Goal: Task Accomplishment & Management: Complete application form

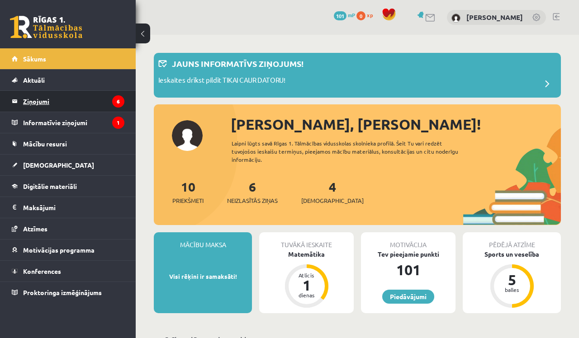
click at [102, 104] on legend "Ziņojumi 6" at bounding box center [73, 101] width 101 height 21
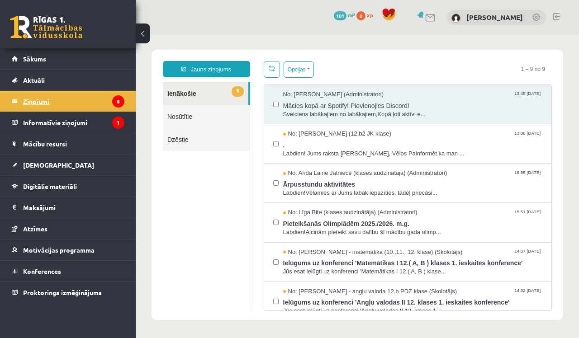
scroll to position [1, 0]
click at [54, 164] on link "[DEMOGRAPHIC_DATA]" at bounding box center [68, 165] width 113 height 21
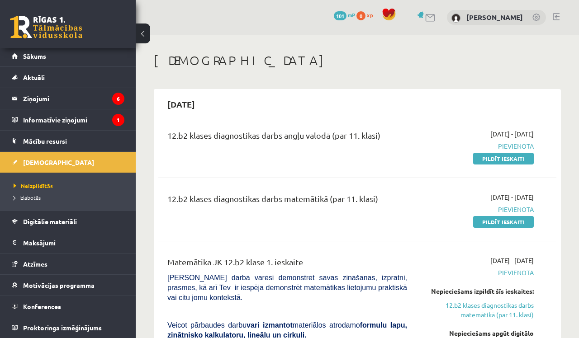
scroll to position [3, 0]
drag, startPoint x: 577, startPoint y: 116, endPoint x: 575, endPoint y: 135, distance: 19.1
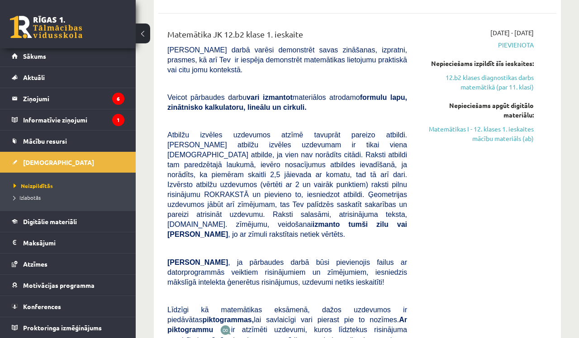
scroll to position [228, 0]
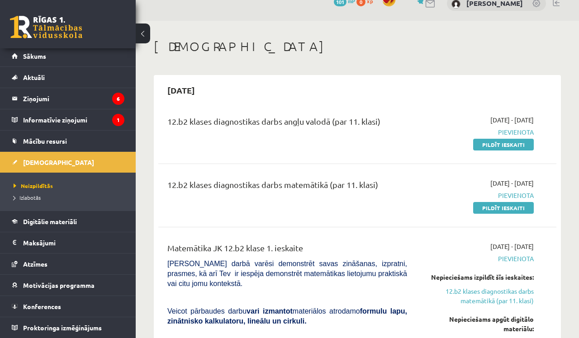
scroll to position [10, 0]
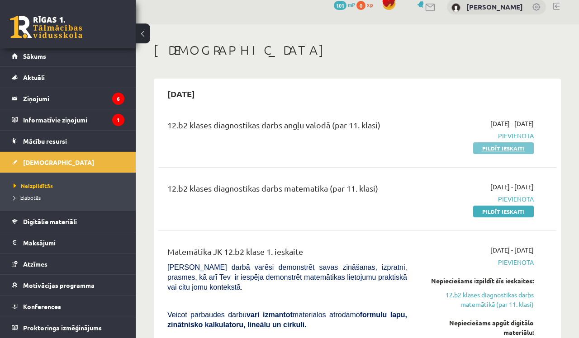
click at [527, 149] on link "Pildīt ieskaiti" at bounding box center [503, 148] width 61 height 12
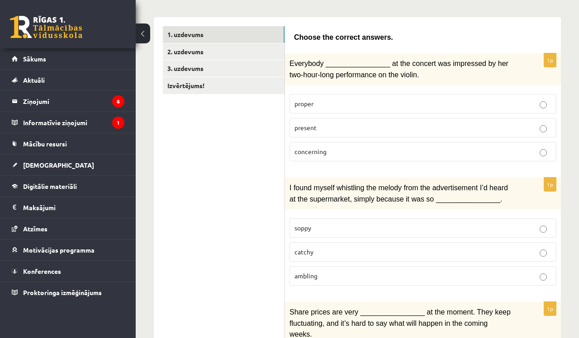
scroll to position [141, 0]
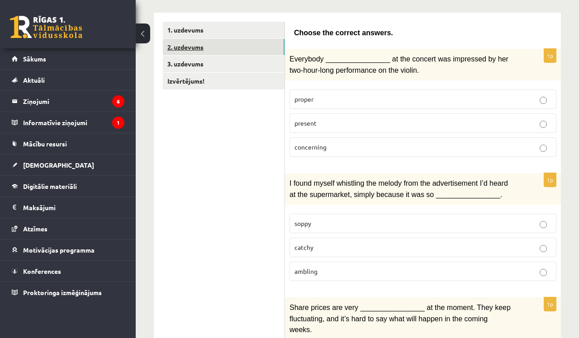
click at [229, 52] on link "2. uzdevums" at bounding box center [224, 47] width 122 height 17
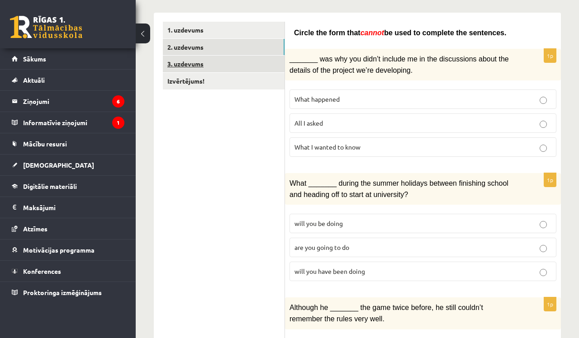
click at [224, 58] on link "3. uzdevums" at bounding box center [224, 64] width 122 height 17
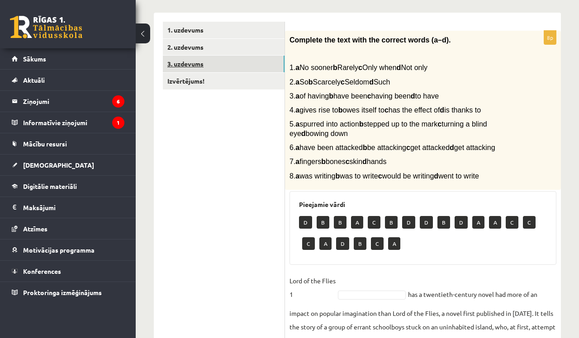
click at [204, 71] on link "3. uzdevums" at bounding box center [224, 64] width 122 height 17
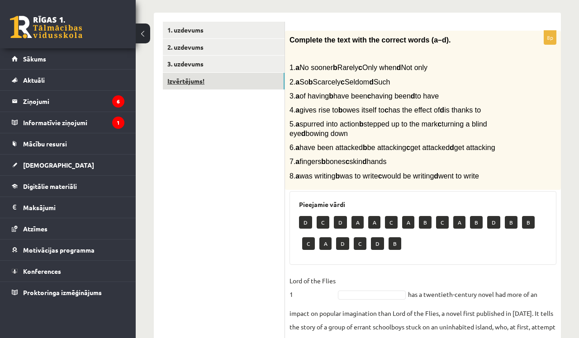
click at [204, 75] on link "Izvērtējums!" at bounding box center [224, 81] width 122 height 17
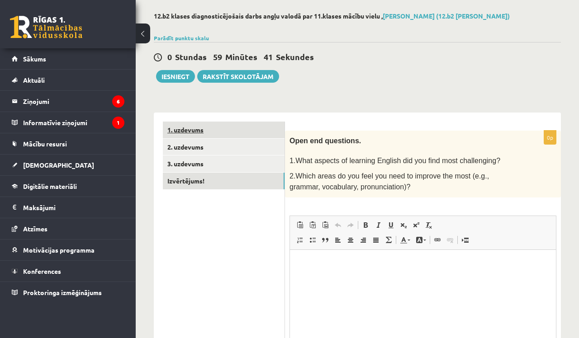
scroll to position [0, 0]
click at [196, 124] on link "1. uzdevums" at bounding box center [224, 130] width 122 height 17
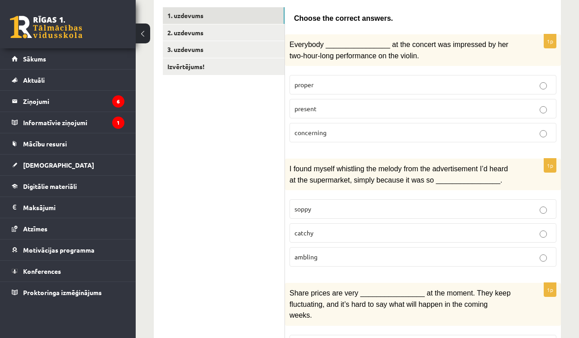
scroll to position [157, 0]
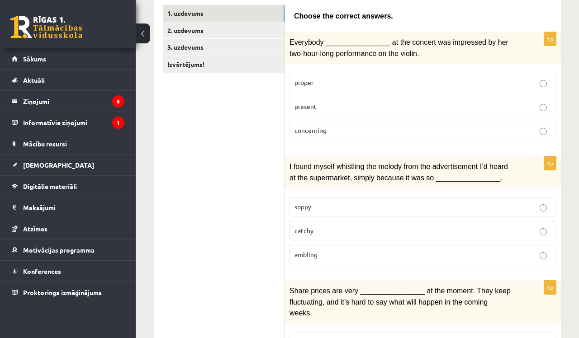
click at [393, 226] on p "catchy" at bounding box center [422, 230] width 257 height 9
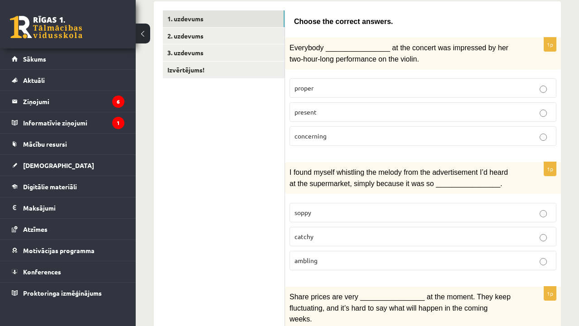
scroll to position [152, 0]
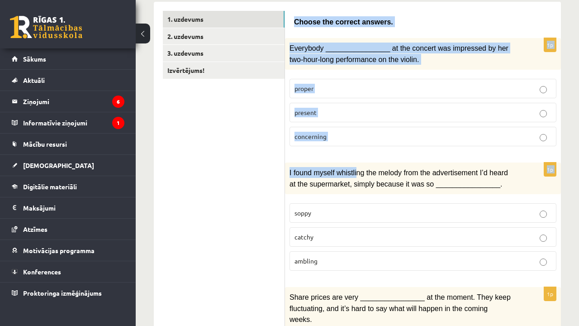
drag, startPoint x: 296, startPoint y: 21, endPoint x: 355, endPoint y: 164, distance: 154.3
click at [296, 23] on span "Choose the correct answers." at bounding box center [343, 22] width 99 height 8
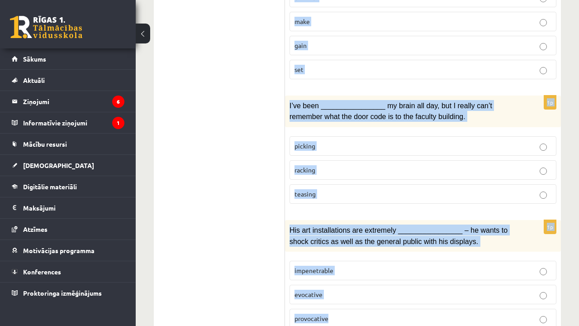
scroll to position [1446, 0]
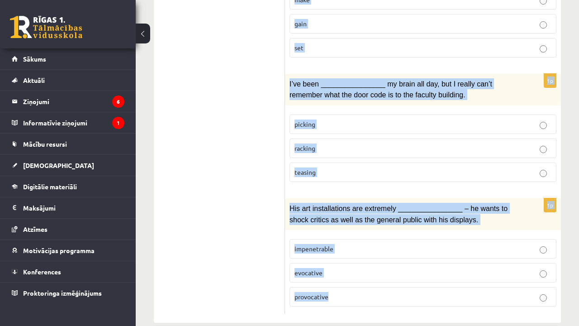
drag, startPoint x: 296, startPoint y: 23, endPoint x: 348, endPoint y: 281, distance: 263.6
click at [348, 292] on p "provocative" at bounding box center [422, 296] width 257 height 9
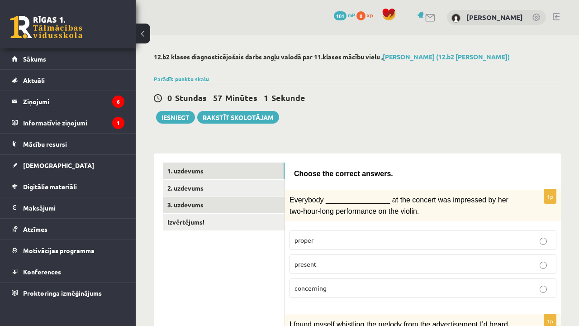
scroll to position [0, 0]
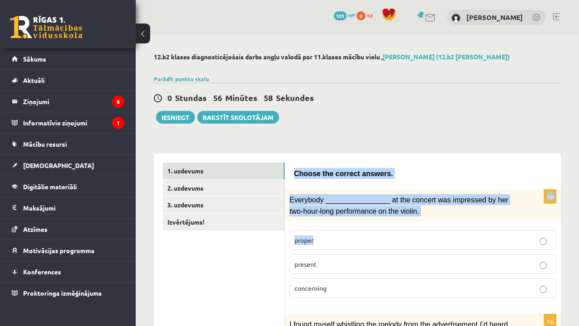
drag, startPoint x: 293, startPoint y: 173, endPoint x: 318, endPoint y: 253, distance: 84.1
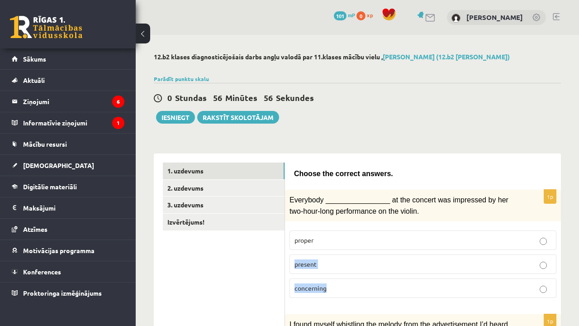
drag, startPoint x: 318, startPoint y: 253, endPoint x: 327, endPoint y: 289, distance: 36.5
click at [327, 290] on fieldset "proper present concerning" at bounding box center [422, 263] width 267 height 75
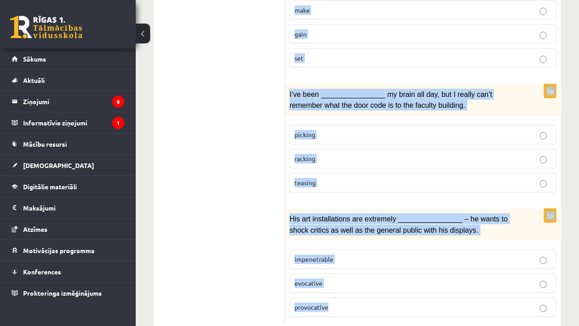
scroll to position [1446, 0]
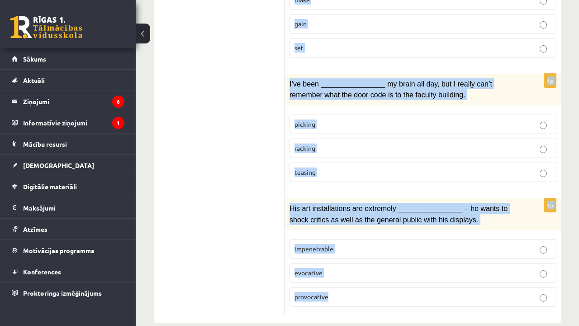
drag, startPoint x: 294, startPoint y: 171, endPoint x: 318, endPoint y: 316, distance: 147.2
copy form "Choose the correct answers. 1p Everybody ________________ at the concert was im…"
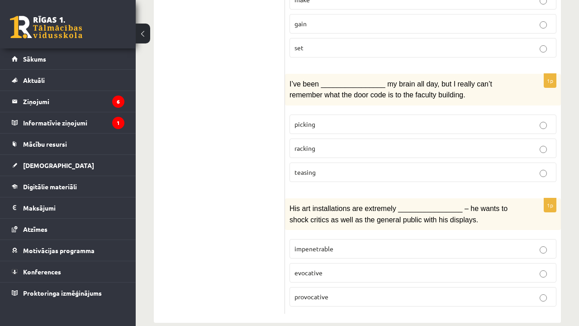
click at [309, 143] on p "racking" at bounding box center [422, 147] width 257 height 9
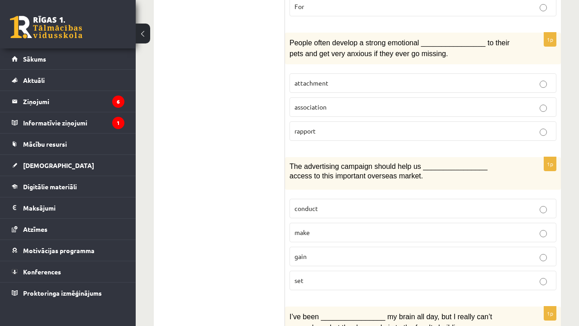
scroll to position [1210, 0]
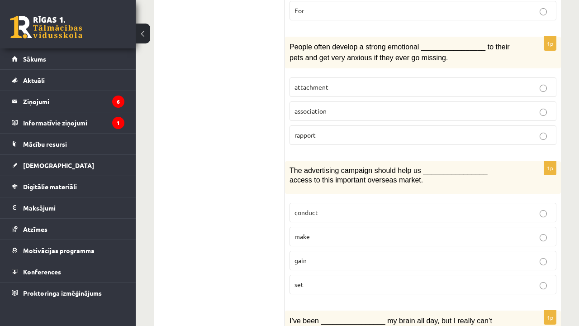
click at [328, 256] on p "gain" at bounding box center [422, 260] width 257 height 9
click at [343, 82] on p "attachment" at bounding box center [422, 86] width 257 height 9
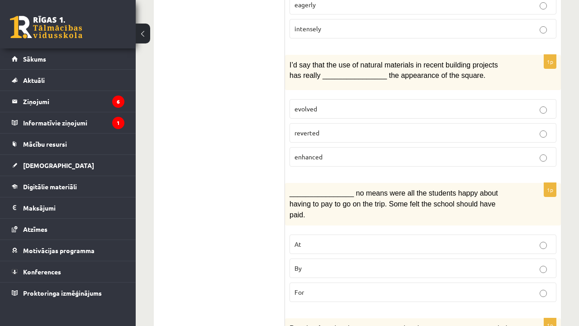
scroll to position [928, 0]
click at [319, 153] on span "enhanced" at bounding box center [308, 157] width 28 height 8
click at [320, 264] on p "By" at bounding box center [422, 268] width 257 height 9
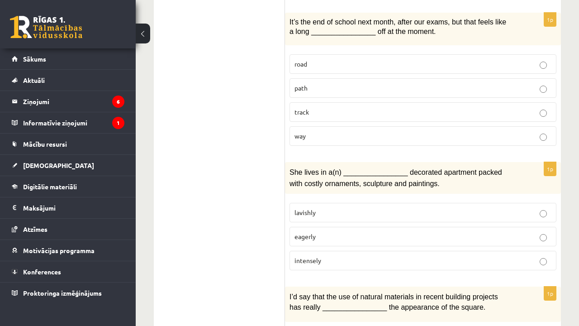
scroll to position [680, 0]
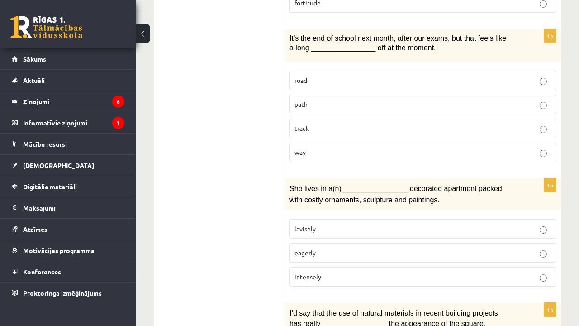
click at [336, 225] on p "lavishly" at bounding box center [422, 228] width 257 height 9
click at [339, 153] on label "way" at bounding box center [422, 151] width 267 height 19
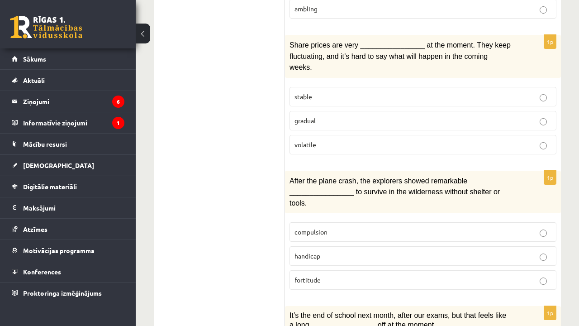
scroll to position [401, 0]
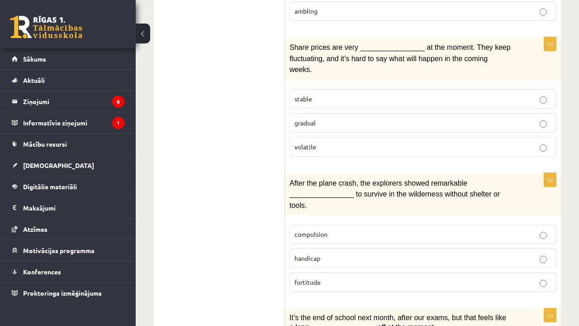
click at [350, 142] on p "volatile" at bounding box center [422, 146] width 257 height 9
click at [345, 277] on p "fortitude" at bounding box center [422, 281] width 257 height 9
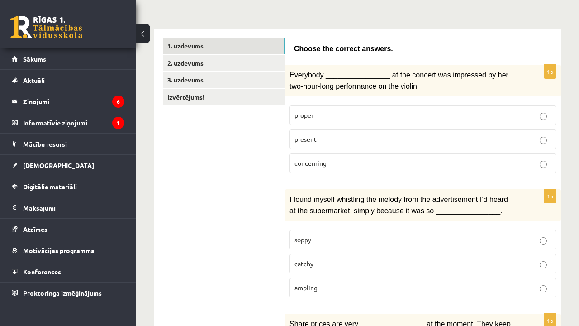
scroll to position [120, 0]
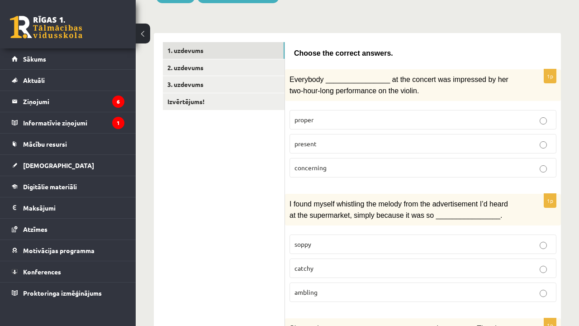
click at [333, 147] on p "present" at bounding box center [422, 143] width 257 height 9
click at [239, 67] on link "2. uzdevums" at bounding box center [224, 67] width 122 height 17
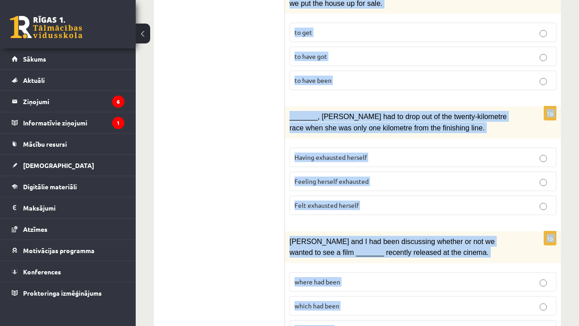
scroll to position [1114, 0]
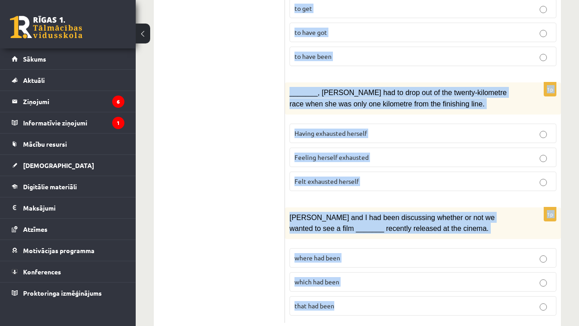
drag, startPoint x: 296, startPoint y: 52, endPoint x: 349, endPoint y: 319, distance: 272.1
copy form "Circle the form that cannot be used to complete the sentences. 1p _______ was w…"
click at [311, 248] on label "where had been" at bounding box center [422, 257] width 267 height 19
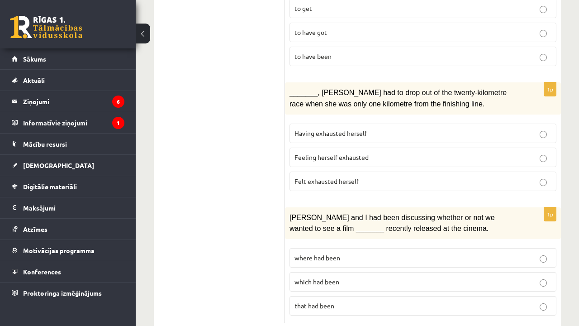
click at [321, 171] on label "Felt exhausted herself" at bounding box center [422, 180] width 267 height 19
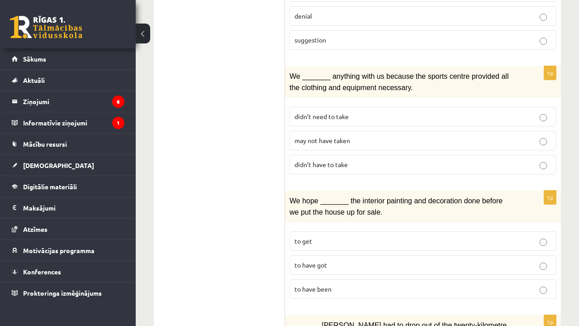
scroll to position [875, 0]
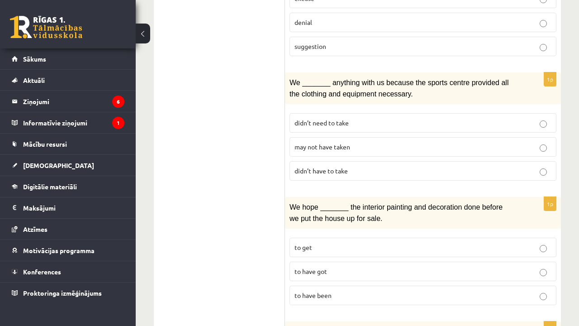
click at [317, 137] on label "may not have taken" at bounding box center [422, 146] width 267 height 19
click at [322, 284] on fieldset "to get to have got to have been" at bounding box center [422, 270] width 267 height 75
click at [322, 291] on span "to have been" at bounding box center [312, 295] width 37 height 8
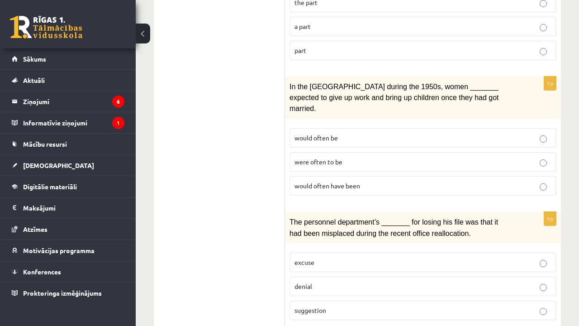
scroll to position [604, 0]
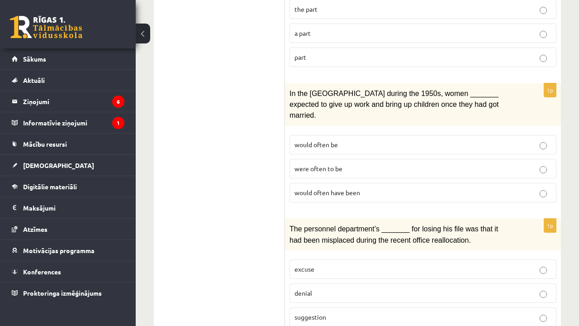
click at [322, 288] on p "denial" at bounding box center [422, 292] width 257 height 9
click at [326, 188] on span "would often have been" at bounding box center [327, 192] width 66 height 8
click at [323, 52] on p "part" at bounding box center [422, 56] width 257 height 9
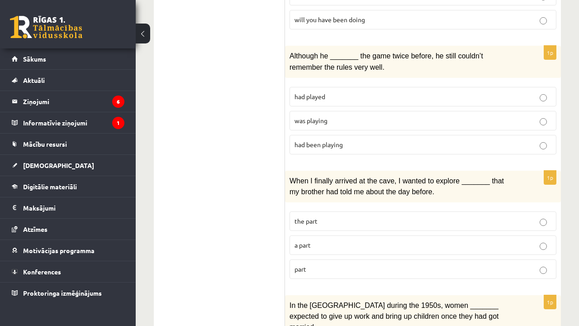
scroll to position [391, 0]
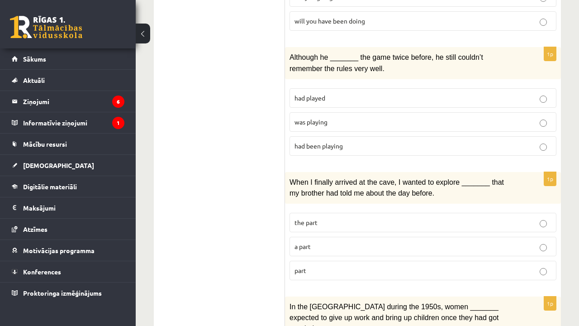
click at [298, 118] on span "was playing" at bounding box center [310, 122] width 33 height 8
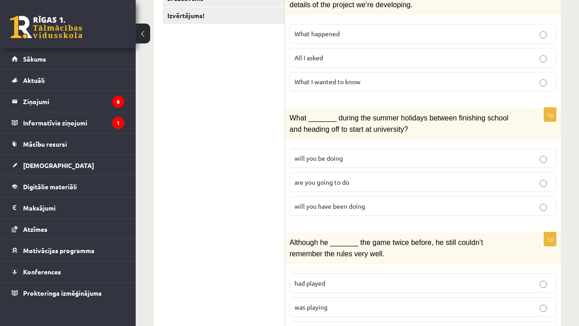
scroll to position [205, 0]
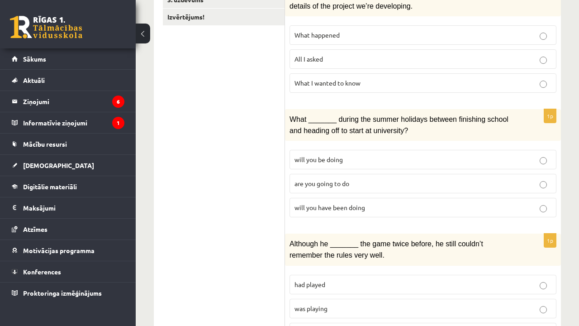
click at [311, 55] on span "All I asked" at bounding box center [308, 59] width 28 height 8
click at [330, 203] on p "will you have been doing" at bounding box center [422, 207] width 257 height 9
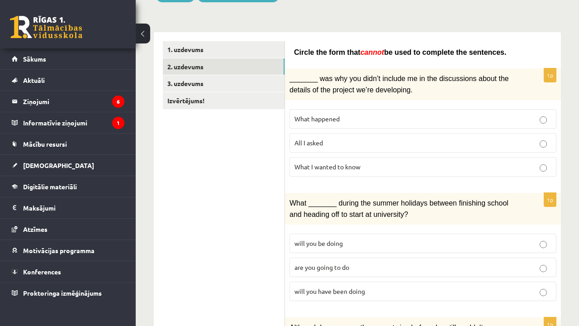
scroll to position [107, 0]
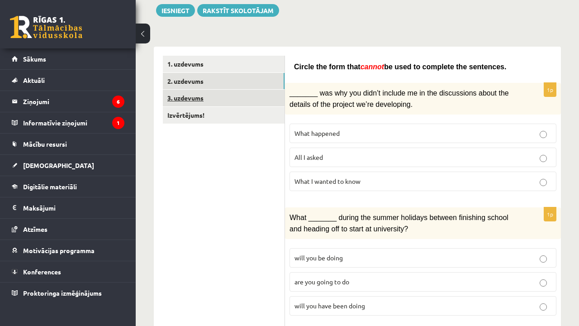
click at [180, 100] on link "3. uzdevums" at bounding box center [224, 98] width 122 height 17
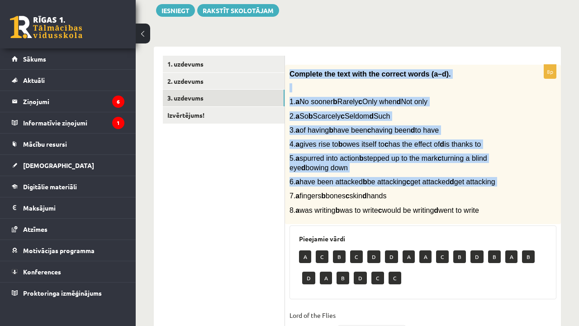
drag, startPoint x: 290, startPoint y: 74, endPoint x: 404, endPoint y: 201, distance: 171.1
click at [405, 202] on div "Complete the text with the correct words (a–d). 1. a No sooner b Rarely c Only …" at bounding box center [423, 144] width 276 height 159
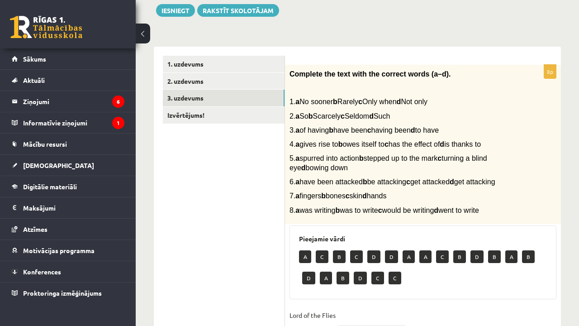
click at [273, 207] on ul "1. uzdevums 2. uzdevums 3. uzdevums Izvērtējums!" at bounding box center [224, 321] width 122 height 531
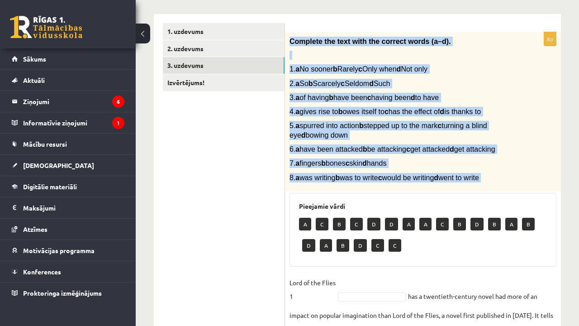
scroll to position [132, 0]
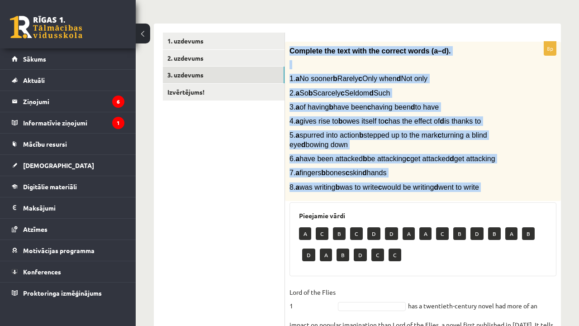
drag, startPoint x: 290, startPoint y: 36, endPoint x: 343, endPoint y: 216, distance: 187.6
click at [343, 201] on div "Complete the text with the correct words (a–d). 1. a No sooner b Rarely c Only …" at bounding box center [423, 121] width 276 height 159
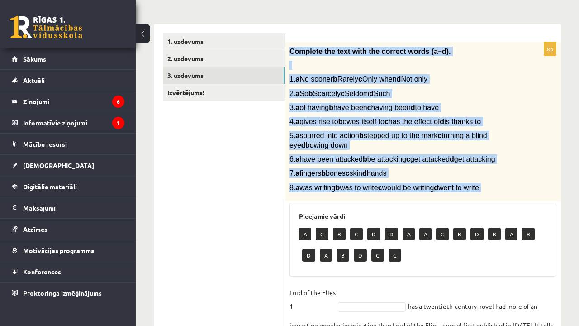
click at [319, 178] on p "7. a fingers b bones c skin d hands" at bounding box center [400, 172] width 222 height 9
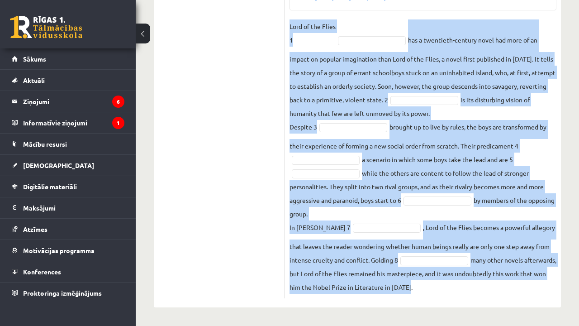
scroll to position [419, 0]
drag, startPoint x: 291, startPoint y: 51, endPoint x: 378, endPoint y: 323, distance: 285.7
copy div "Complete the text with the correct words (a–d). 1. a No sooner b Rarely c Only …"
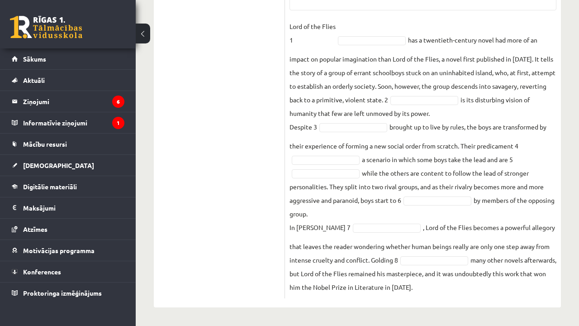
click at [260, 107] on ul "1. uzdevums 2. uzdevums 3. uzdevums Izvērtējums!" at bounding box center [224, 32] width 122 height 531
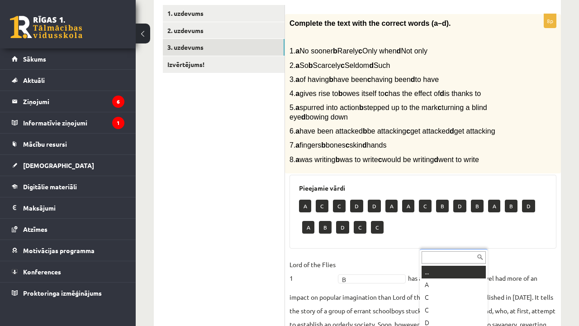
scroll to position [352, 0]
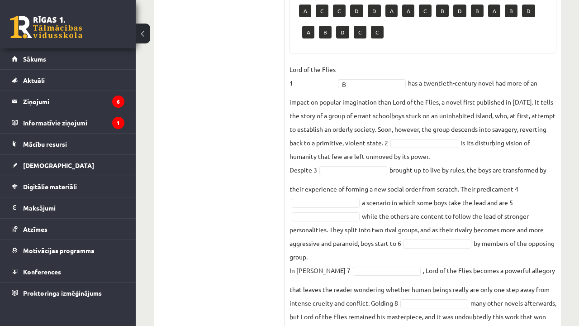
click at [469, 171] on fieldset "Lord of the Flies 1 B * has a twentieth-century novel had more of an impact on …" at bounding box center [422, 199] width 267 height 274
click at [380, 199] on fieldset "Lord of the Flies 1 B * has a twentieth-century novel had more of an impact on …" at bounding box center [422, 199] width 267 height 274
click at [346, 221] on fieldset "Lord of the Flies 1 B * has a twentieth-century novel had more of an impact on …" at bounding box center [422, 199] width 267 height 274
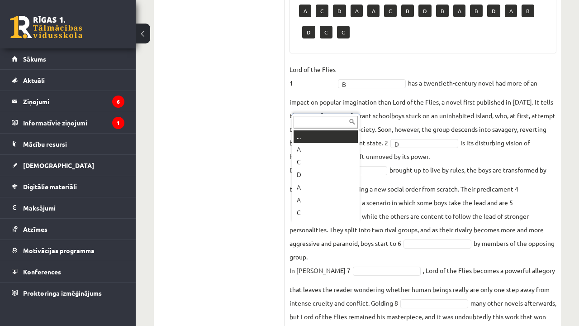
scroll to position [11, 0]
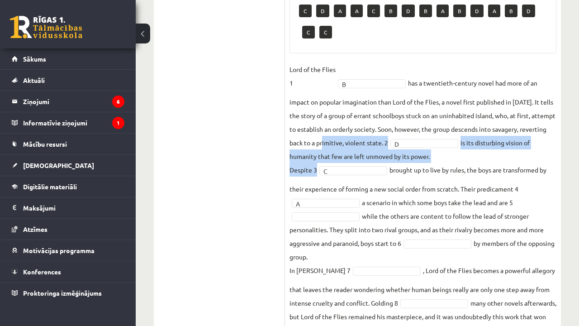
drag, startPoint x: 352, startPoint y: 166, endPoint x: 353, endPoint y: 185, distance: 19.5
click at [353, 185] on fieldset "Lord of the Flies 1 B * has a twentieth-century novel had more of an impact on …" at bounding box center [422, 199] width 267 height 274
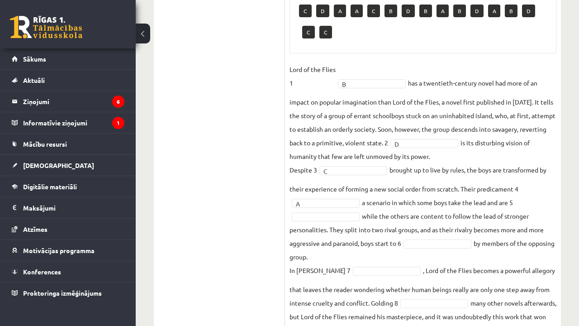
drag, startPoint x: 278, startPoint y: 165, endPoint x: 277, endPoint y: 139, distance: 26.3
click at [278, 139] on ul "1. uzdevums 2. uzdevums 3. uzdevums Izvērtējums!" at bounding box center [224, 75] width 122 height 531
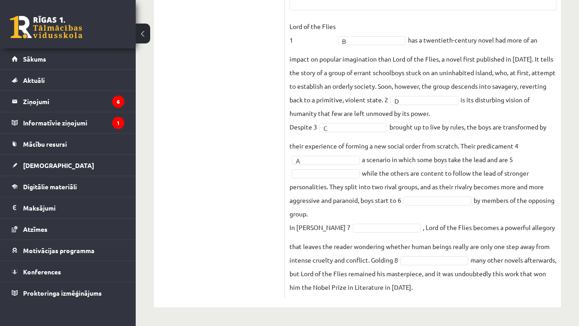
scroll to position [419, 0]
click at [351, 178] on fieldset "Lord of the Flies 1 B * has a twentieth-century novel had more of an impact on …" at bounding box center [422, 156] width 267 height 274
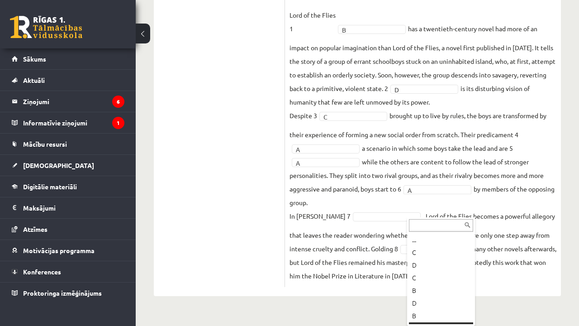
scroll to position [11, 0]
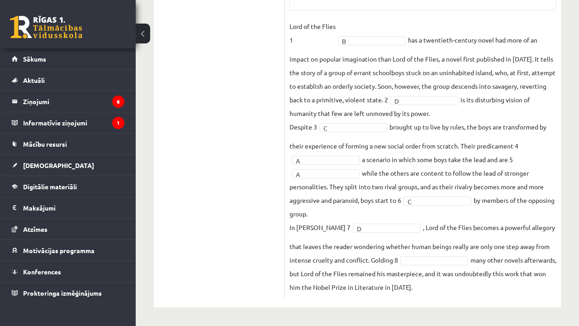
drag, startPoint x: 247, startPoint y: 138, endPoint x: 247, endPoint y: 185, distance: 47.9
click at [247, 185] on ul "1. uzdevums 2. uzdevums 3. uzdevums Izvērtējums!" at bounding box center [224, 43] width 122 height 510
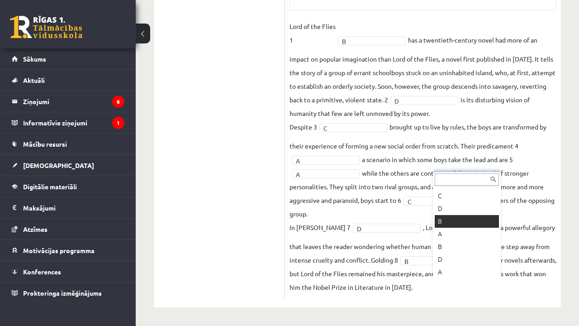
scroll to position [0, 0]
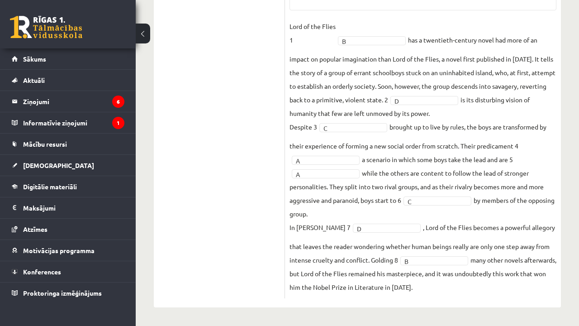
drag, startPoint x: 227, startPoint y: 215, endPoint x: 227, endPoint y: 237, distance: 21.7
click at [227, 237] on ul "1. uzdevums 2. uzdevums 3. uzdevums Izvērtējums!" at bounding box center [224, 43] width 122 height 510
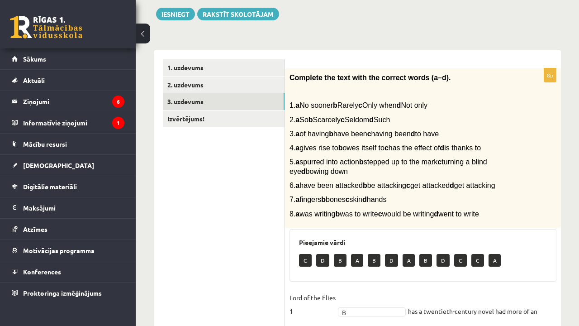
scroll to position [100, 0]
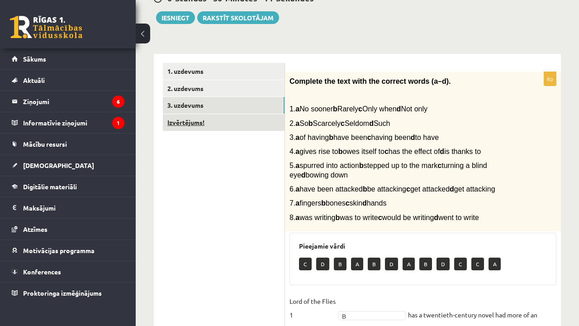
click at [195, 125] on link "Izvērtējums!" at bounding box center [224, 122] width 122 height 17
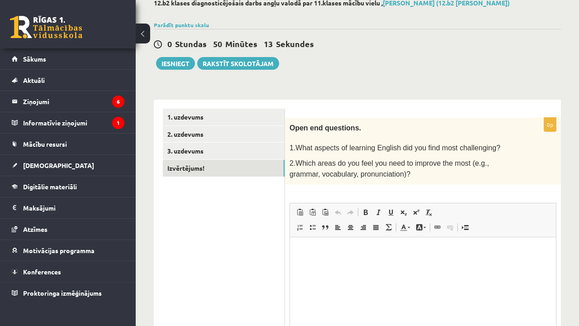
scroll to position [0, 0]
click at [175, 65] on button "Iesniegt" at bounding box center [175, 63] width 39 height 13
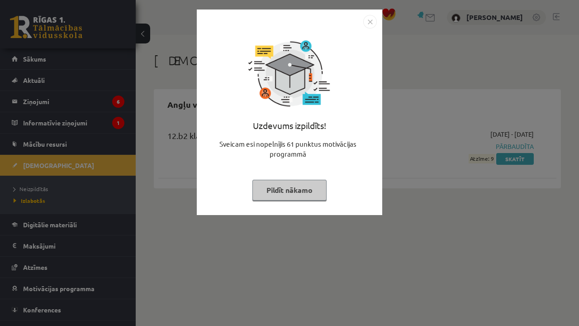
click at [318, 188] on button "Pildīt nākamo" at bounding box center [289, 190] width 74 height 21
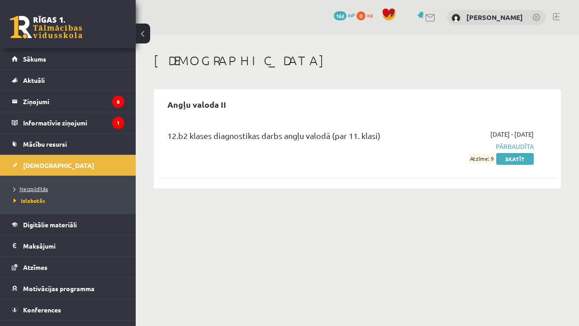
click at [35, 190] on span "Neizpildītās" at bounding box center [31, 188] width 34 height 7
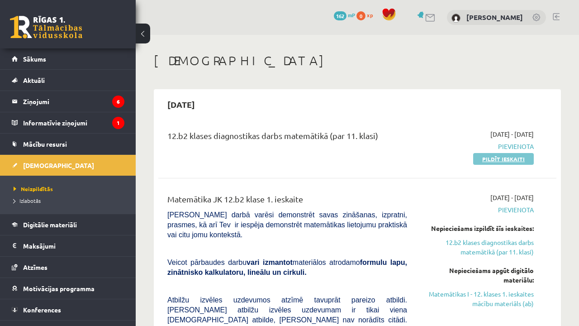
click at [480, 158] on link "Pildīt ieskaiti" at bounding box center [503, 159] width 61 height 12
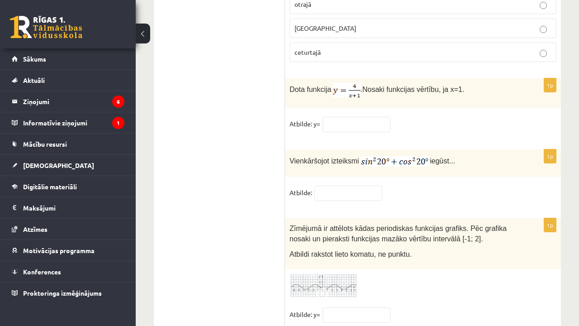
scroll to position [4469, 0]
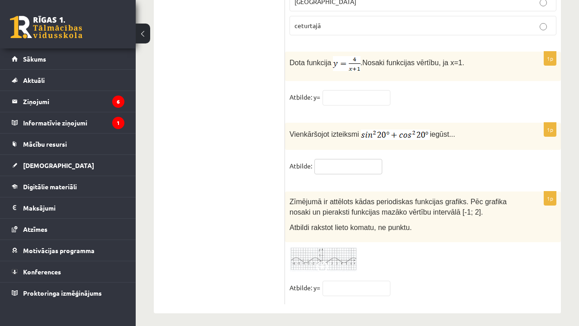
click at [373, 161] on input "text" at bounding box center [348, 166] width 68 height 15
type input "*"
drag, startPoint x: 577, startPoint y: 172, endPoint x: 577, endPoint y: 163, distance: 9.5
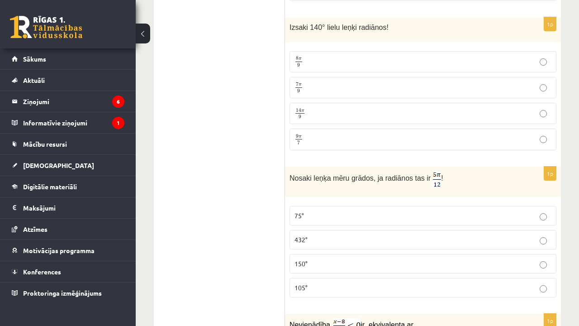
scroll to position [2024, 0]
click at [462, 218] on p "75°" at bounding box center [422, 216] width 257 height 9
click at [418, 90] on p "7 π 9 7 π 9" at bounding box center [422, 88] width 257 height 11
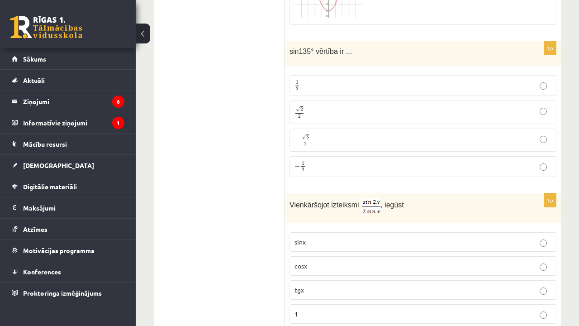
scroll to position [429, 0]
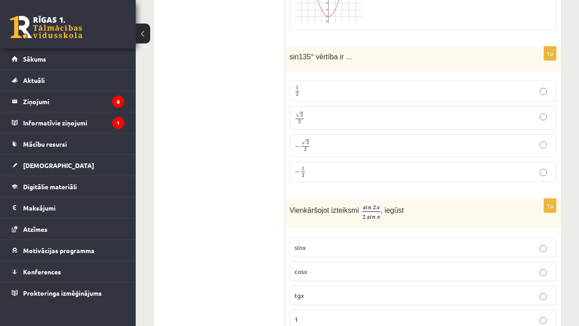
click at [457, 125] on label "√ 2 2 2 2" at bounding box center [422, 117] width 267 height 23
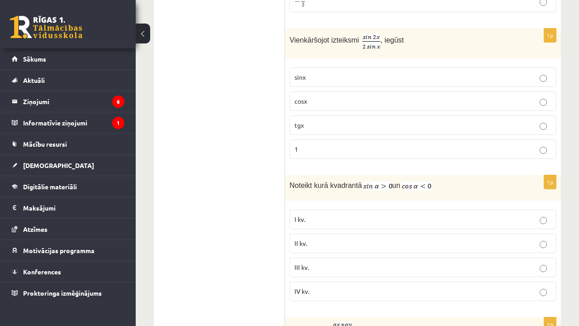
scroll to position [603, 0]
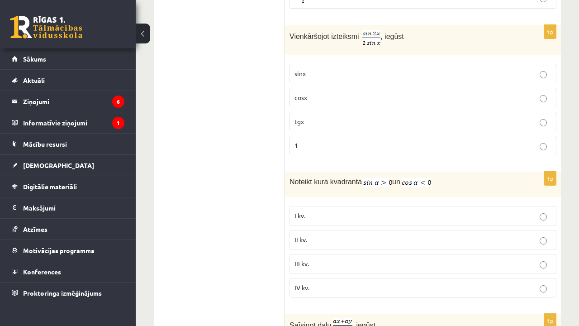
click at [388, 95] on p "cosx" at bounding box center [422, 97] width 257 height 9
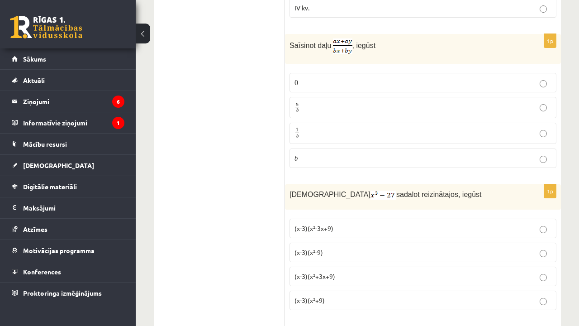
scroll to position [883, 0]
click at [322, 106] on p "a b a b" at bounding box center [422, 106] width 257 height 11
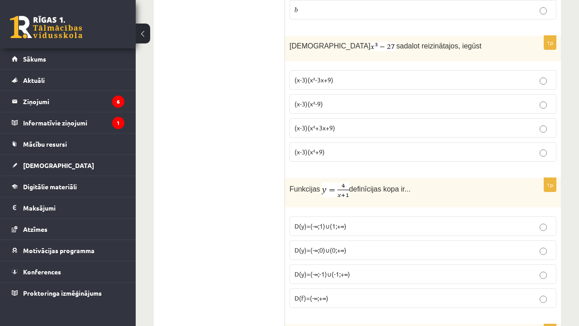
scroll to position [1022, 0]
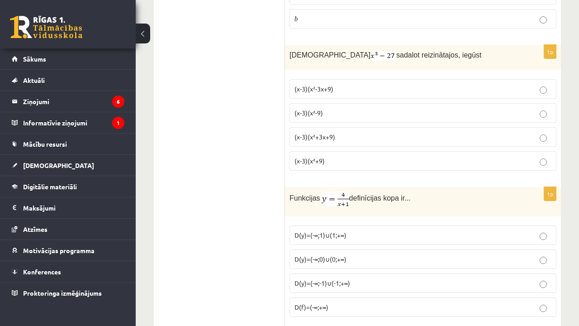
click at [489, 95] on label "(x-3)(x²-3x+9)" at bounding box center [422, 88] width 267 height 19
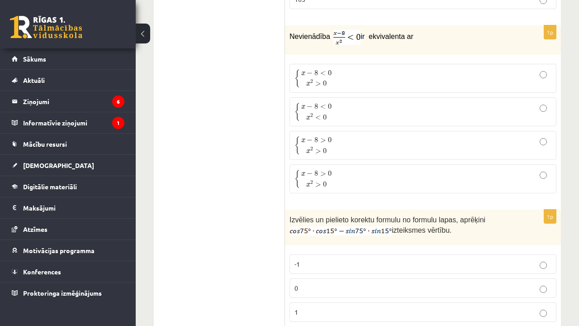
scroll to position [2324, 0]
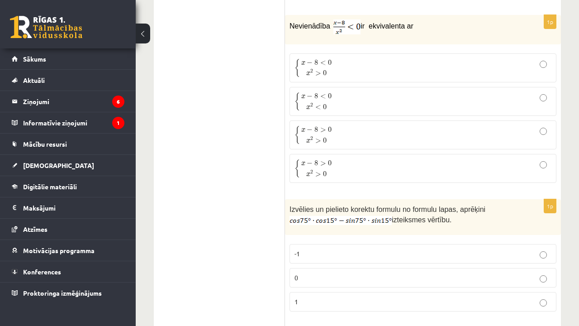
click at [500, 113] on label "{ x − 8 < 0 x 2 < 0 { x − 8 < 0 x 2 < 0" at bounding box center [422, 101] width 267 height 29
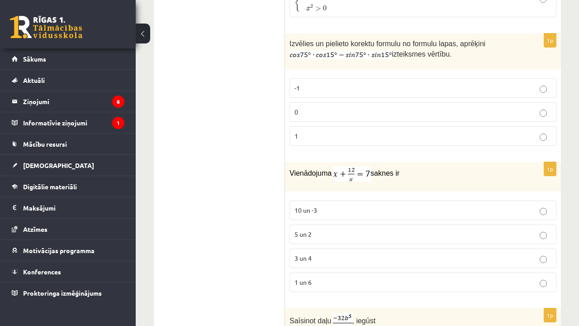
scroll to position [2495, 0]
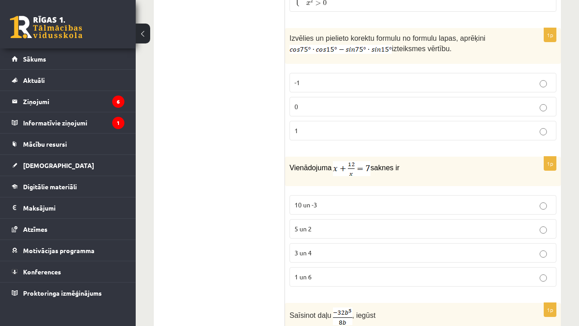
click at [440, 102] on p "0" at bounding box center [422, 106] width 257 height 9
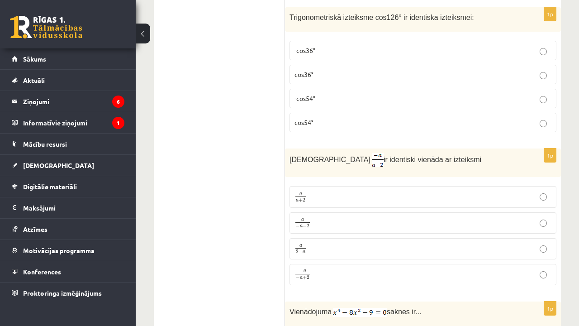
scroll to position [3358, 0]
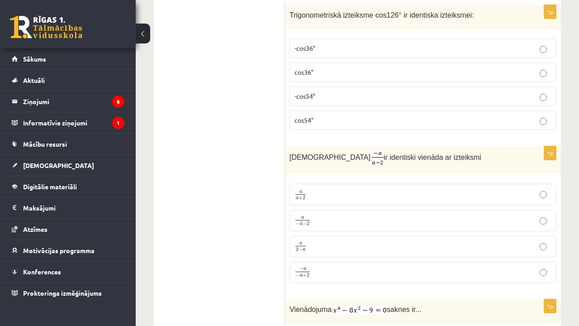
click at [350, 245] on p "a 2 − a a 2 − a" at bounding box center [422, 246] width 257 height 11
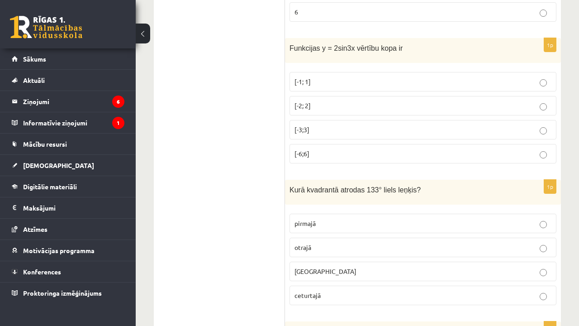
scroll to position [4198, 0]
click at [398, 104] on p "[-2; 2]" at bounding box center [422, 106] width 257 height 9
click at [344, 243] on p "otrajā" at bounding box center [422, 247] width 257 height 9
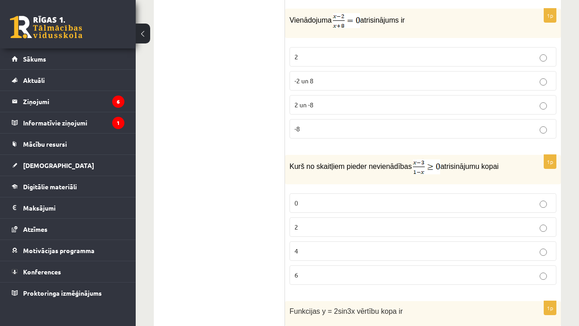
scroll to position [3939, 0]
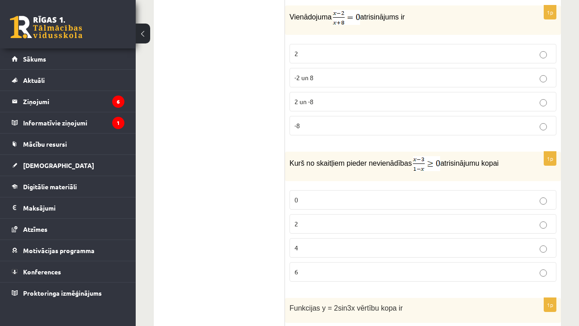
click at [442, 56] on label "2" at bounding box center [422, 53] width 267 height 19
click at [343, 214] on label "2" at bounding box center [422, 223] width 267 height 19
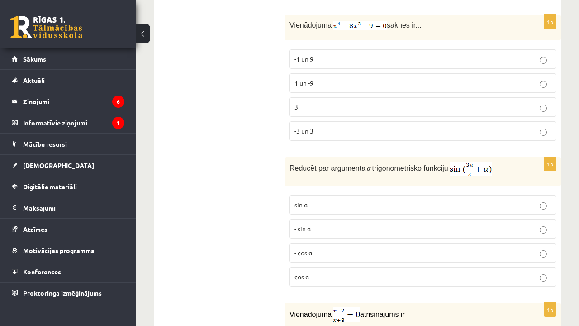
scroll to position [3641, 0]
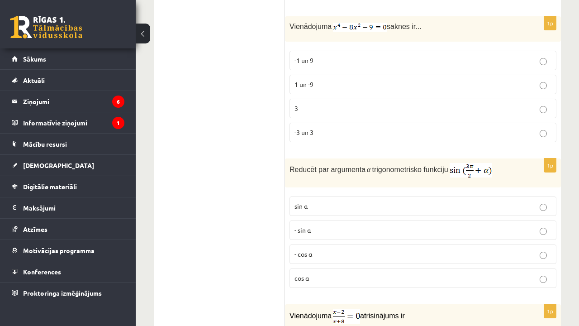
click at [313, 255] on label "- cos ⁡α" at bounding box center [422, 253] width 267 height 19
click at [340, 226] on p "- sin ⁡α" at bounding box center [422, 229] width 257 height 9
click at [318, 57] on p "-1 un 9" at bounding box center [422, 60] width 257 height 9
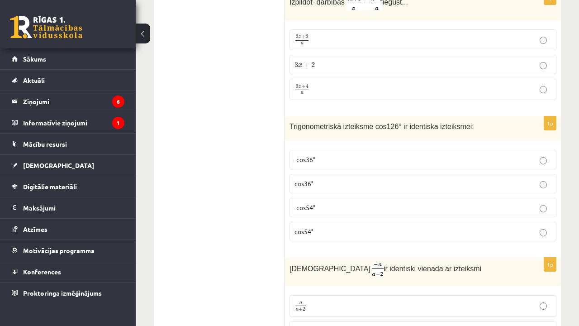
scroll to position [3245, 0]
click at [332, 205] on p "-cos54°" at bounding box center [422, 208] width 257 height 9
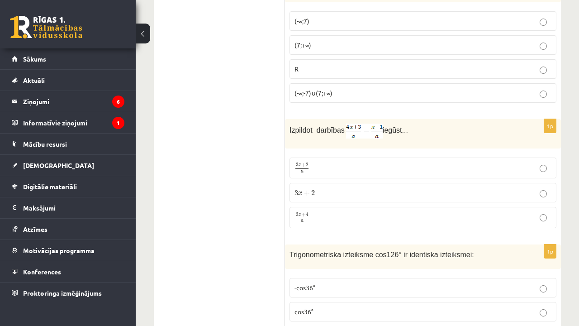
scroll to position [3114, 0]
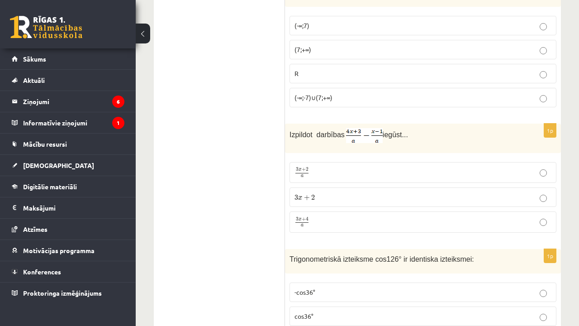
click at [318, 171] on p "3 x + 2 a 3 x + 2 a" at bounding box center [422, 172] width 257 height 11
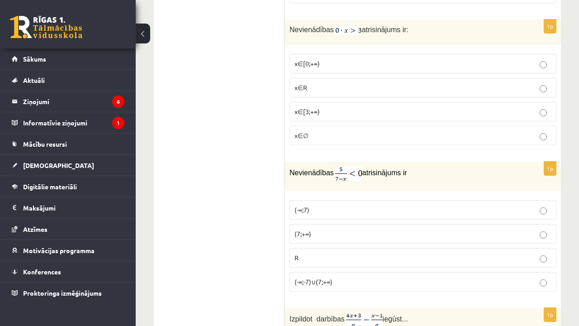
scroll to position [2925, 0]
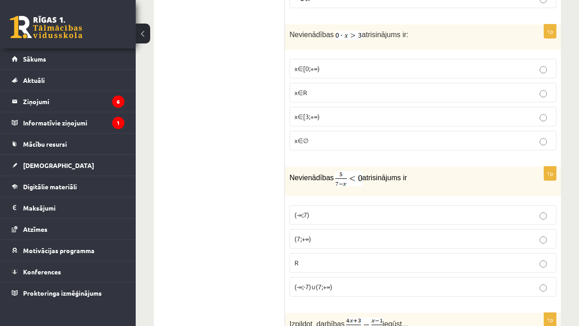
click at [324, 139] on p "x∈∅" at bounding box center [422, 140] width 257 height 9
click at [315, 240] on label "(7;+∞)" at bounding box center [422, 238] width 267 height 19
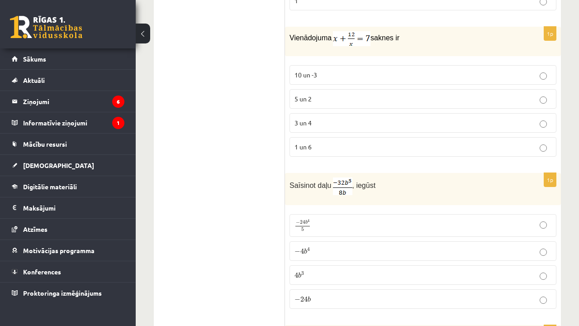
scroll to position [2623, 0]
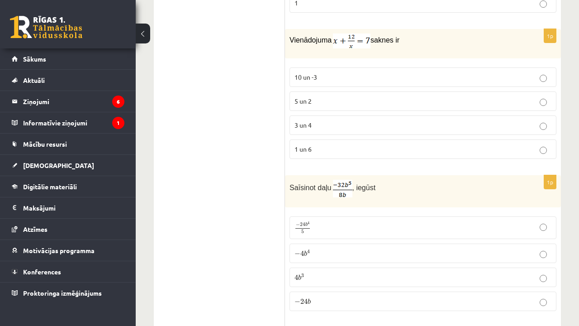
click at [348, 251] on p "− 4 b 4 − 4 b 4" at bounding box center [422, 252] width 257 height 9
click at [380, 102] on p "5 un 2" at bounding box center [422, 100] width 257 height 9
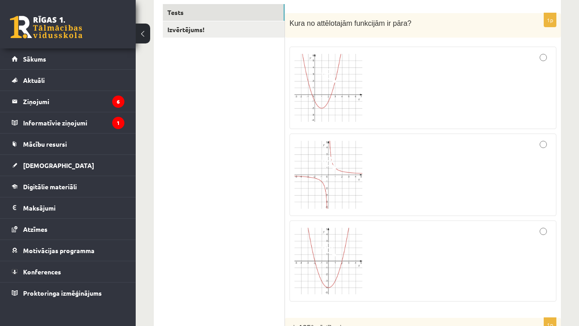
scroll to position [151, 0]
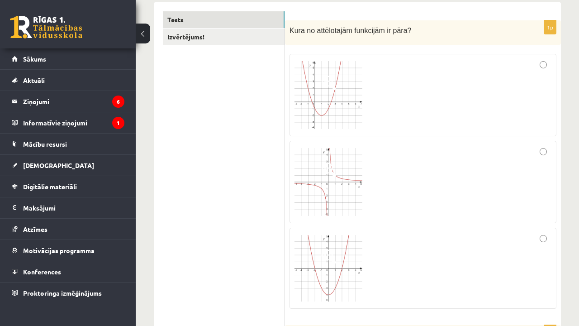
click at [310, 165] on img at bounding box center [328, 182] width 68 height 68
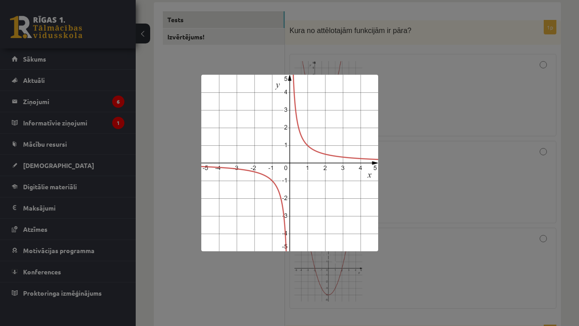
click at [194, 247] on div at bounding box center [289, 163] width 579 height 326
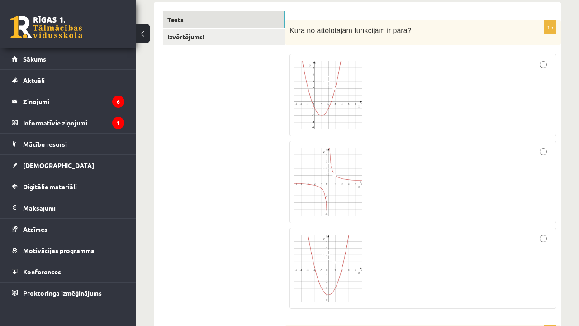
click at [538, 152] on div at bounding box center [422, 182] width 257 height 72
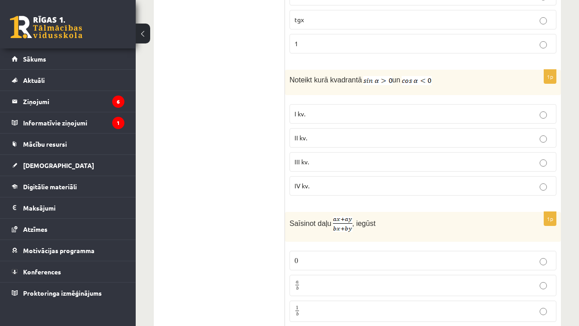
scroll to position [735, 0]
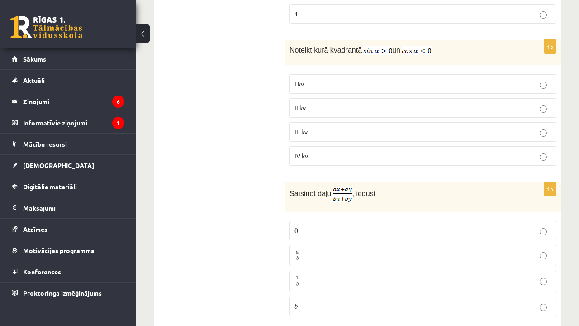
click at [327, 115] on label "II kv." at bounding box center [422, 107] width 267 height 19
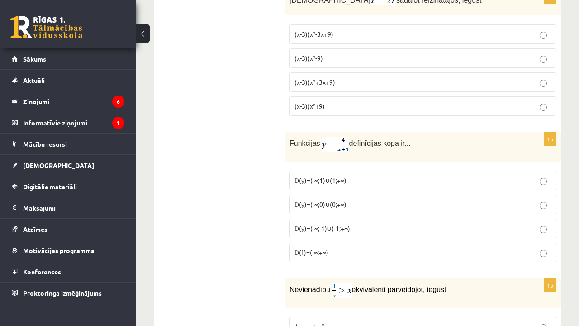
scroll to position [1129, 0]
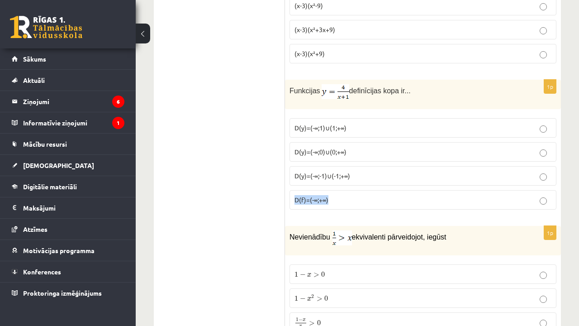
click at [343, 195] on p "D(f)=(-∞;+∞)" at bounding box center [422, 199] width 257 height 9
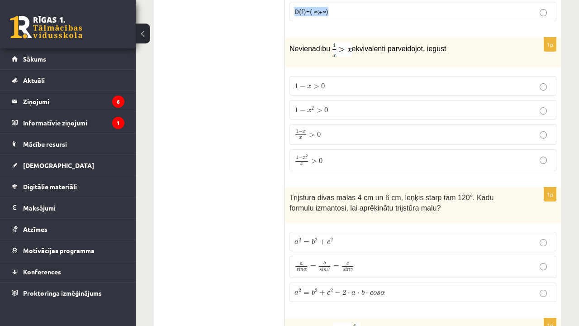
scroll to position [1318, 0]
click at [342, 85] on p "1 − x > 0 1 − x > 0" at bounding box center [422, 85] width 257 height 9
click at [340, 240] on p "a 2 = b 2 + c 2 a 2 = b 2 + c 2" at bounding box center [422, 240] width 257 height 9
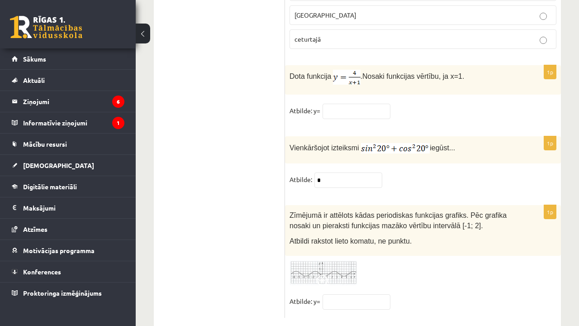
scroll to position [4469, 0]
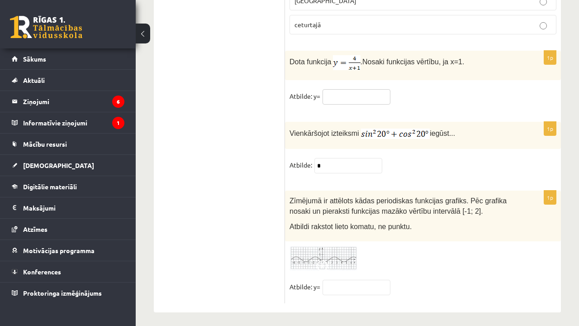
click at [374, 91] on input "text" at bounding box center [357, 96] width 68 height 15
type input "*"
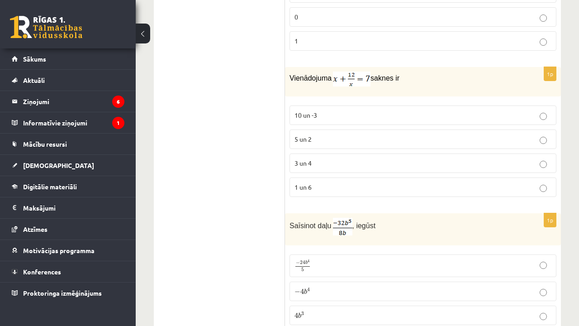
scroll to position [2581, 0]
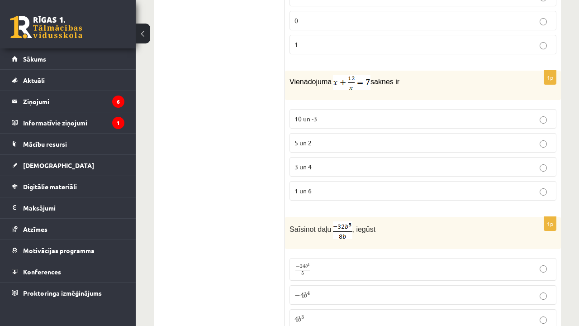
click at [423, 166] on p "3 un 4" at bounding box center [422, 166] width 257 height 9
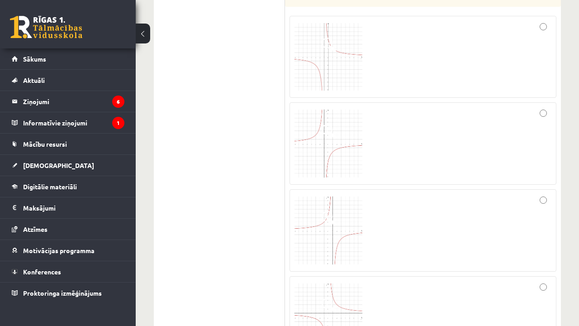
scroll to position [1667, 0]
click at [551, 38] on label at bounding box center [422, 58] width 267 height 82
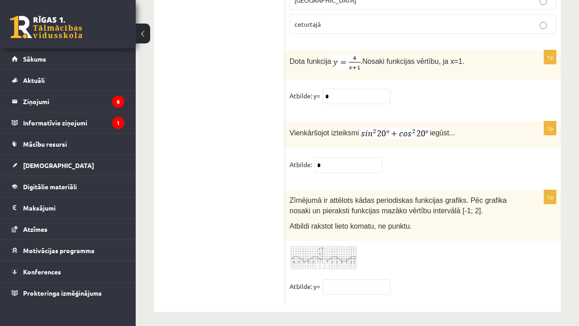
scroll to position [4469, 0]
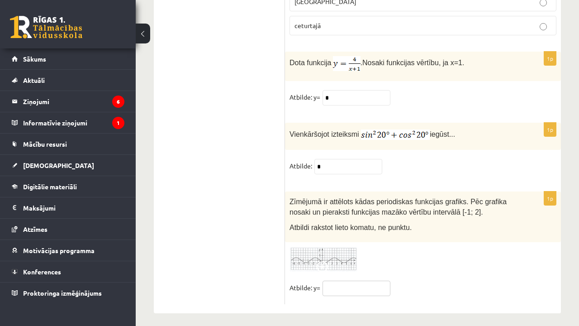
click at [367, 287] on input "text" at bounding box center [357, 287] width 68 height 15
type input "***"
click at [547, 226] on div "Zīmējumā ir attēlots kādas periodiskas funkcijas grafiks. Pēc grafika nosaki un…" at bounding box center [423, 216] width 276 height 51
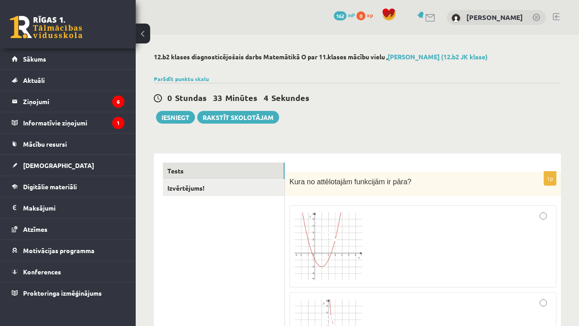
scroll to position [0, 0]
click at [249, 192] on link "Izvērtējums!" at bounding box center [224, 188] width 122 height 17
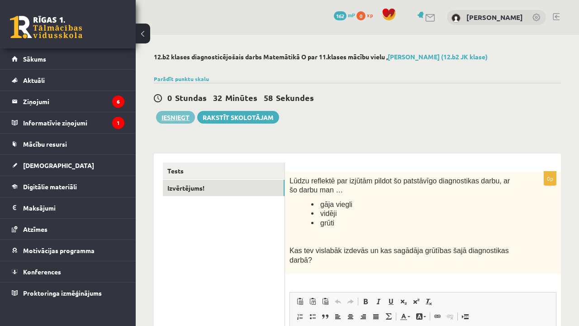
click at [187, 118] on button "Iesniegt" at bounding box center [175, 117] width 39 height 13
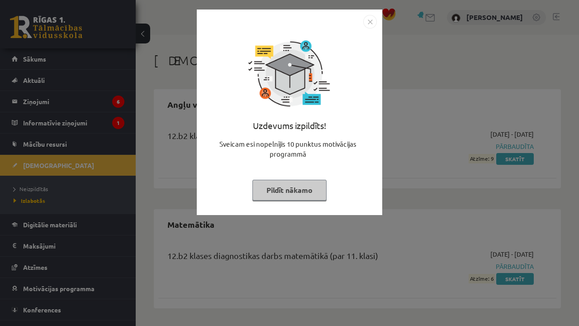
click at [314, 192] on button "Pildīt nākamo" at bounding box center [289, 190] width 74 height 21
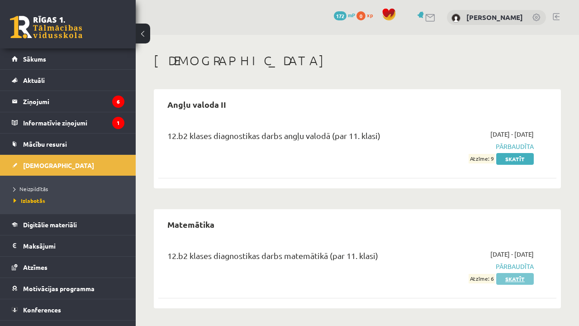
click at [513, 281] on link "Skatīt" at bounding box center [515, 279] width 38 height 12
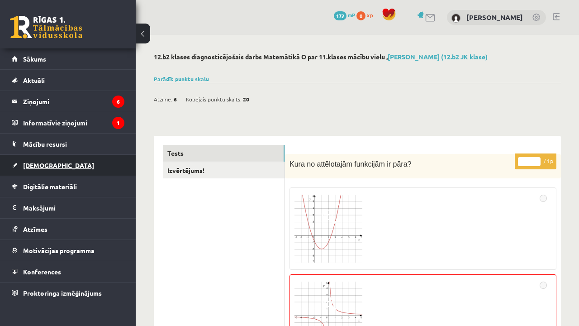
click at [45, 167] on span "[DEMOGRAPHIC_DATA]" at bounding box center [58, 165] width 71 height 8
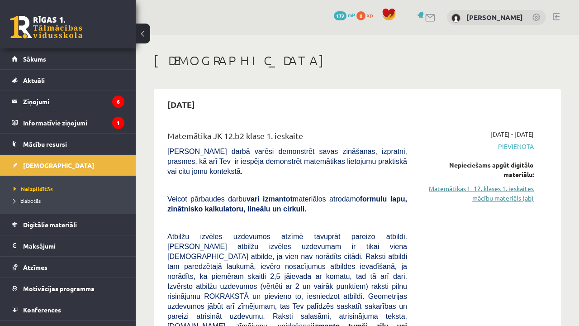
click at [491, 191] on link "Matemātikas I - 12. klases 1. ieskaites mācību materiāls (ab)" at bounding box center [477, 193] width 113 height 19
click at [491, 189] on link "Matemātikas I - 12. klases 1. ieskaites mācību materiāls (ab)" at bounding box center [477, 193] width 113 height 19
click at [470, 190] on link "Matemātikas I - 12. klases 1. ieskaites mācību materiāls (ab)" at bounding box center [477, 193] width 113 height 19
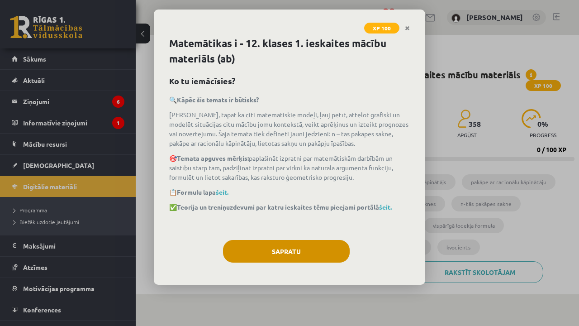
click at [330, 255] on button "Sapratu" at bounding box center [286, 251] width 127 height 23
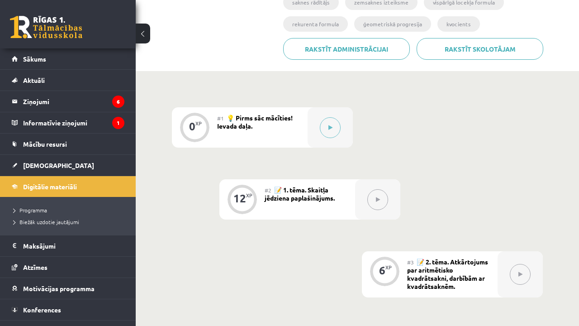
scroll to position [224, 0]
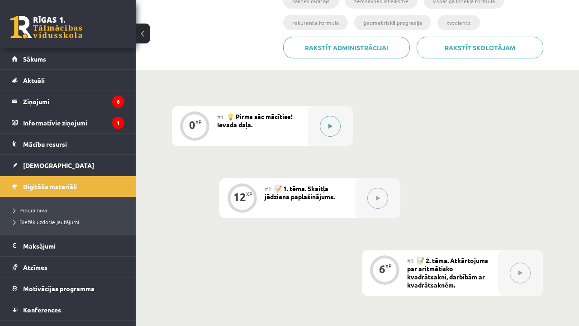
click at [322, 132] on button at bounding box center [330, 126] width 21 height 21
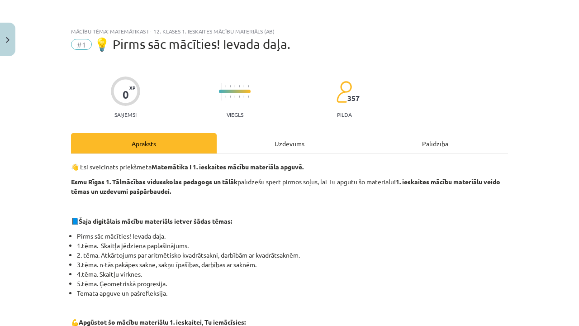
click at [572, 98] on div "Mācību tēma: Matemātikas i - 12. klases 1. ieskaites mācību materiāls (ab) #1 💡…" at bounding box center [289, 163] width 579 height 326
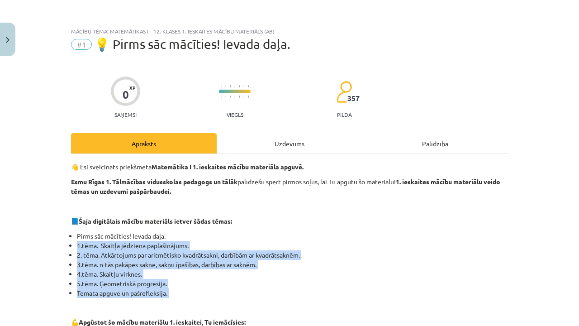
drag, startPoint x: 383, startPoint y: 299, endPoint x: 391, endPoint y: 239, distance: 60.7
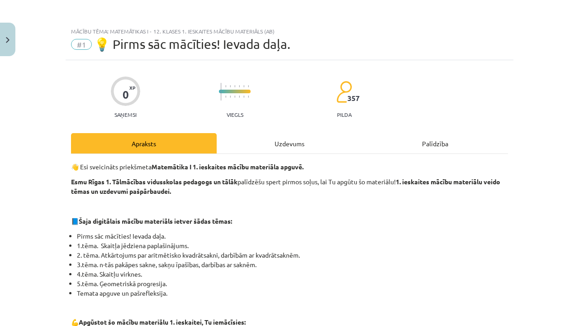
click at [392, 219] on p "📘 Šaja digitālais mācību materiāls ietver šādas tēmas:" at bounding box center [289, 220] width 437 height 9
click at [393, 218] on p "📘 Šaja digitālais mācību materiāls ietver šādas tēmas:" at bounding box center [289, 220] width 437 height 9
click at [307, 145] on div "Uzdevums" at bounding box center [290, 143] width 146 height 20
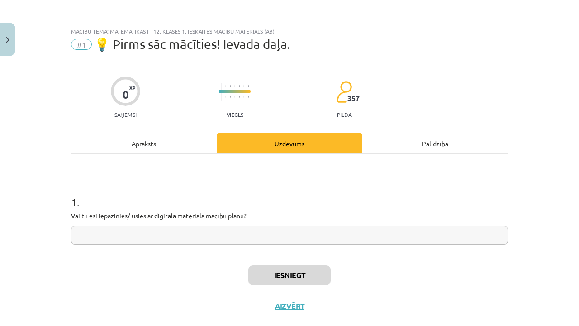
scroll to position [19, 0]
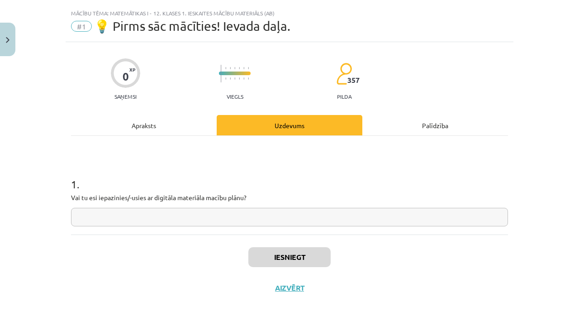
click at [231, 220] on input "text" at bounding box center [289, 217] width 437 height 19
type input "*"
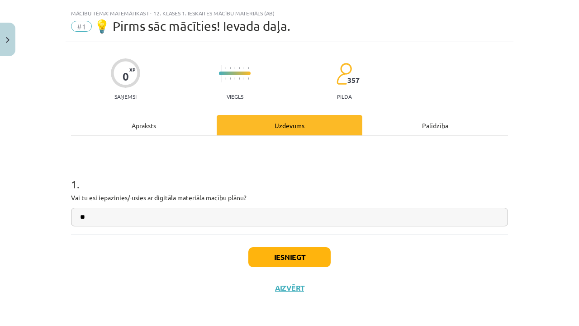
type input "**"
click at [313, 251] on button "Iesniegt" at bounding box center [289, 257] width 82 height 20
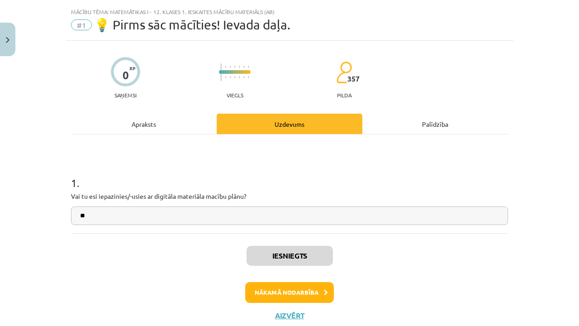
click at [292, 287] on button "Nākamā nodarbība" at bounding box center [289, 292] width 89 height 21
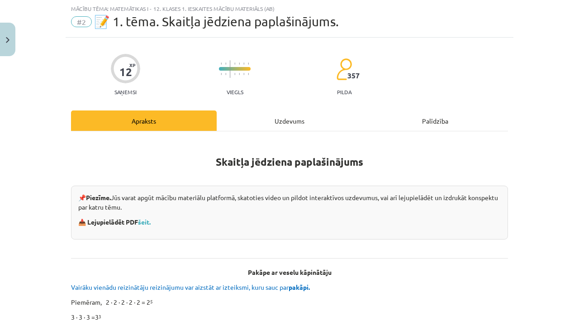
click at [292, 287] on b "pakāpi." at bounding box center [299, 287] width 21 height 8
click at [310, 124] on div "Uzdevums" at bounding box center [290, 120] width 146 height 20
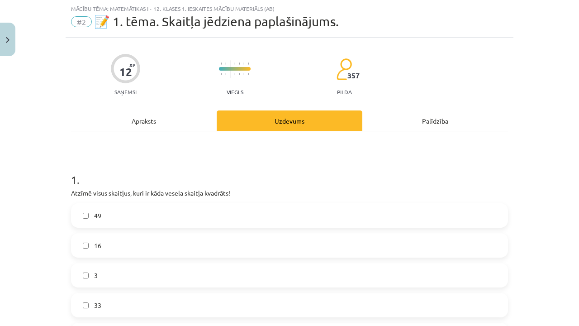
drag, startPoint x: 366, startPoint y: 172, endPoint x: 369, endPoint y: 131, distance: 41.3
drag, startPoint x: 369, startPoint y: 131, endPoint x: 369, endPoint y: 98, distance: 33.0
drag, startPoint x: 535, startPoint y: 166, endPoint x: 536, endPoint y: 126, distance: 39.4
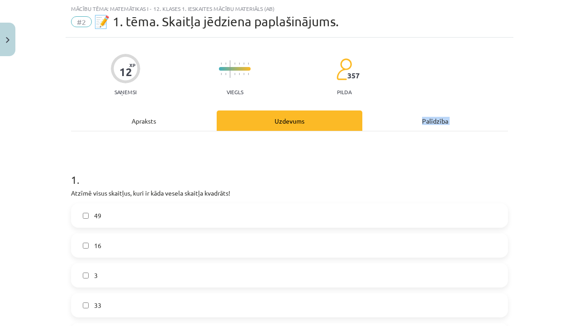
click at [536, 126] on div "Mācību tēma: Matemātikas i - 12. klases 1. ieskaites mācību materiāls (ab) #2 📝…" at bounding box center [289, 163] width 579 height 326
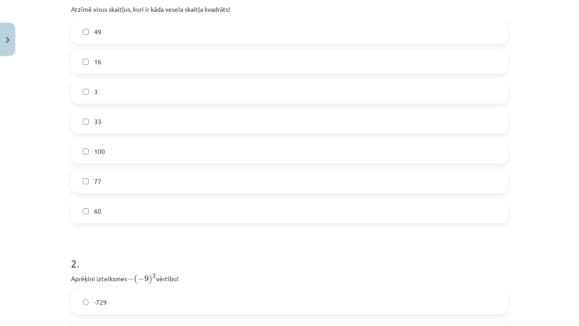
scroll to position [207, 0]
click at [122, 67] on label "16" at bounding box center [289, 61] width 435 height 23
click at [111, 31] on label "49" at bounding box center [289, 31] width 435 height 23
click at [104, 162] on div "100" at bounding box center [289, 150] width 437 height 24
click at [104, 157] on label "100" at bounding box center [289, 150] width 435 height 23
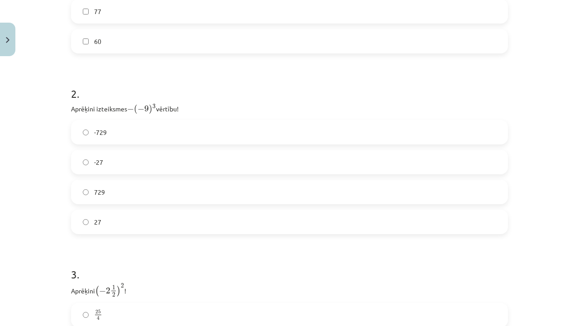
scroll to position [376, 0]
click at [168, 192] on label "729" at bounding box center [289, 191] width 435 height 23
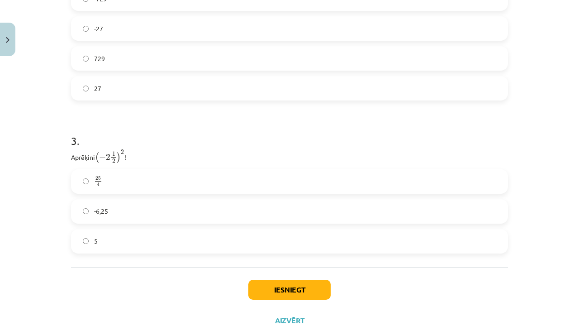
scroll to position [510, 0]
click at [173, 180] on label "25 4 25 4" at bounding box center [289, 181] width 435 height 23
click at [270, 286] on button "Iesniegt" at bounding box center [289, 289] width 82 height 20
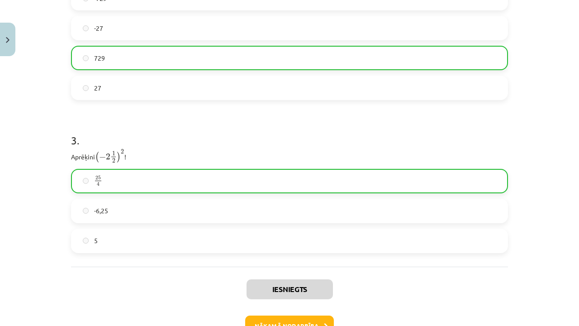
click at [275, 317] on button "Nākamā nodarbība" at bounding box center [289, 325] width 89 height 21
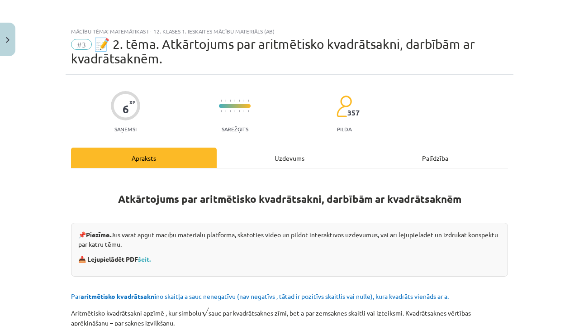
scroll to position [0, 0]
click at [300, 161] on div "Uzdevums" at bounding box center [290, 157] width 146 height 20
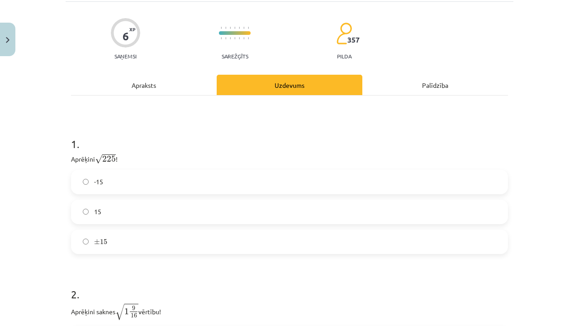
scroll to position [76, 0]
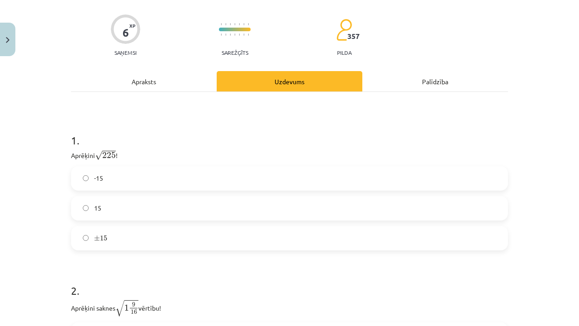
click at [296, 204] on label "15" at bounding box center [289, 208] width 435 height 23
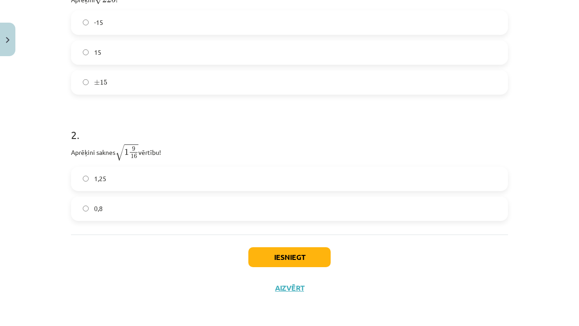
scroll to position [233, 0]
click at [189, 167] on label "1,25" at bounding box center [289, 178] width 435 height 23
click at [270, 256] on button "Iesniegt" at bounding box center [289, 257] width 82 height 20
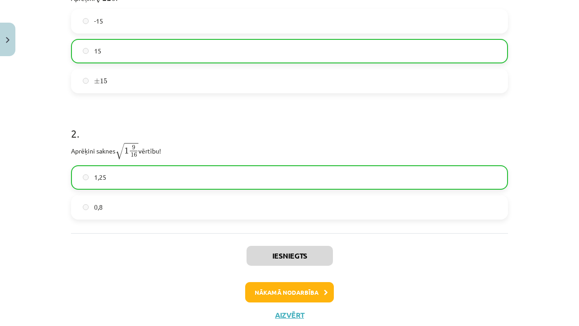
click at [284, 289] on button "Nākamā nodarbība" at bounding box center [289, 292] width 89 height 21
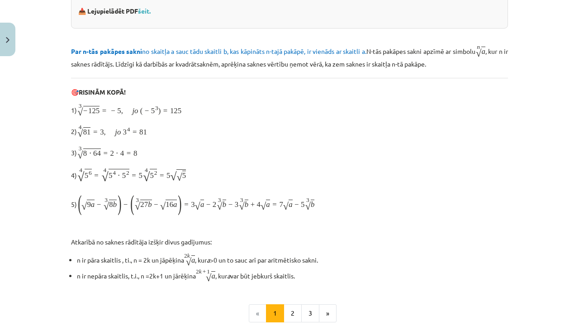
scroll to position [23, 0]
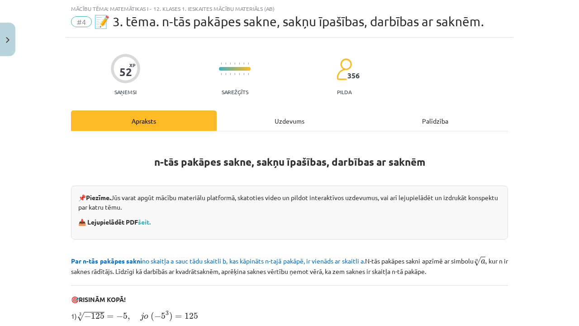
click at [285, 121] on div "Uzdevums" at bounding box center [290, 120] width 146 height 20
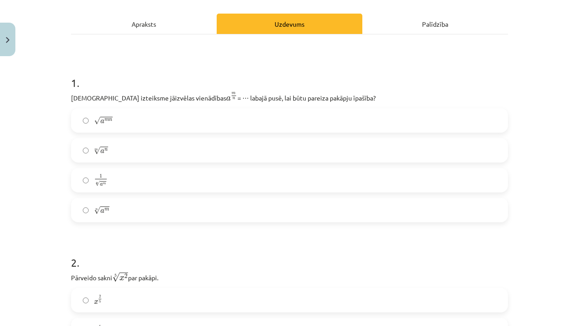
scroll to position [121, 0]
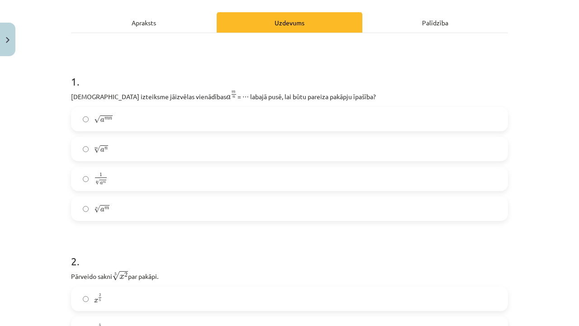
click at [210, 211] on label "n √ a m a m n" at bounding box center [289, 208] width 435 height 23
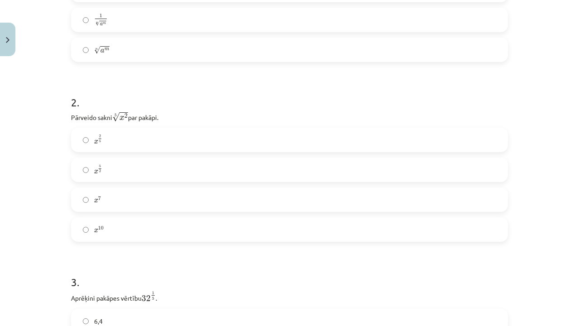
scroll to position [280, 0]
click at [156, 146] on label "x 2 5 x 2 5" at bounding box center [289, 139] width 435 height 23
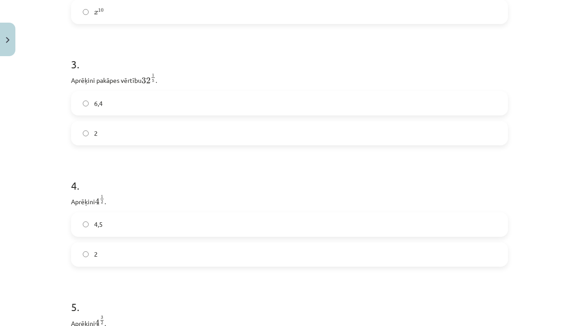
scroll to position [498, 0]
click at [152, 127] on label "2" at bounding box center [289, 132] width 435 height 23
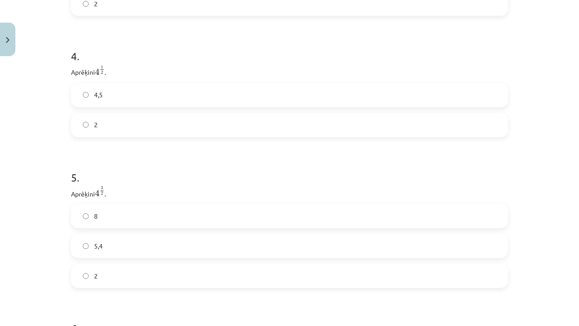
scroll to position [628, 0]
click at [164, 127] on label "2" at bounding box center [289, 123] width 435 height 23
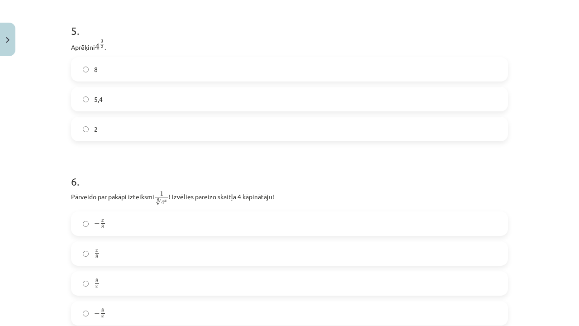
scroll to position [774, 0]
click at [172, 73] on label "8" at bounding box center [289, 68] width 435 height 23
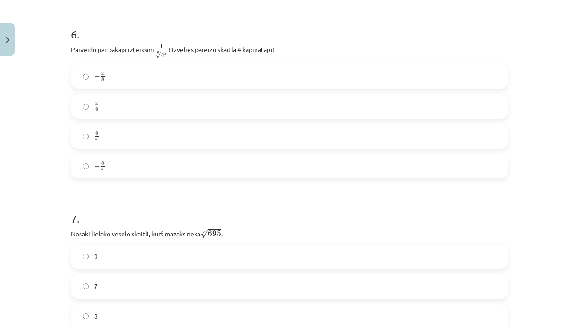
scroll to position [919, 0]
click at [132, 107] on label "x 8 x 8" at bounding box center [289, 107] width 435 height 23
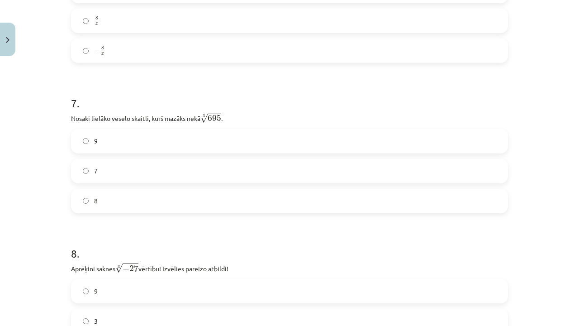
scroll to position [1036, 0]
click at [121, 151] on label "9" at bounding box center [289, 140] width 435 height 23
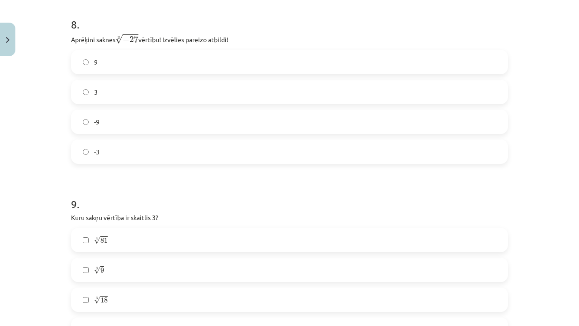
scroll to position [1265, 0]
click at [110, 162] on label "-3" at bounding box center [289, 151] width 435 height 23
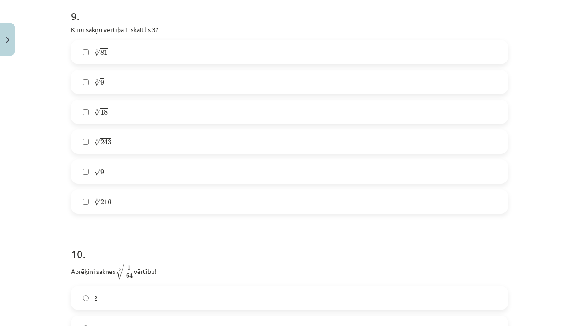
scroll to position [1451, 0]
click at [118, 171] on label "√ 9 9" at bounding box center [289, 172] width 435 height 23
click at [118, 145] on label "5 √ 243 243 5" at bounding box center [289, 142] width 435 height 23
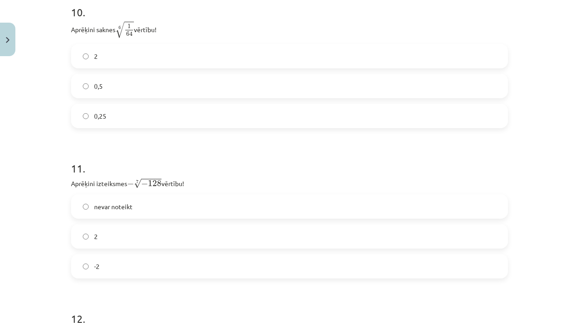
scroll to position [1694, 0]
click at [136, 82] on label "0,5" at bounding box center [289, 85] width 435 height 23
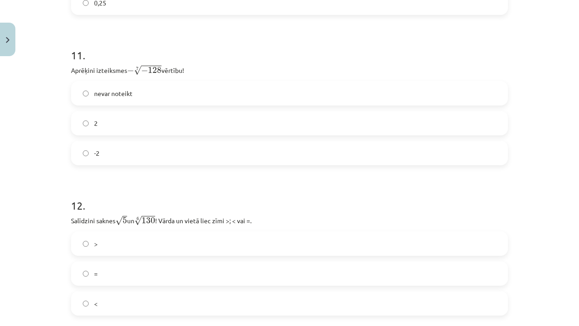
scroll to position [1815, 0]
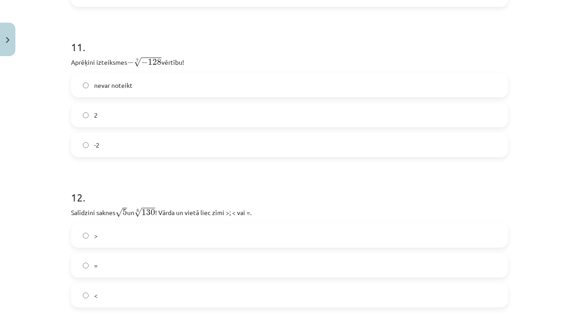
click at [145, 116] on label "2" at bounding box center [289, 115] width 435 height 23
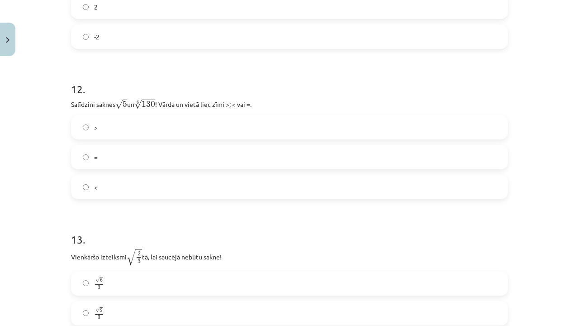
scroll to position [1926, 0]
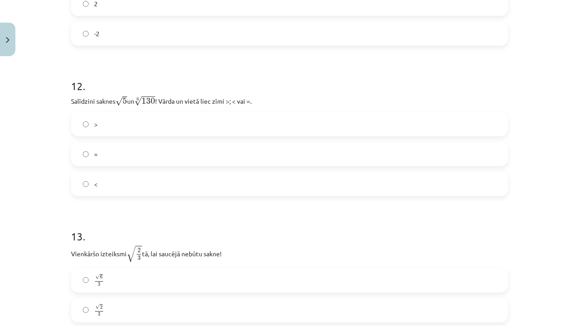
click at [150, 159] on label "=" at bounding box center [289, 153] width 435 height 23
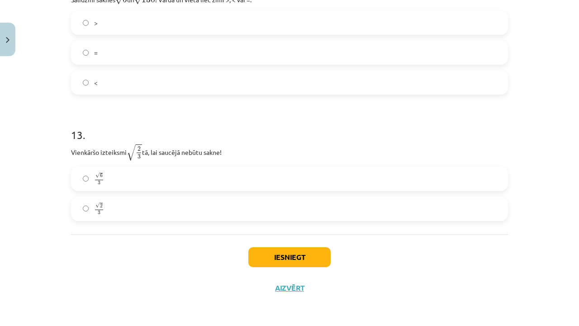
scroll to position [2029, 0]
click at [157, 180] on label "√ 6 3 6 3" at bounding box center [289, 178] width 435 height 23
click at [281, 265] on button "Iesniegt" at bounding box center [289, 257] width 82 height 20
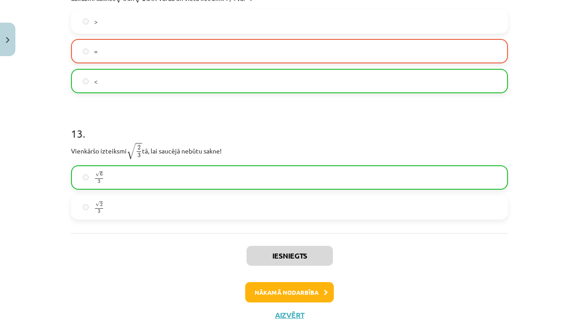
click at [294, 293] on button "Nākamā nodarbība" at bounding box center [289, 292] width 89 height 21
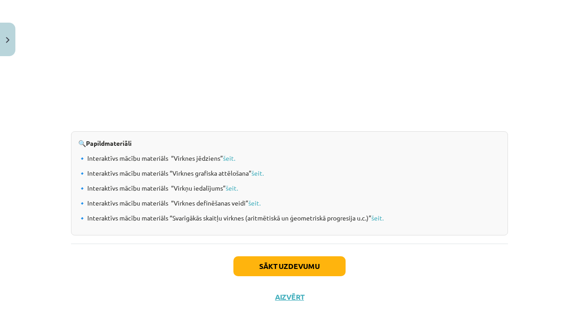
click at [292, 261] on button "Sākt uzdevumu" at bounding box center [289, 266] width 112 height 20
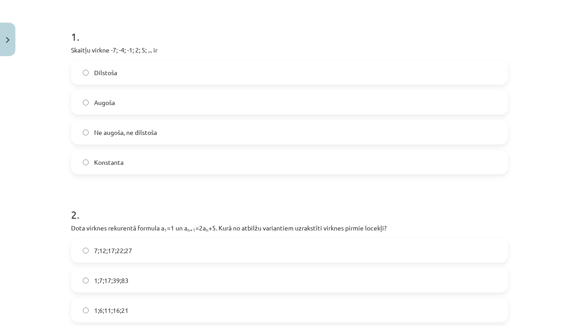
scroll to position [163, 0]
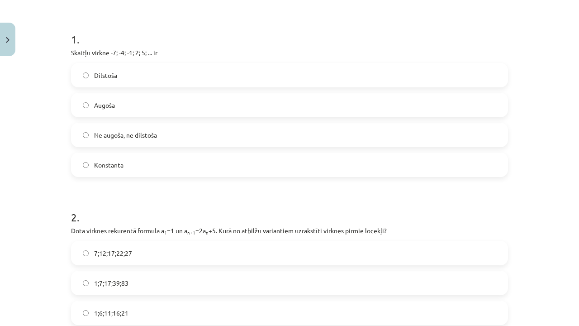
click at [246, 100] on label "Augoša" at bounding box center [289, 105] width 435 height 23
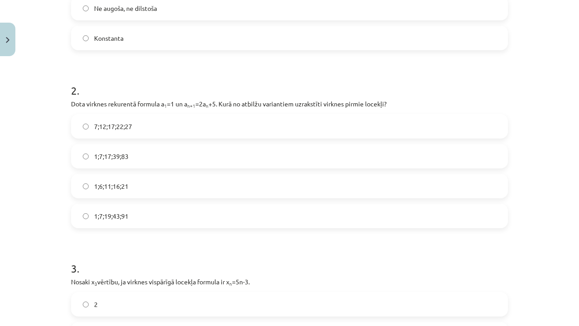
scroll to position [293, 0]
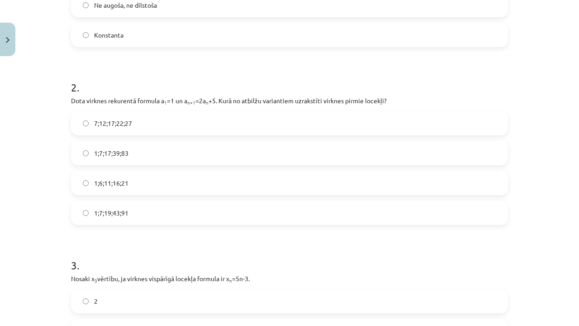
click at [221, 190] on label "1;6;11;16;21" at bounding box center [289, 182] width 435 height 23
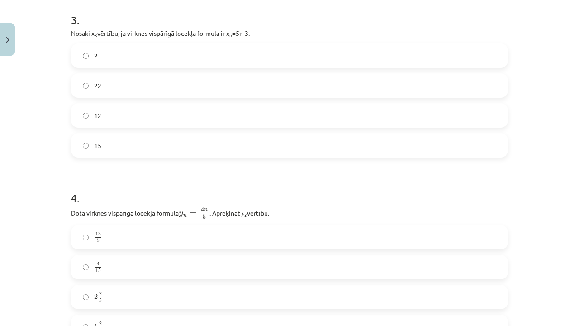
scroll to position [548, 0]
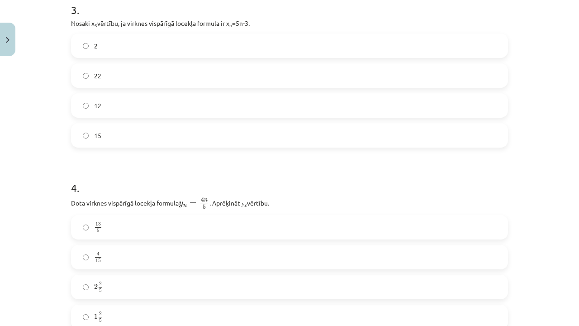
click at [225, 141] on label "15" at bounding box center [289, 135] width 435 height 23
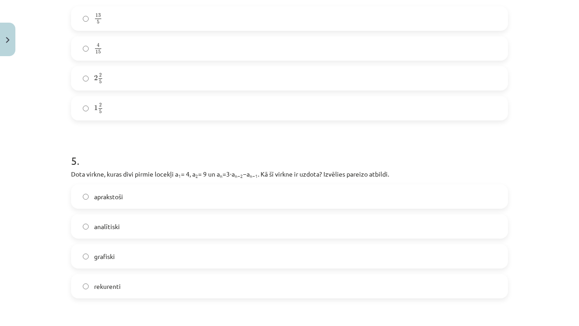
scroll to position [757, 0]
click at [222, 44] on label "4 15 4 15" at bounding box center [289, 48] width 435 height 23
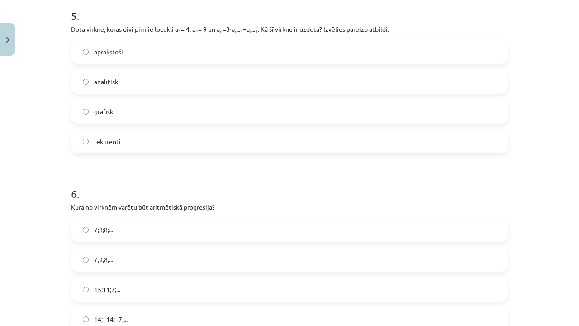
scroll to position [901, 0]
click at [214, 59] on label "aprakstoši" at bounding box center [289, 51] width 435 height 23
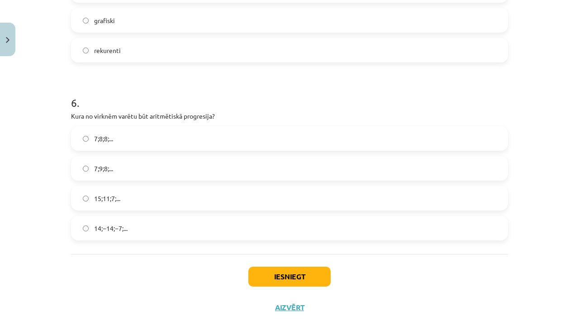
scroll to position [995, 0]
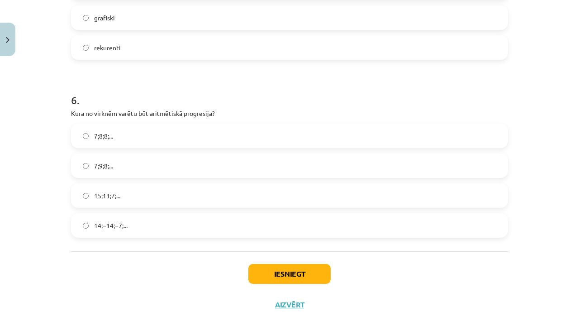
click at [205, 169] on label "7;9;8;..." at bounding box center [289, 165] width 435 height 23
click at [267, 266] on button "Iesniegt" at bounding box center [289, 274] width 82 height 20
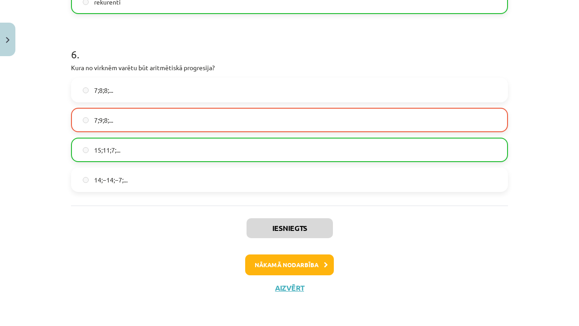
click at [276, 259] on button "Nākamā nodarbība" at bounding box center [289, 264] width 89 height 21
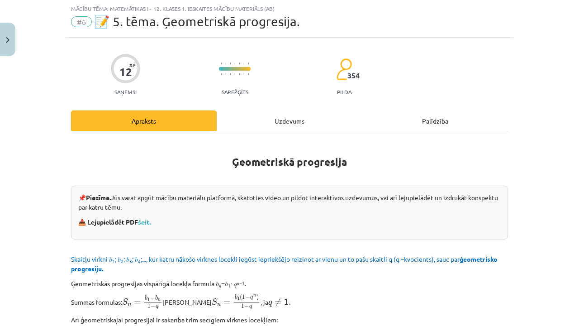
scroll to position [33, 0]
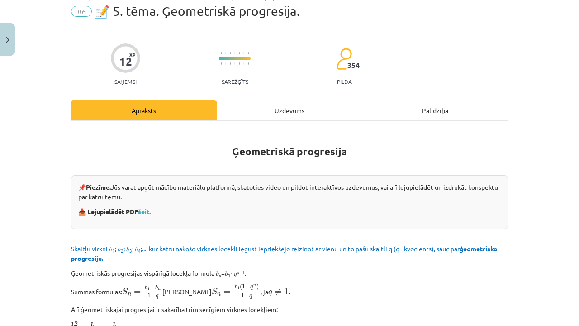
click at [301, 108] on div "Uzdevums" at bounding box center [290, 110] width 146 height 20
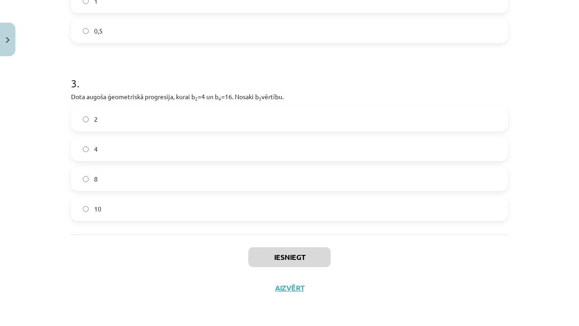
scroll to position [649, 0]
drag, startPoint x: 73, startPoint y: 48, endPoint x: 154, endPoint y: 325, distance: 288.9
click at [154, 325] on div "Mācību tēma: Matemātikas i - 12. klases 1. ieskaites mācību materiāls (ab) #6 📝…" at bounding box center [289, 163] width 579 height 326
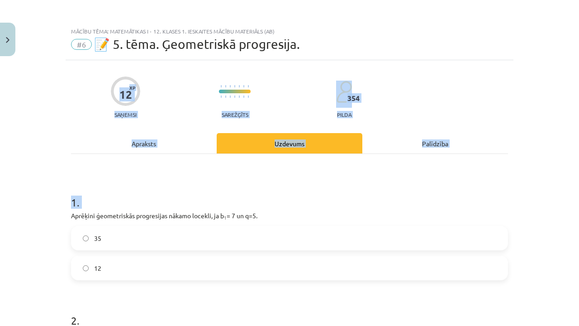
scroll to position [0, 0]
click at [55, 168] on div "Mācību tēma: Matemātikas i - 12. klases 1. ieskaites mācību materiāls (ab) #6 📝…" at bounding box center [289, 163] width 579 height 326
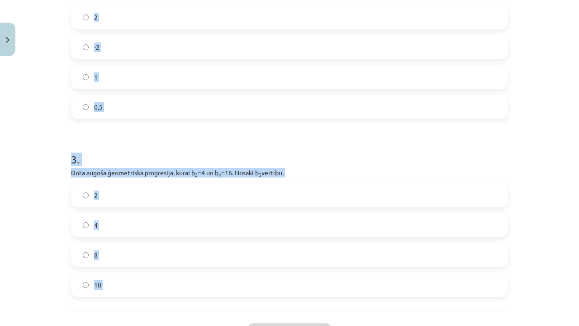
scroll to position [343, 0]
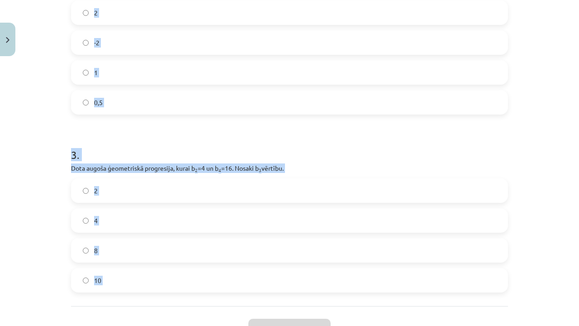
drag, startPoint x: 73, startPoint y: 214, endPoint x: 102, endPoint y: 307, distance: 97.1
click at [102, 307] on div "12 XP Saņemsi Sarežģīts 354 pilda Apraksts Uzdevums Palīdzība 1 . Aprēķini ģeom…" at bounding box center [290, 46] width 448 height 658
copy form "Aprēķini ģeometriskās progresijas nākamo locekli, ja b 1 = 7 un q=5. 35 12 2 . …"
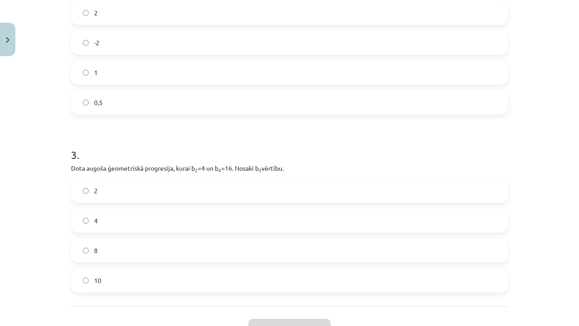
click at [125, 251] on label "8" at bounding box center [289, 250] width 435 height 23
click at [164, 93] on label "0,5" at bounding box center [289, 102] width 435 height 23
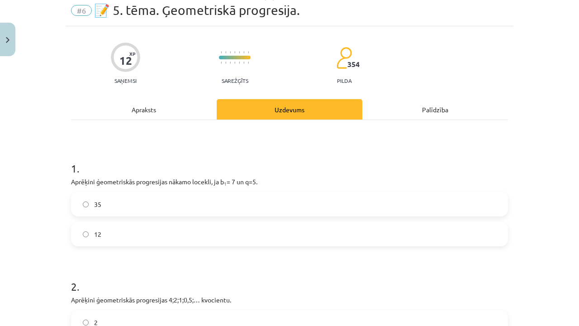
scroll to position [14, 0]
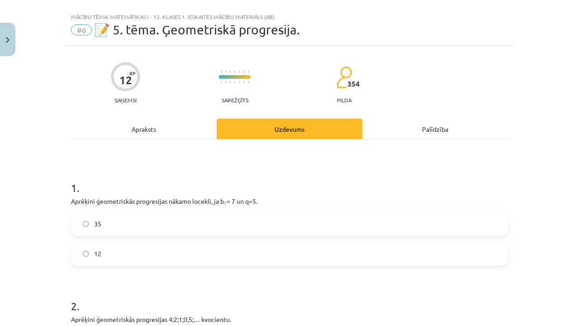
click at [137, 223] on label "35" at bounding box center [289, 223] width 435 height 23
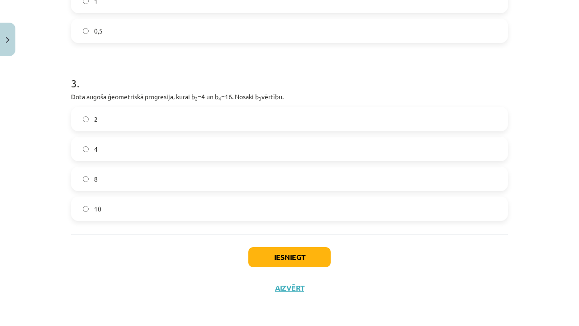
scroll to position [416, 0]
click at [289, 260] on button "Iesniegt" at bounding box center [289, 257] width 82 height 20
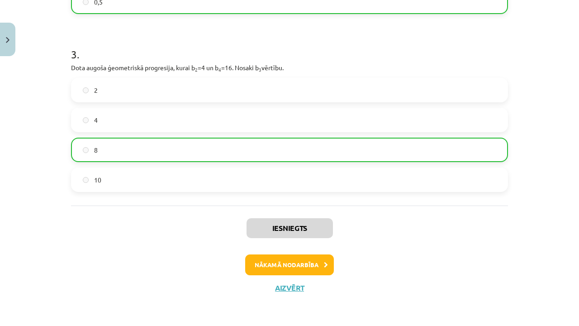
click at [273, 264] on button "Nākamā nodarbība" at bounding box center [289, 264] width 89 height 21
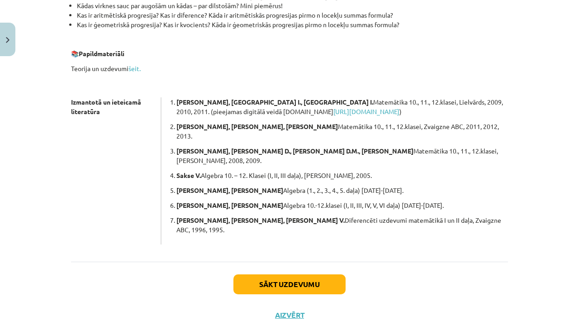
click at [293, 274] on button "Sākt uzdevumu" at bounding box center [289, 284] width 112 height 20
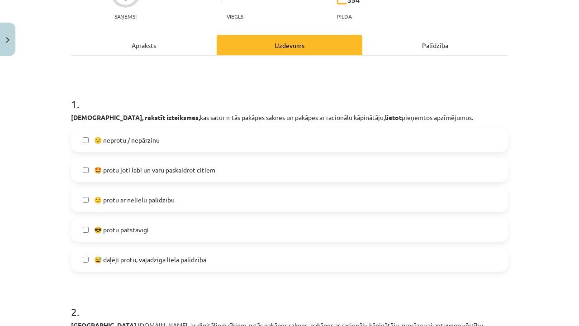
scroll to position [122, 0]
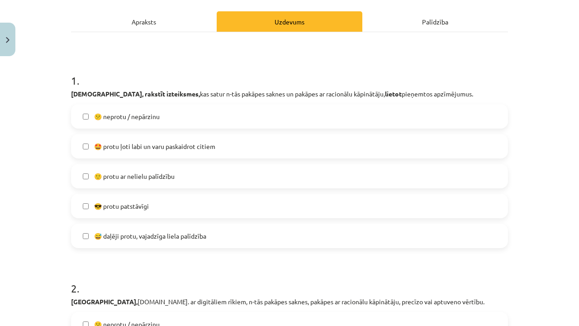
click at [181, 180] on label "🙂 protu ar nelielu palīdzību" at bounding box center [289, 176] width 435 height 23
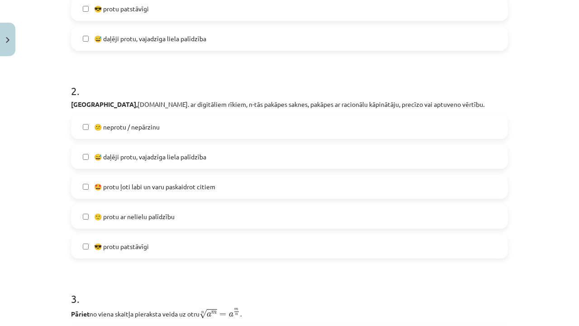
scroll to position [326, 0]
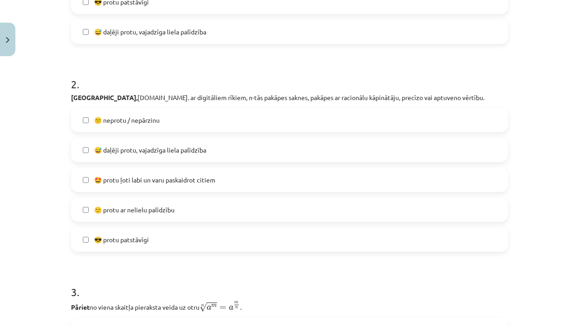
click at [175, 152] on span "😅 daļēji protu, vajadzīga liela palīdzība" at bounding box center [150, 149] width 112 height 9
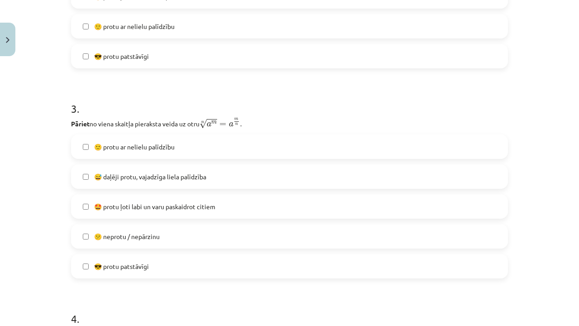
scroll to position [510, 0]
click at [175, 204] on span "🤩 protu ļoti labi un varu paskaidrot citiem" at bounding box center [154, 204] width 121 height 9
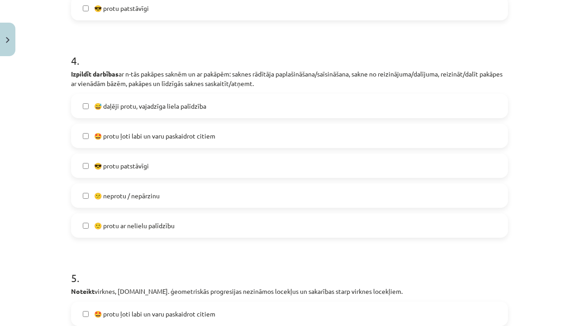
scroll to position [767, 0]
click at [166, 223] on span "🙂 protu ar nelielu palīdzību" at bounding box center [134, 225] width 81 height 9
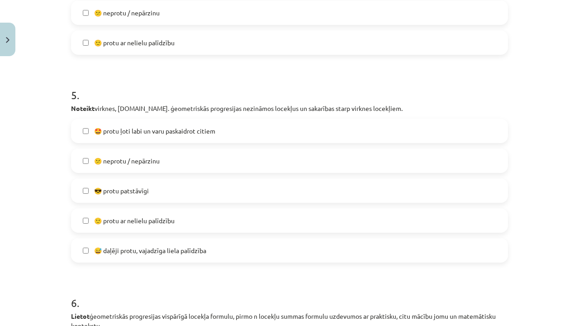
scroll to position [951, 0]
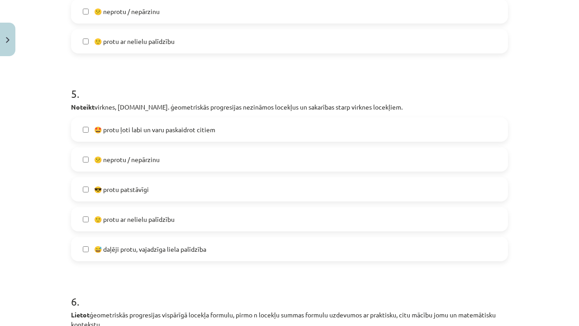
click at [163, 252] on span "😅 daļēji protu, vajadzīga liela palīdzība" at bounding box center [150, 248] width 112 height 9
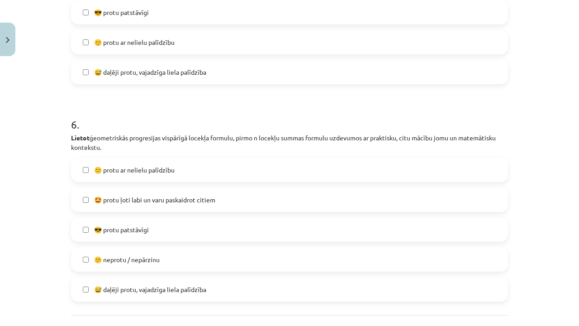
scroll to position [1131, 0]
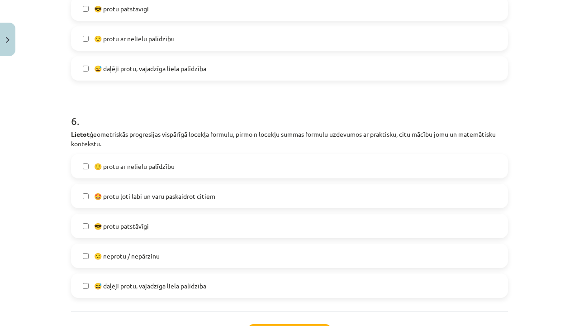
click at [154, 175] on label "🙂 protu ar nelielu palīdzību" at bounding box center [289, 166] width 435 height 23
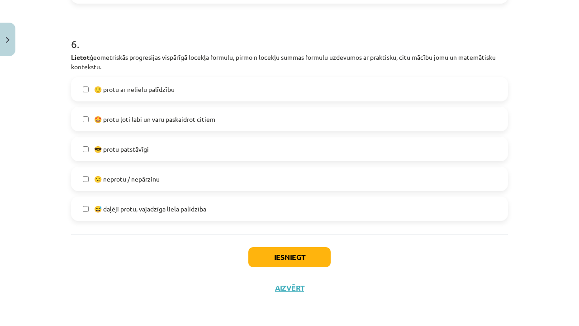
scroll to position [1210, 0]
click at [259, 257] on button "Iesniegt" at bounding box center [289, 257] width 82 height 20
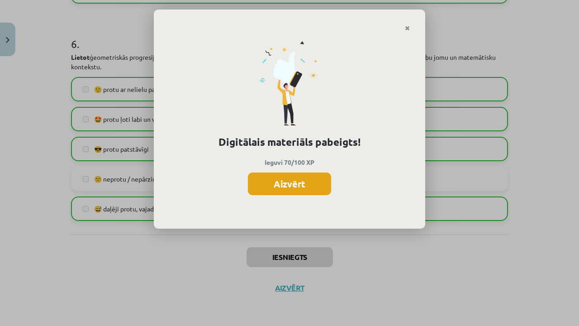
click at [289, 187] on button "Aizvērt" at bounding box center [289, 183] width 83 height 23
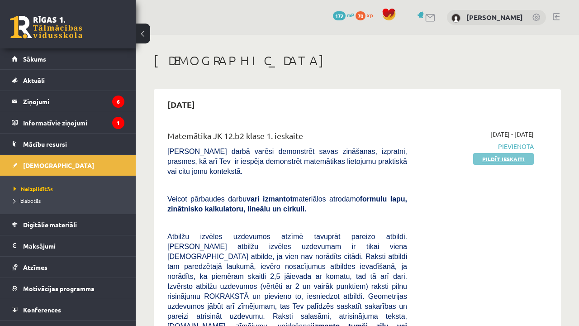
click at [526, 158] on link "Pildīt ieskaiti" at bounding box center [503, 159] width 61 height 12
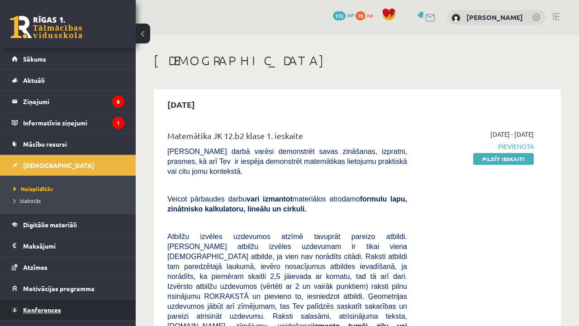
click at [58, 315] on link "Konferences" at bounding box center [68, 309] width 113 height 21
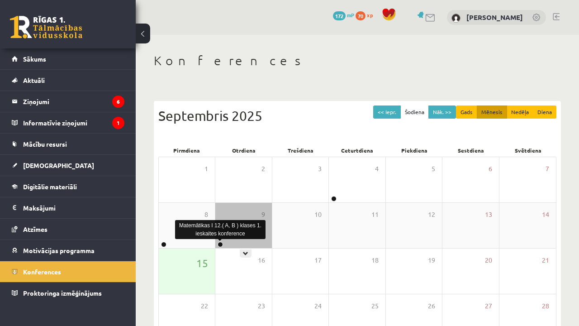
click at [222, 244] on link at bounding box center [220, 244] width 5 height 5
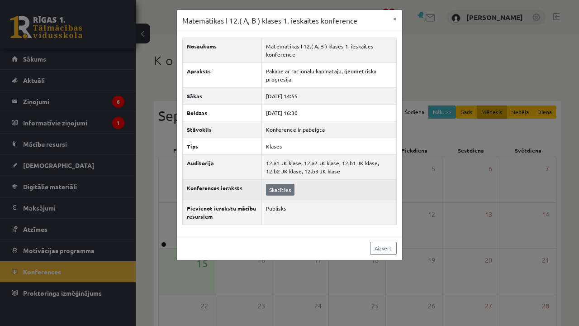
click at [270, 192] on link "Skatīties" at bounding box center [280, 190] width 28 height 12
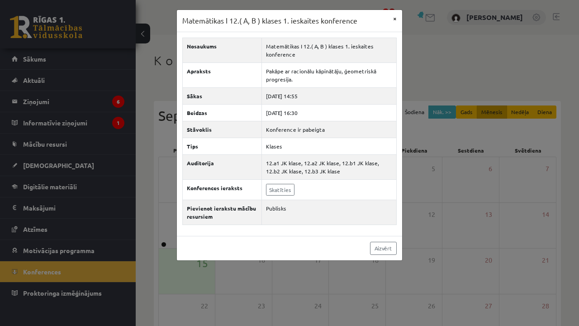
click at [392, 19] on button "×" at bounding box center [395, 18] width 14 height 17
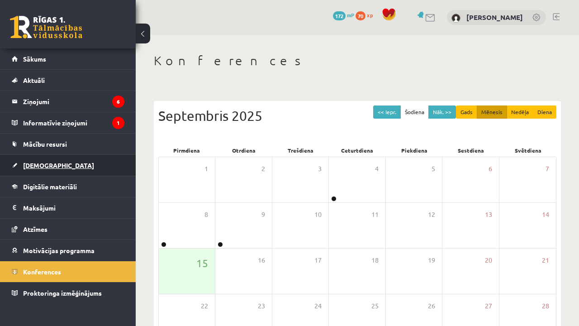
click at [38, 162] on span "[DEMOGRAPHIC_DATA]" at bounding box center [58, 165] width 71 height 8
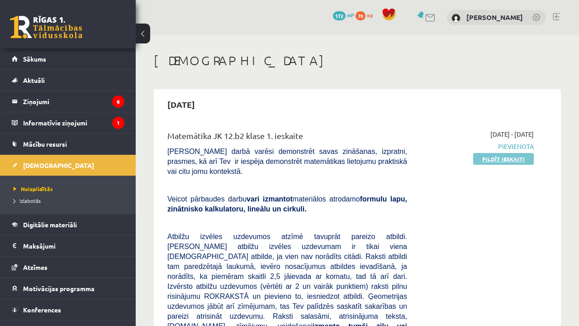
click at [484, 160] on link "Pildīt ieskaiti" at bounding box center [503, 159] width 61 height 12
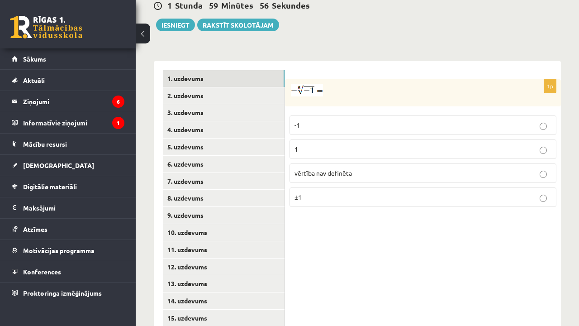
scroll to position [373, 0]
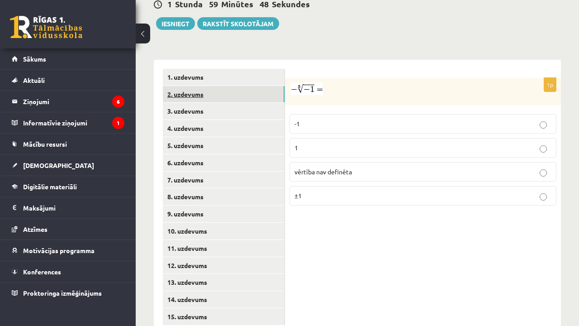
click at [214, 86] on link "2. uzdevums" at bounding box center [224, 94] width 122 height 17
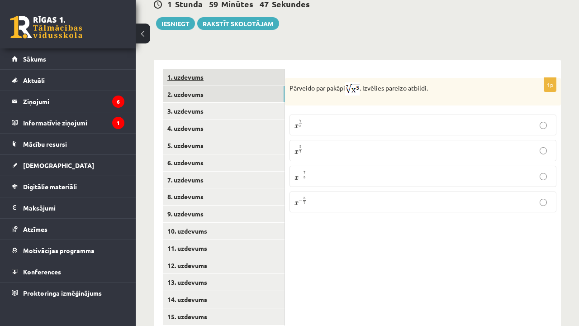
click at [211, 69] on link "1. uzdevums" at bounding box center [224, 77] width 122 height 17
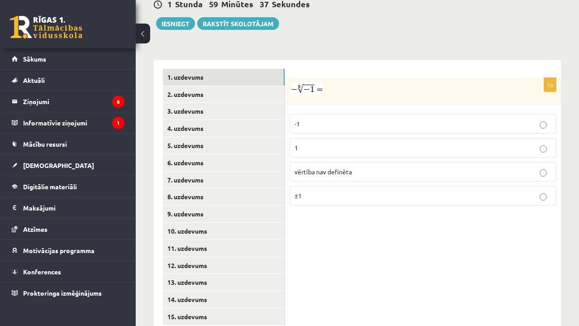
click at [300, 143] on p "1" at bounding box center [422, 147] width 257 height 9
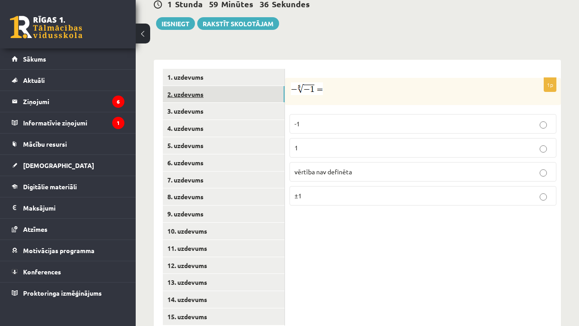
click at [218, 86] on link "2. uzdevums" at bounding box center [224, 94] width 122 height 17
click at [310, 119] on p "x 7 5 x 7 5" at bounding box center [422, 124] width 257 height 11
click at [313, 145] on p "x 5 7 x 5 7" at bounding box center [422, 150] width 257 height 11
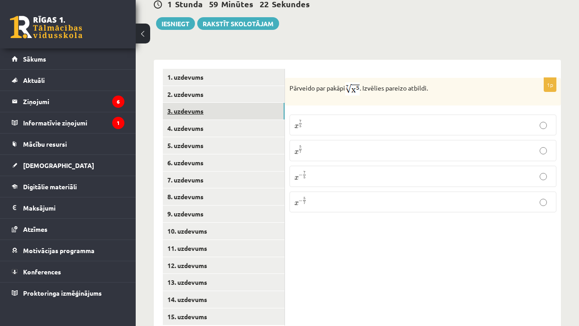
click at [232, 103] on link "3. uzdevums" at bounding box center [224, 111] width 122 height 17
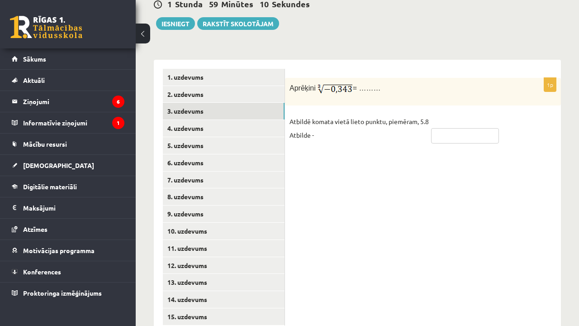
click at [442, 128] on input "text" at bounding box center [465, 135] width 68 height 15
type input "****"
click at [228, 120] on link "4. uzdevums" at bounding box center [224, 128] width 122 height 17
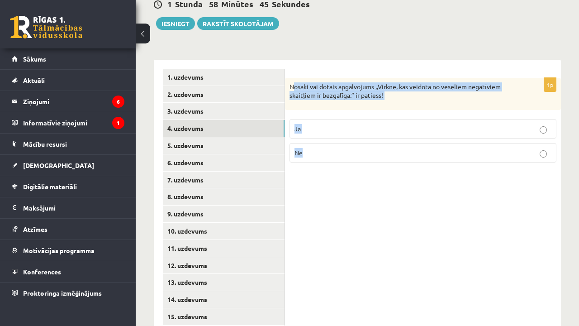
drag, startPoint x: 292, startPoint y: 66, endPoint x: 308, endPoint y: 139, distance: 74.2
click at [308, 139] on div "1p Nosaki vai dotais apgalvojums „Virkne, kas veidota no veseliem negatīviem sk…" at bounding box center [423, 124] width 276 height 92
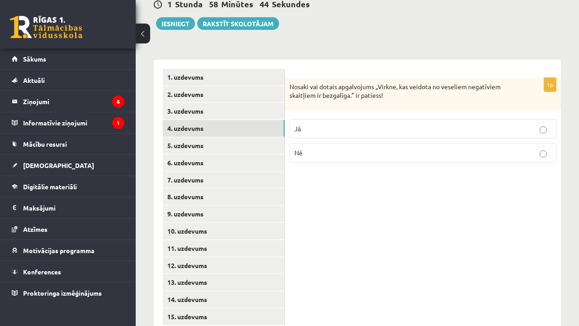
click at [290, 82] on p "Nosaki vai dotais apgalvojums „Virkne, kas veidota no veseliem negatīviem skait…" at bounding box center [400, 91] width 222 height 18
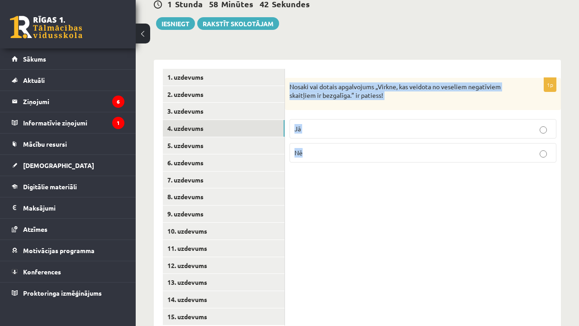
drag, startPoint x: 290, startPoint y: 68, endPoint x: 303, endPoint y: 136, distance: 68.9
click at [303, 136] on div "1p Nosaki vai dotais apgalvojums „Virkne, kas veidota no veseliem negatīviem sk…" at bounding box center [423, 124] width 276 height 92
click at [293, 82] on p "Nosaki vai dotais apgalvojums „Virkne, kas veidota no veseliem negatīviem skait…" at bounding box center [400, 91] width 222 height 18
drag, startPoint x: 289, startPoint y: 69, endPoint x: 305, endPoint y: 140, distance: 72.3
click at [305, 140] on div "1p Nosaki vai dotais apgalvojums „Virkne, kas veidota no veseliem negatīviem sk…" at bounding box center [423, 124] width 276 height 92
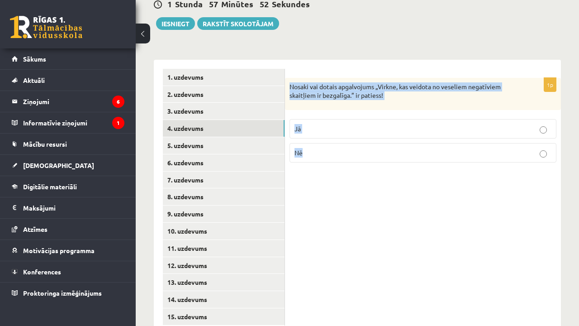
copy div "Nosaki vai dotais apgalvojums „Virkne, kas veidota no veseliem negatīviem skait…"
click at [317, 119] on label "Jā" at bounding box center [422, 128] width 267 height 19
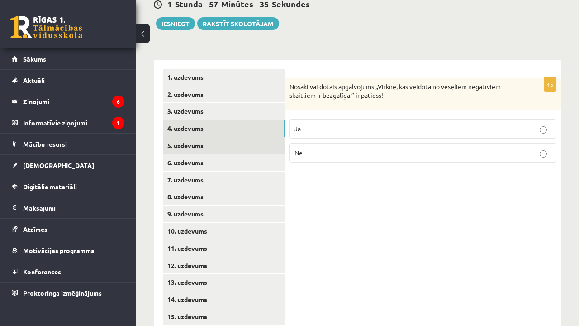
click at [238, 137] on link "5. uzdevums" at bounding box center [224, 145] width 122 height 17
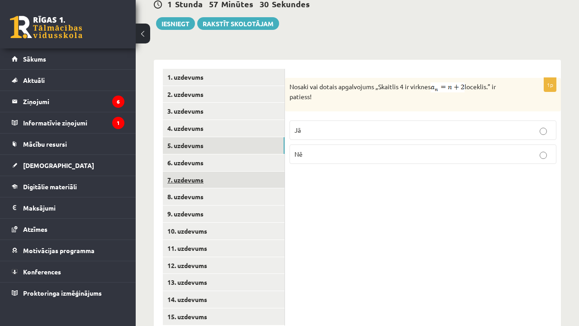
click at [236, 171] on link "7. uzdevums" at bounding box center [224, 179] width 122 height 17
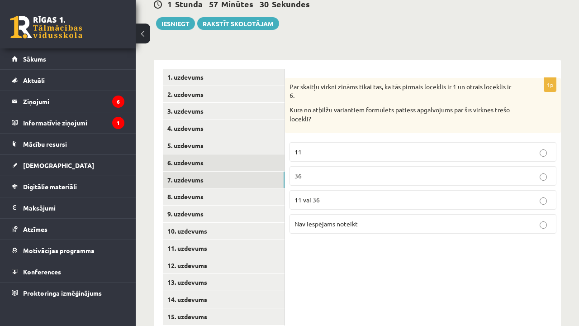
click at [236, 154] on link "6. uzdevums" at bounding box center [224, 162] width 122 height 17
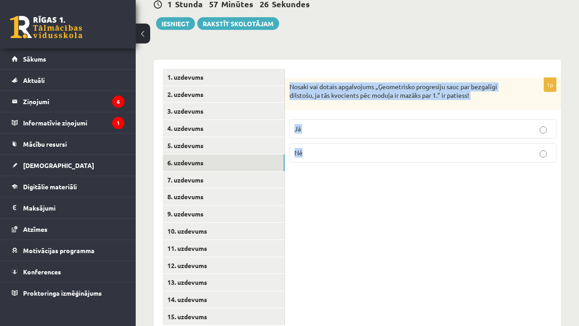
drag, startPoint x: 290, startPoint y: 70, endPoint x: 308, endPoint y: 137, distance: 69.6
click at [308, 138] on div "1p Nosaki vai dotais apgalvojums „Ģeometrisko progresiju sauc par bezgalīgi dil…" at bounding box center [423, 124] width 276 height 92
copy div "Nosaki vai dotais apgalvojums „Ģeometrisko progresiju sauc par bezgalīgi dilsto…"
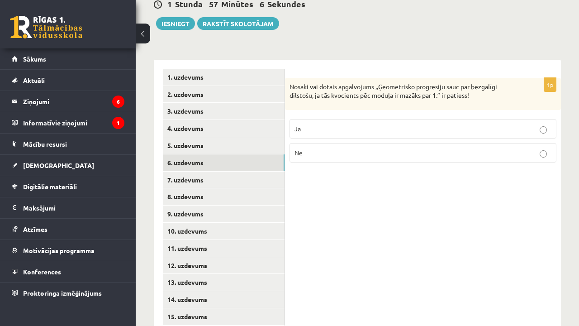
click at [330, 124] on p "Jā" at bounding box center [422, 128] width 257 height 9
click at [240, 171] on link "7. uzdevums" at bounding box center [224, 179] width 122 height 17
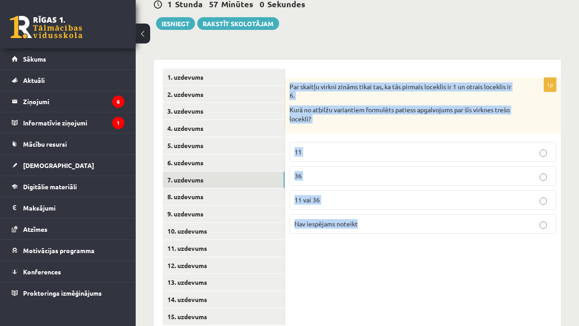
drag, startPoint x: 291, startPoint y: 70, endPoint x: 336, endPoint y: 209, distance: 146.0
click at [336, 209] on div "1p Par skaitļu virkni zināms tikai tas, ka tās pirmais loceklis ir 1 un otrais …" at bounding box center [423, 159] width 276 height 163
copy div "Par skaitļu virkni zināms tikai tas, ka tās pirmais loceklis ir 1 un otrais loc…"
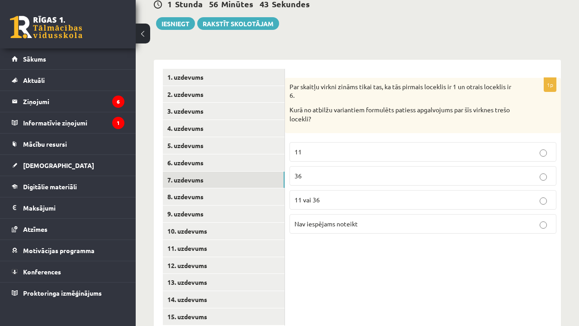
click at [329, 219] on p "Nav iespējams noteikt" at bounding box center [422, 223] width 257 height 9
click at [251, 188] on link "8. uzdevums" at bounding box center [224, 196] width 122 height 17
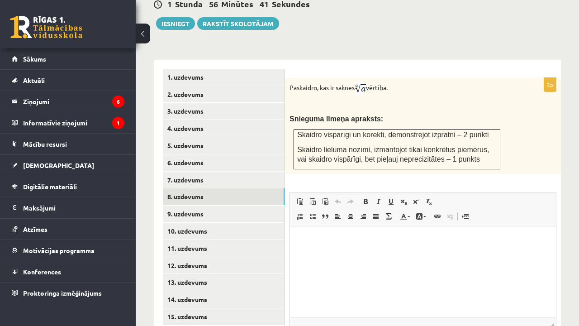
scroll to position [0, 0]
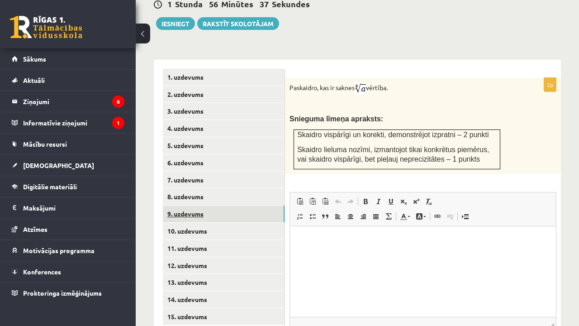
click at [226, 205] on link "9. uzdevums" at bounding box center [224, 213] width 122 height 17
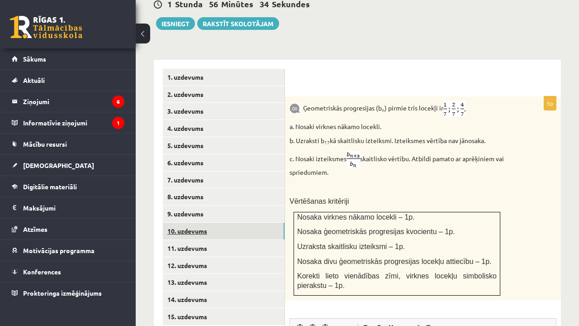
click at [218, 223] on link "10. uzdevums" at bounding box center [224, 231] width 122 height 17
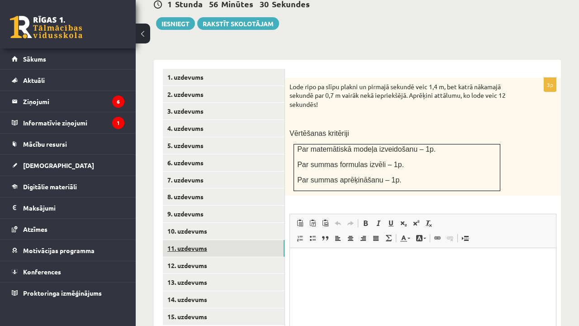
click at [212, 240] on link "11. uzdevums" at bounding box center [224, 248] width 122 height 17
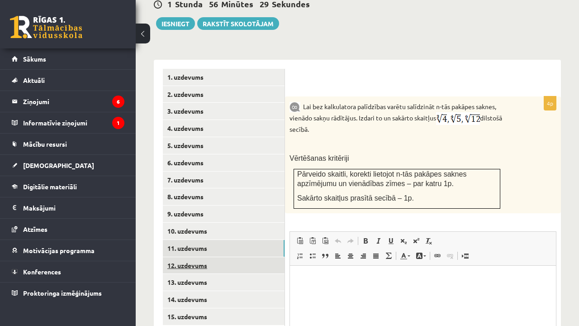
click at [205, 257] on link "12. uzdevums" at bounding box center [224, 265] width 122 height 17
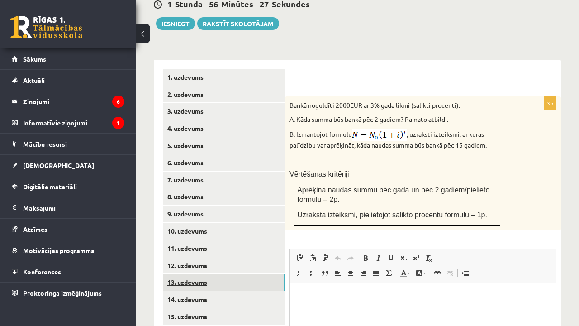
click at [195, 274] on link "13. uzdevums" at bounding box center [224, 282] width 122 height 17
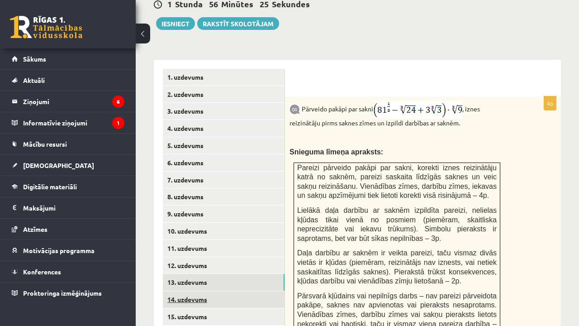
click at [197, 291] on link "14. uzdevums" at bounding box center [224, 299] width 122 height 17
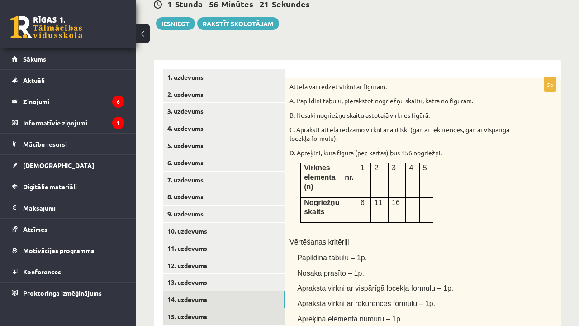
click at [192, 308] on link "15. uzdevums" at bounding box center [224, 316] width 122 height 17
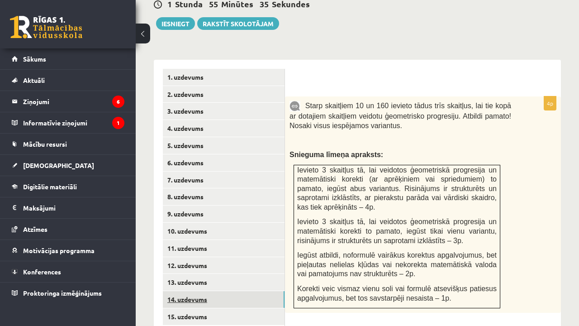
click at [230, 291] on link "14. uzdevums" at bounding box center [224, 299] width 122 height 17
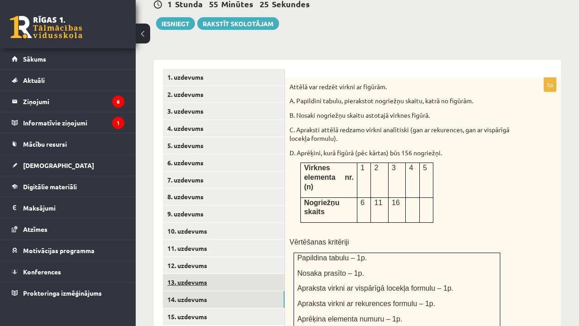
click at [245, 274] on link "13. uzdevums" at bounding box center [224, 282] width 122 height 17
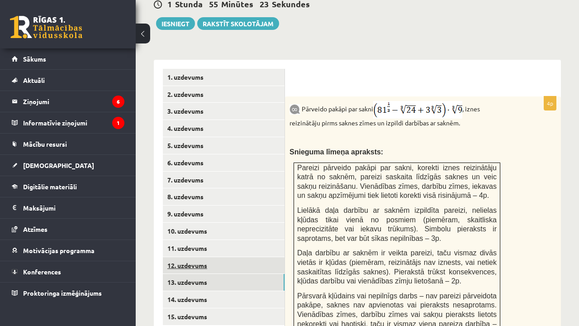
click at [233, 257] on link "12. uzdevums" at bounding box center [224, 265] width 122 height 17
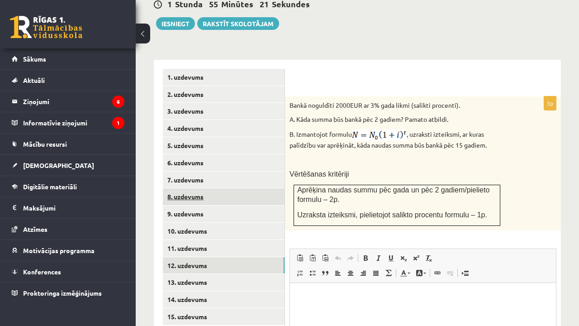
click at [229, 188] on link "8. uzdevums" at bounding box center [224, 196] width 122 height 17
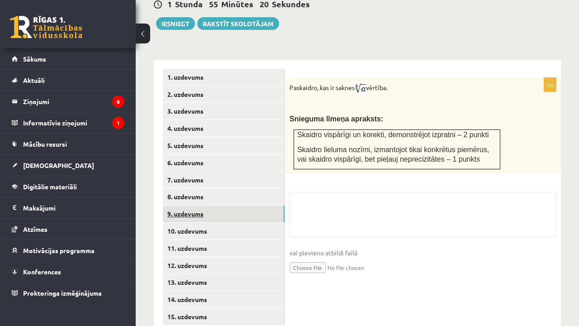
click at [227, 205] on link "9. uzdevums" at bounding box center [224, 213] width 122 height 17
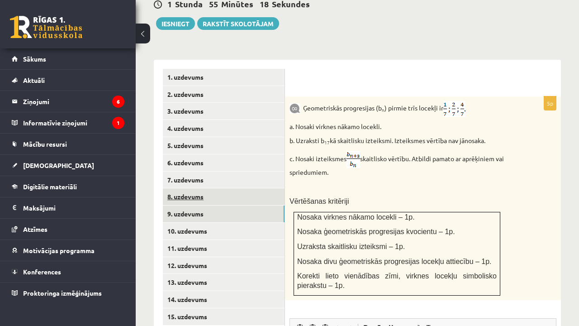
click at [226, 188] on link "8. uzdevums" at bounding box center [224, 196] width 122 height 17
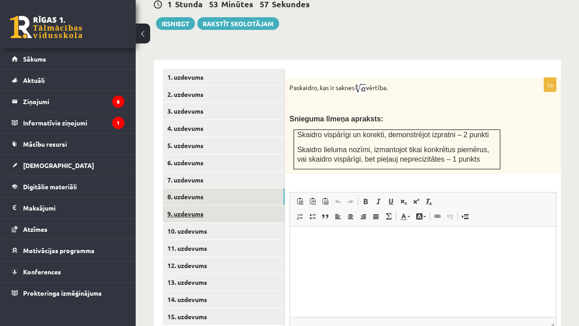
click at [202, 205] on link "9. uzdevums" at bounding box center [224, 213] width 122 height 17
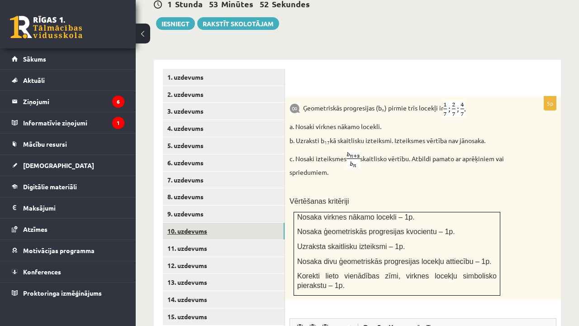
click at [204, 223] on link "10. uzdevums" at bounding box center [224, 231] width 122 height 17
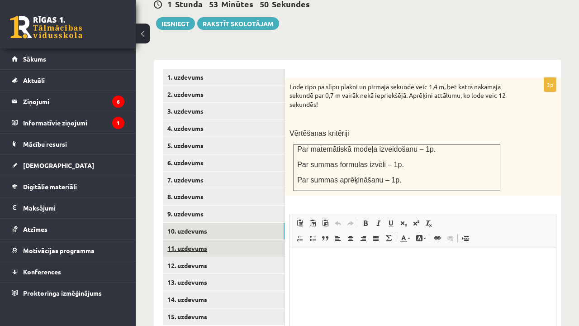
click at [199, 240] on link "11. uzdevums" at bounding box center [224, 248] width 122 height 17
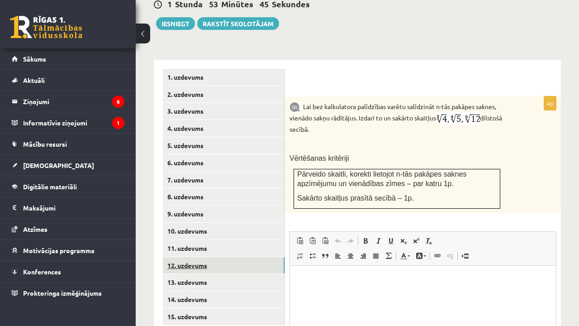
click at [199, 257] on link "12. uzdevums" at bounding box center [224, 265] width 122 height 17
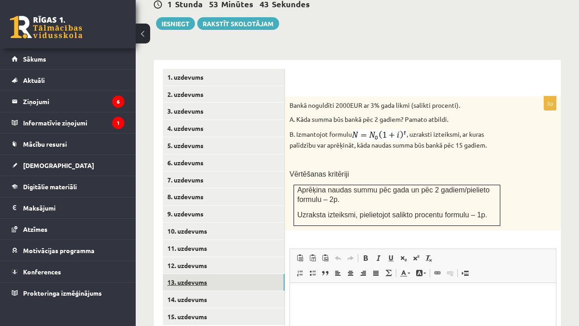
click at [199, 274] on link "13. uzdevums" at bounding box center [224, 282] width 122 height 17
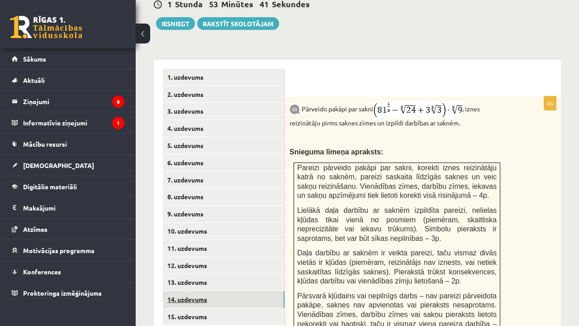
click at [200, 291] on link "14. uzdevums" at bounding box center [224, 299] width 122 height 17
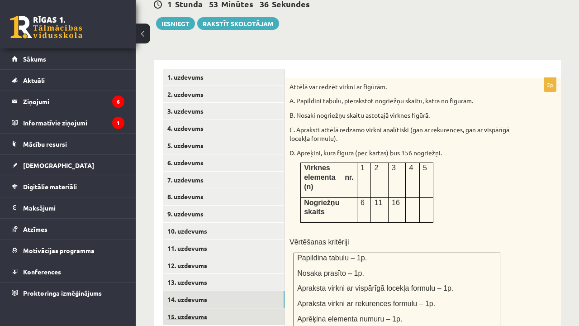
click at [201, 308] on link "15. uzdevums" at bounding box center [224, 316] width 122 height 17
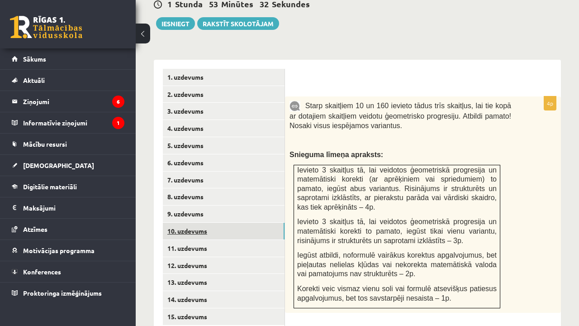
click at [213, 223] on link "10. uzdevums" at bounding box center [224, 231] width 122 height 17
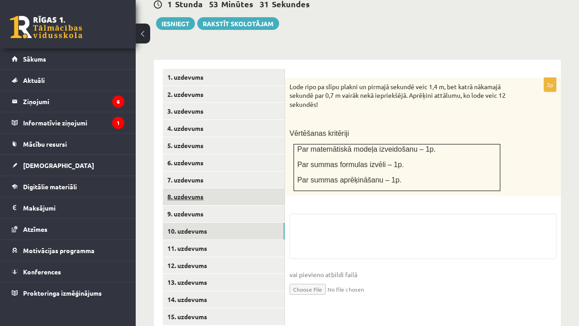
click at [209, 188] on link "8. uzdevums" at bounding box center [224, 196] width 122 height 17
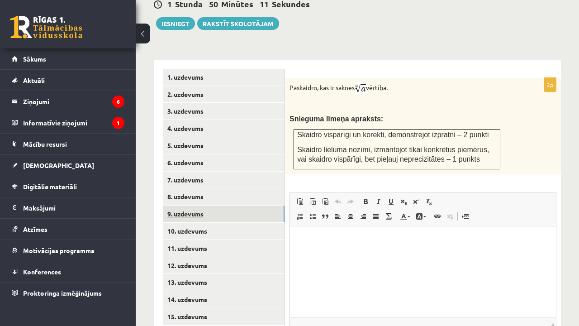
click at [180, 205] on link "9. uzdevums" at bounding box center [224, 213] width 122 height 17
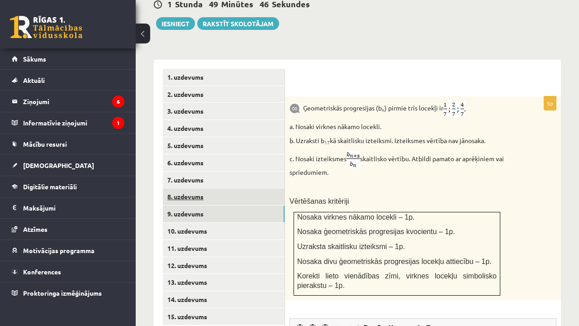
click at [239, 188] on link "8. uzdevums" at bounding box center [224, 196] width 122 height 17
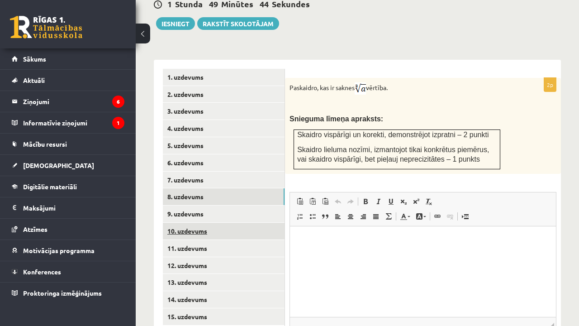
click at [220, 223] on link "10. uzdevums" at bounding box center [224, 231] width 122 height 17
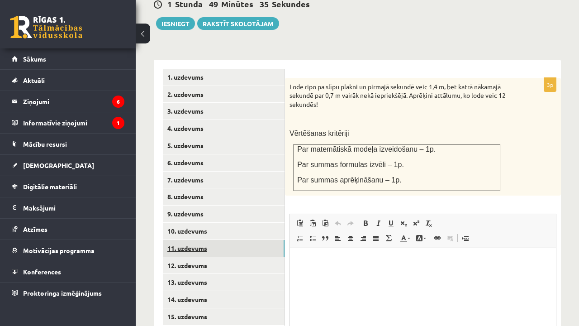
click at [214, 240] on link "11. uzdevums" at bounding box center [224, 248] width 122 height 17
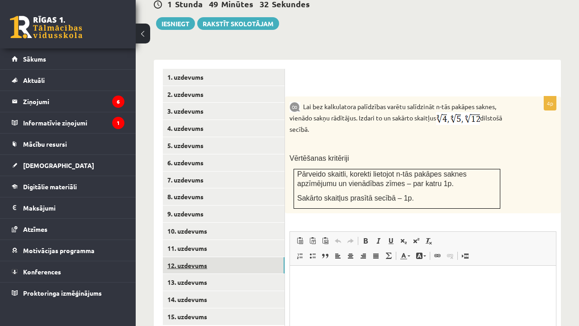
click at [206, 257] on link "12. uzdevums" at bounding box center [224, 265] width 122 height 17
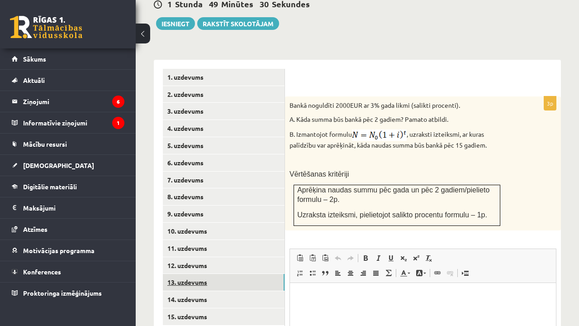
click at [203, 274] on link "13. uzdevums" at bounding box center [224, 282] width 122 height 17
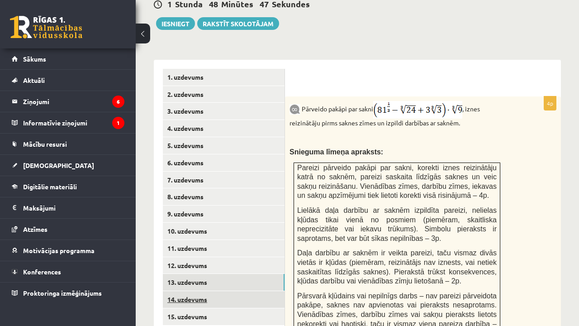
click at [195, 291] on link "14. uzdevums" at bounding box center [224, 299] width 122 height 17
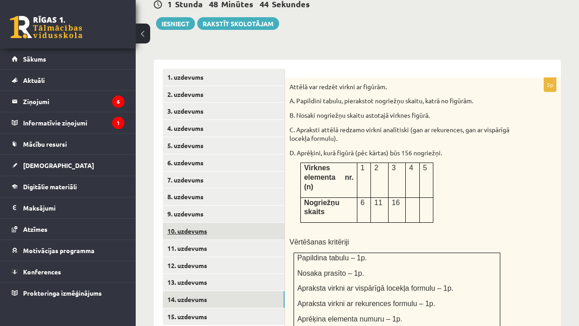
click at [186, 223] on link "10. uzdevums" at bounding box center [224, 231] width 122 height 17
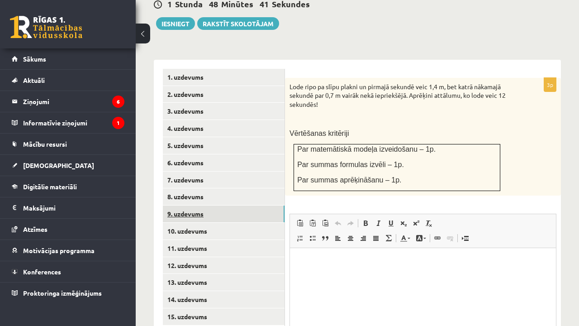
click at [190, 205] on link "9. uzdevums" at bounding box center [224, 213] width 122 height 17
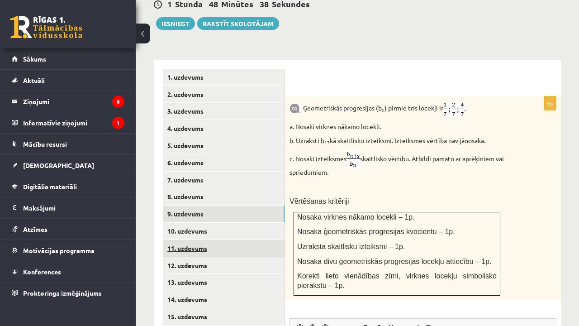
click at [184, 240] on link "11. uzdevums" at bounding box center [224, 248] width 122 height 17
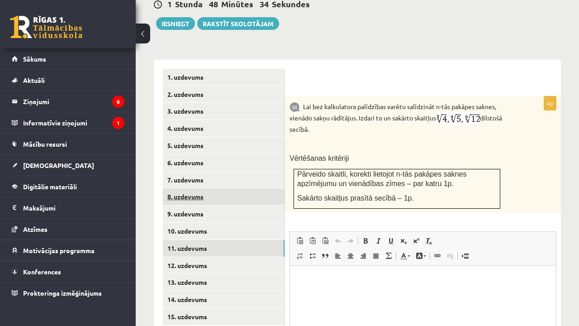
click at [187, 188] on link "8. uzdevums" at bounding box center [224, 196] width 122 height 17
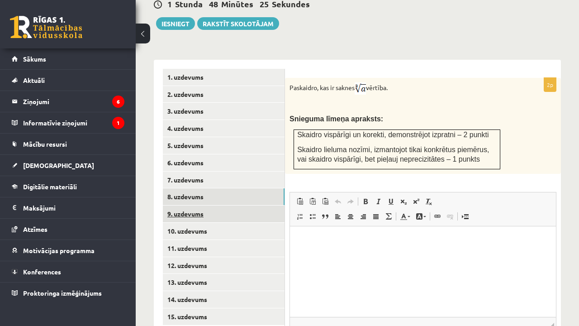
click at [188, 205] on link "9. uzdevums" at bounding box center [224, 213] width 122 height 17
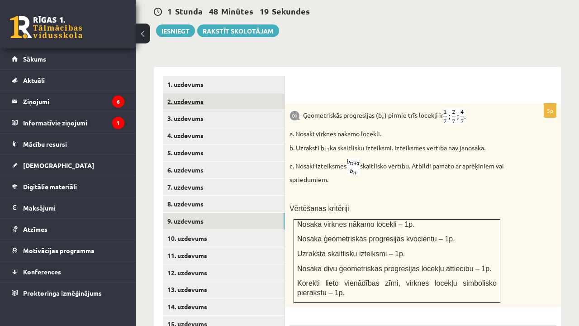
scroll to position [377, 0]
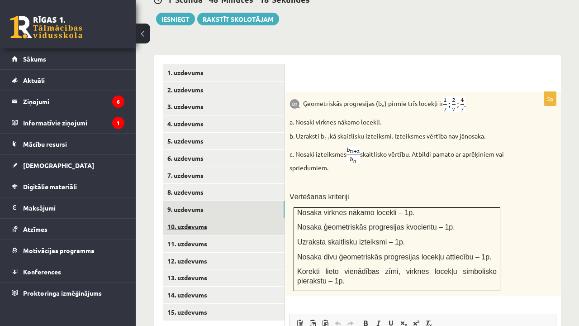
click at [211, 218] on link "10. uzdevums" at bounding box center [224, 226] width 122 height 17
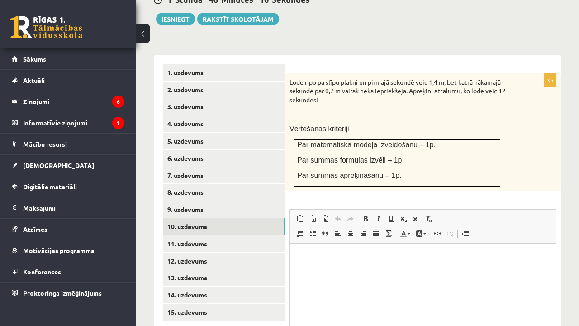
scroll to position [0, 0]
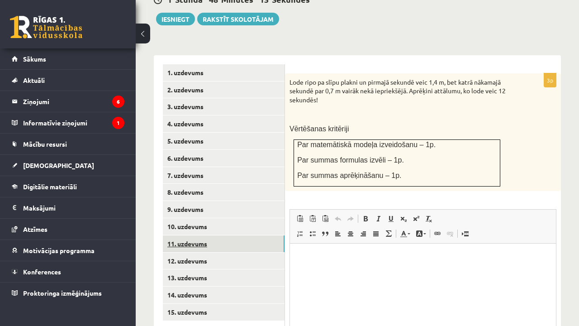
click at [209, 235] on link "11. uzdevums" at bounding box center [224, 243] width 122 height 17
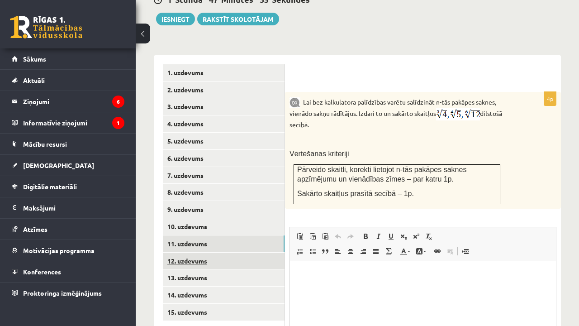
click at [203, 252] on link "12. uzdevums" at bounding box center [224, 260] width 122 height 17
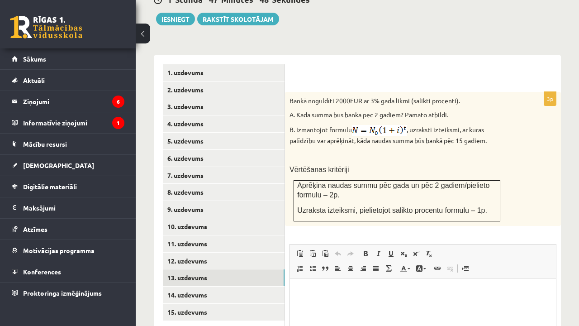
click at [201, 269] on link "13. uzdevums" at bounding box center [224, 277] width 122 height 17
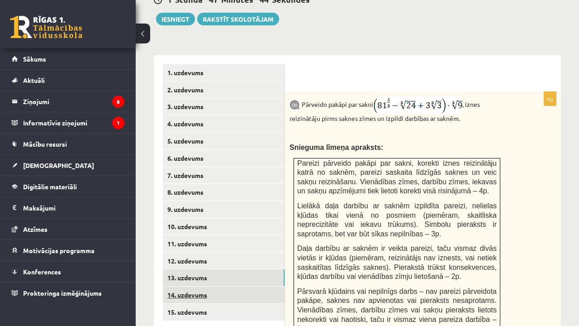
click at [197, 286] on link "14. uzdevums" at bounding box center [224, 294] width 122 height 17
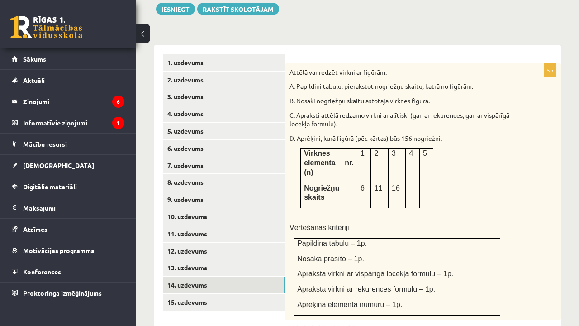
scroll to position [389, 0]
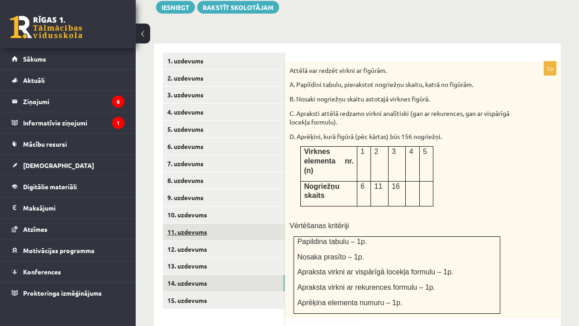
click at [228, 223] on link "11. uzdevums" at bounding box center [224, 231] width 122 height 17
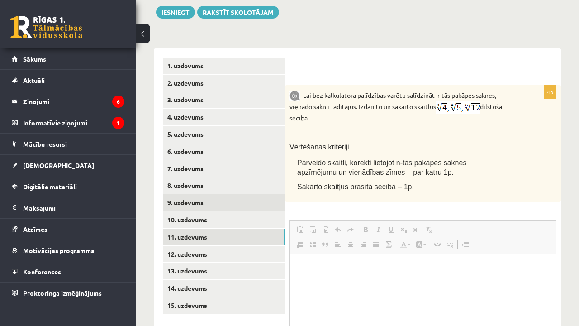
scroll to position [0, 0]
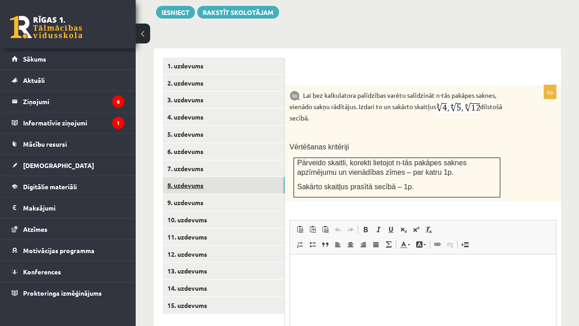
click at [240, 177] on link "8. uzdevums" at bounding box center [224, 185] width 122 height 17
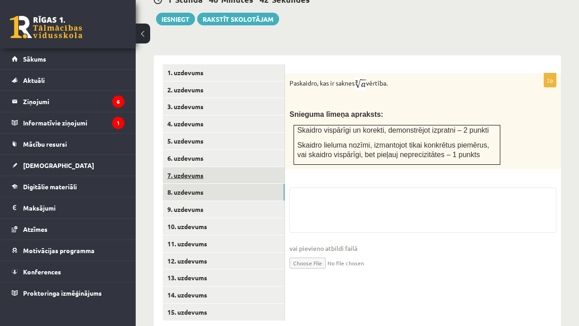
click at [231, 167] on link "7. uzdevums" at bounding box center [224, 175] width 122 height 17
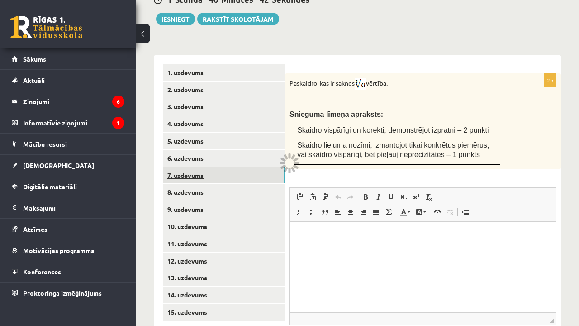
scroll to position [0, 0]
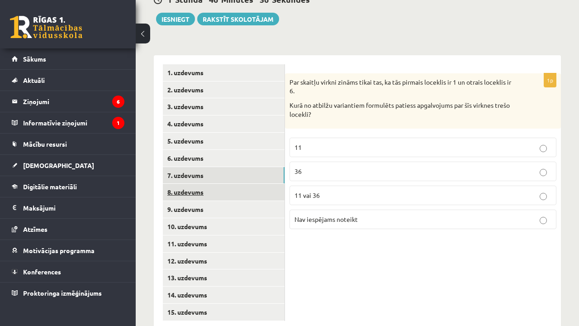
click at [199, 184] on link "8. uzdevums" at bounding box center [224, 192] width 122 height 17
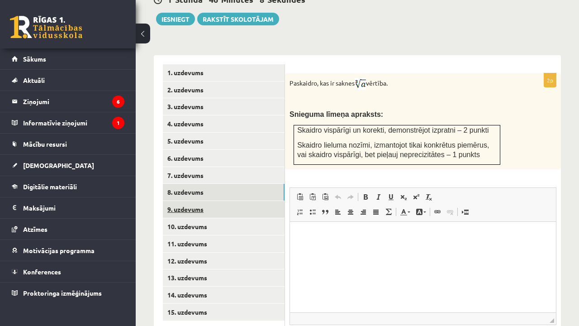
click at [201, 201] on link "9. uzdevums" at bounding box center [224, 209] width 122 height 17
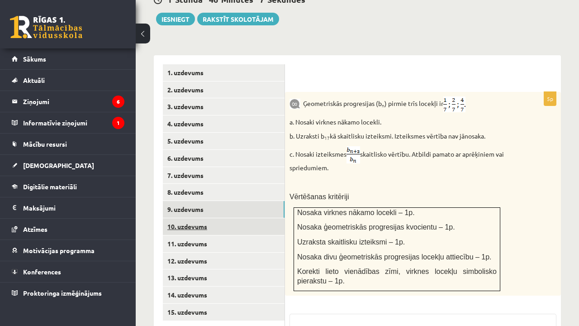
click at [203, 218] on link "10. uzdevums" at bounding box center [224, 226] width 122 height 17
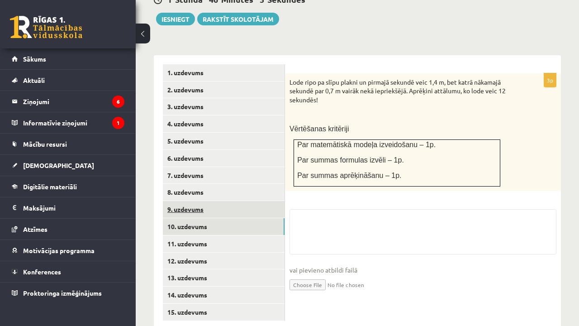
click at [199, 201] on link "9. uzdevums" at bounding box center [224, 209] width 122 height 17
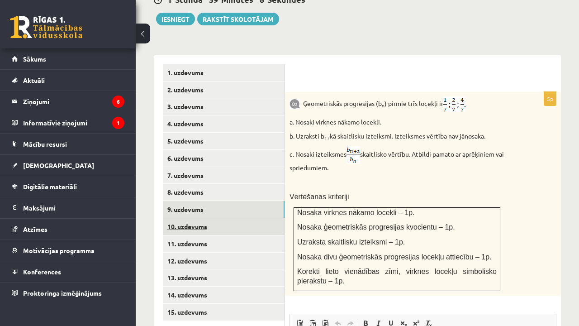
click at [242, 218] on link "10. uzdevums" at bounding box center [224, 226] width 122 height 17
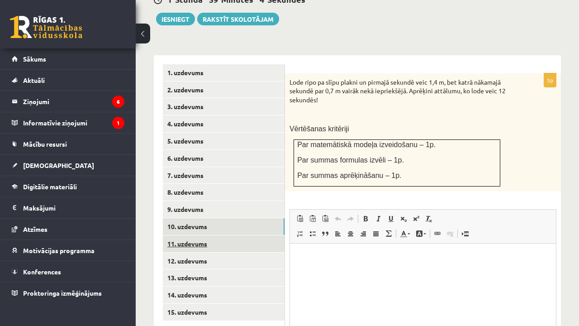
click at [229, 235] on link "11. uzdevums" at bounding box center [224, 243] width 122 height 17
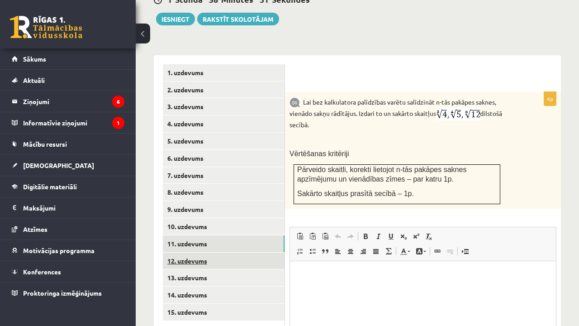
click at [222, 252] on link "12. uzdevums" at bounding box center [224, 260] width 122 height 17
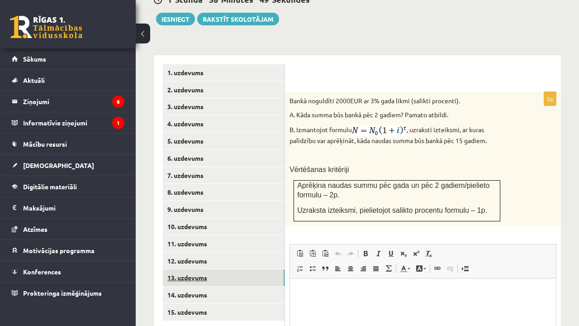
click at [209, 269] on link "13. uzdevums" at bounding box center [224, 277] width 122 height 17
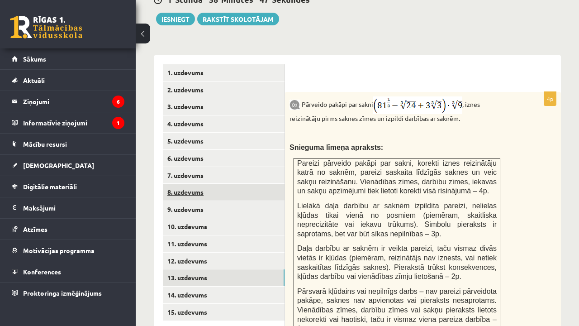
click at [201, 184] on link "8. uzdevums" at bounding box center [224, 192] width 122 height 17
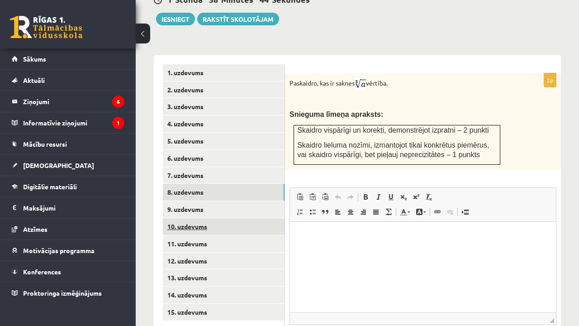
click at [195, 218] on link "10. uzdevums" at bounding box center [224, 226] width 122 height 17
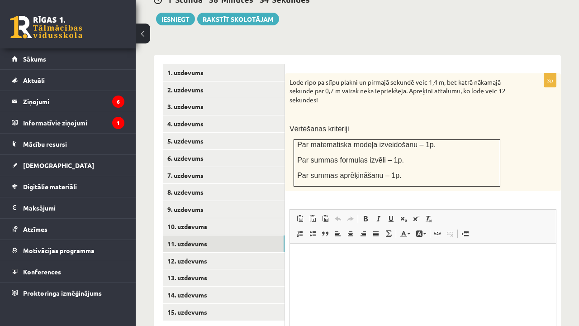
click at [196, 235] on link "11. uzdevums" at bounding box center [224, 243] width 122 height 17
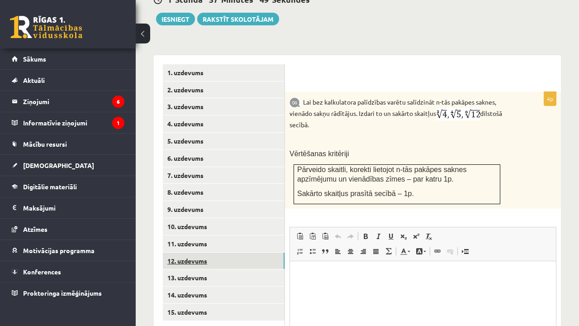
click at [188, 252] on link "12. uzdevums" at bounding box center [224, 260] width 122 height 17
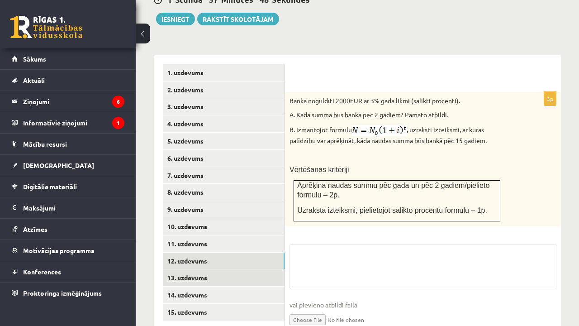
click at [188, 269] on link "13. uzdevums" at bounding box center [224, 277] width 122 height 17
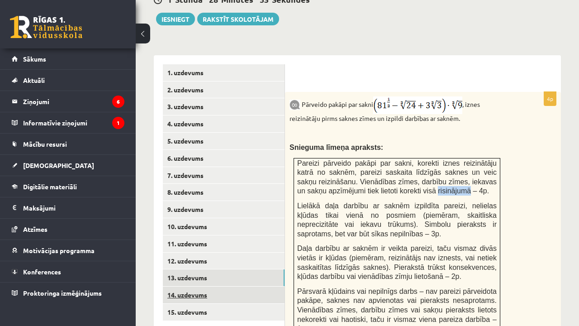
click at [187, 286] on link "14. uzdevums" at bounding box center [224, 294] width 122 height 17
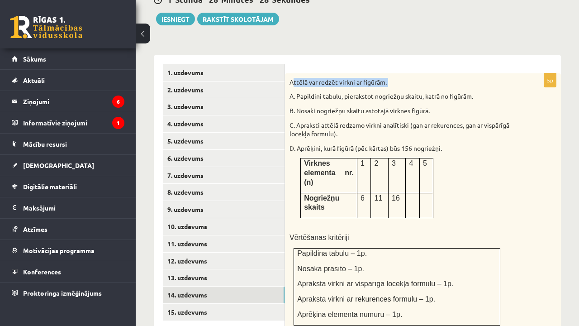
drag, startPoint x: 292, startPoint y: 64, endPoint x: 294, endPoint y: 71, distance: 6.6
click at [294, 73] on div "Attēlā var redzēt virkni ar figūrām. A. Papildini tabulu, pierakstot nogriežņu …" at bounding box center [423, 201] width 276 height 256
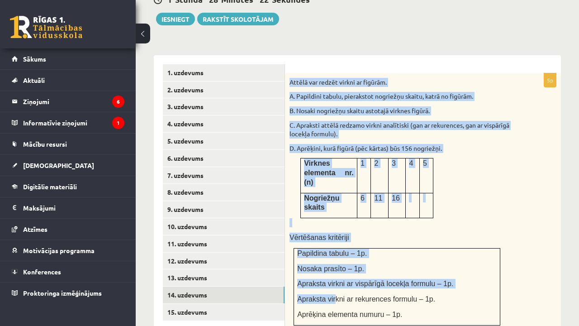
drag, startPoint x: 289, startPoint y: 65, endPoint x: 336, endPoint y: 276, distance: 215.9
click at [336, 276] on div "Attēlā var redzēt virkni ar figūrām. A. Papildini tabulu, pierakstot nogriežņu …" at bounding box center [423, 201] width 276 height 256
click at [291, 78] on p "Attēlā var redzēt virkni ar figūrām." at bounding box center [400, 82] width 222 height 9
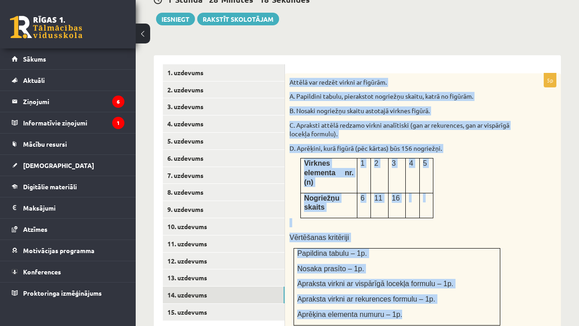
drag, startPoint x: 291, startPoint y: 65, endPoint x: 402, endPoint y: 303, distance: 262.5
click at [402, 303] on div "Attēlā var redzēt virkni ar figūrām. A. Papildini tabulu, pierakstot nogriežņu …" at bounding box center [423, 201] width 276 height 256
copy div "Attēlā var redzēt virkni ar figūrām. A. Papildini tabulu, pierakstot nogriežņu …"
click at [469, 142] on div "Attēlā var redzēt virkni ar figūrām. A. Papildini tabulu, pierakstot nogriežņu …" at bounding box center [423, 201] width 276 height 256
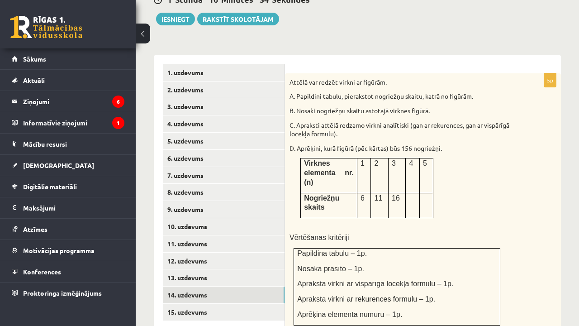
click at [578, 106] on div "Matemātika JK 12.b2 klase 1. ieskaite , Nikola Maļinovska (12.b2 JK klase) Pārb…" at bounding box center [357, 124] width 443 height 933
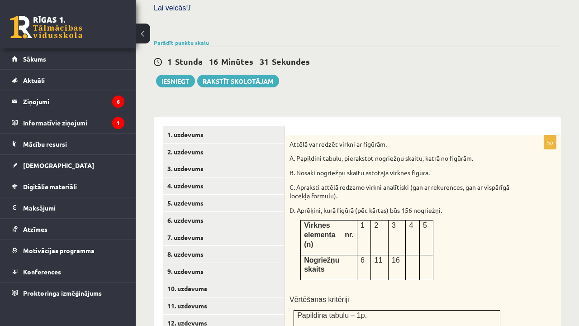
scroll to position [315, 0]
click at [195, 39] on link "Parādīt punktu skalu" at bounding box center [181, 42] width 55 height 7
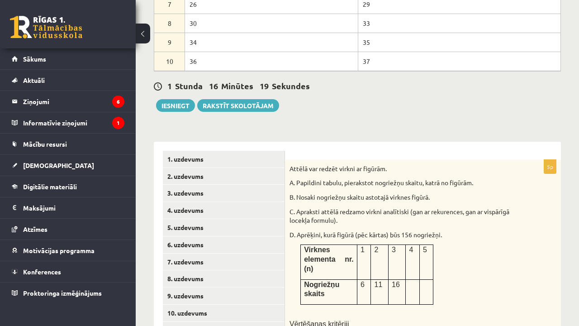
scroll to position [555, 0]
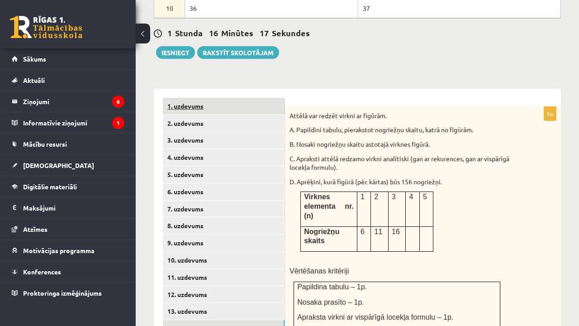
click at [265, 98] on link "1. uzdevums" at bounding box center [224, 106] width 122 height 17
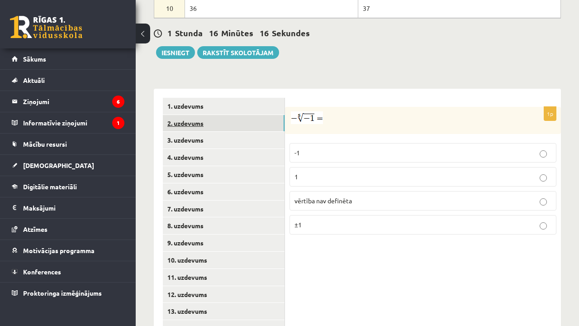
click at [256, 115] on link "2. uzdevums" at bounding box center [224, 123] width 122 height 17
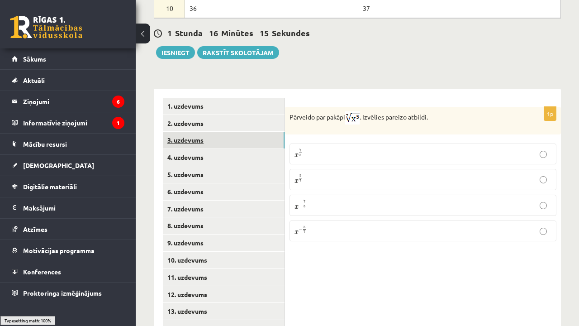
click at [251, 132] on link "3. uzdevums" at bounding box center [224, 140] width 122 height 17
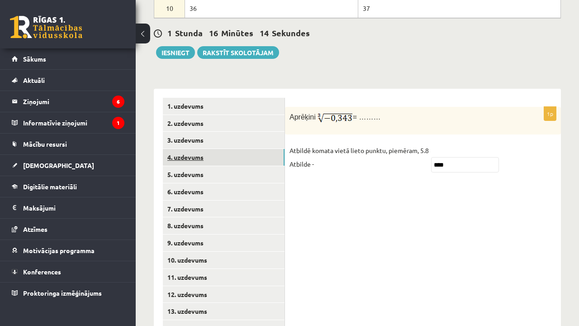
click at [244, 149] on link "4. uzdevums" at bounding box center [224, 157] width 122 height 17
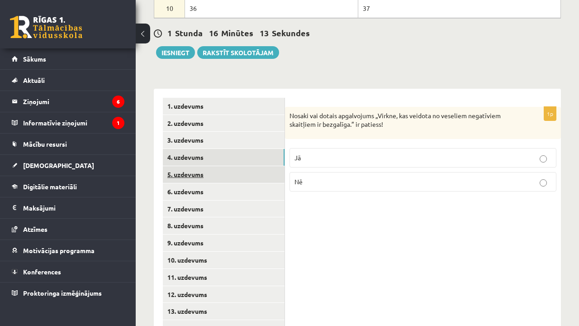
click at [240, 166] on link "5. uzdevums" at bounding box center [224, 174] width 122 height 17
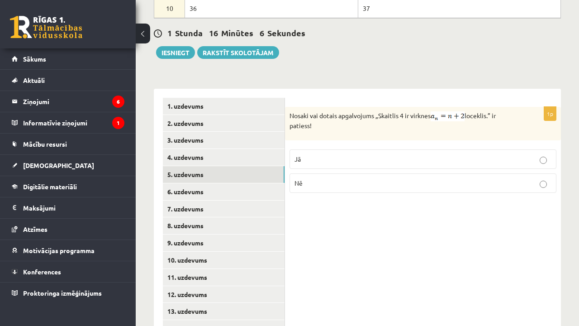
click at [323, 178] on p "Nē" at bounding box center [422, 182] width 257 height 9
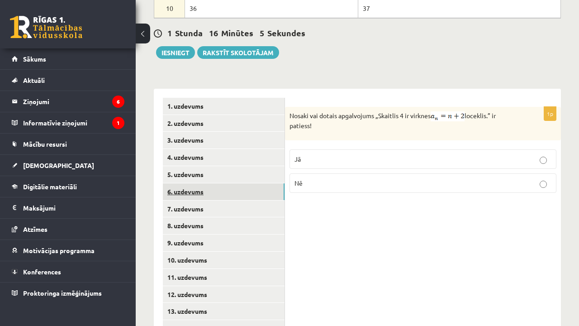
click at [215, 183] on link "6. uzdevums" at bounding box center [224, 191] width 122 height 17
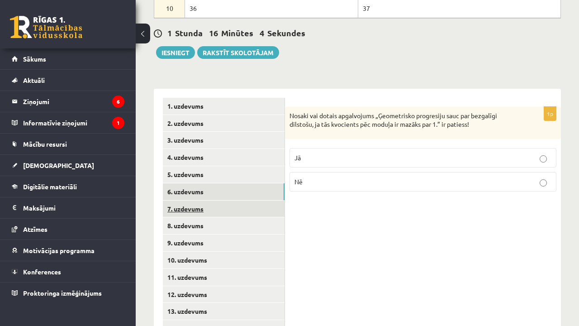
click at [211, 200] on link "7. uzdevums" at bounding box center [224, 208] width 122 height 17
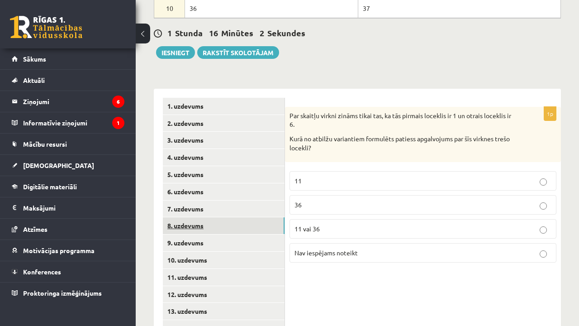
click at [208, 217] on link "8. uzdevums" at bounding box center [224, 225] width 122 height 17
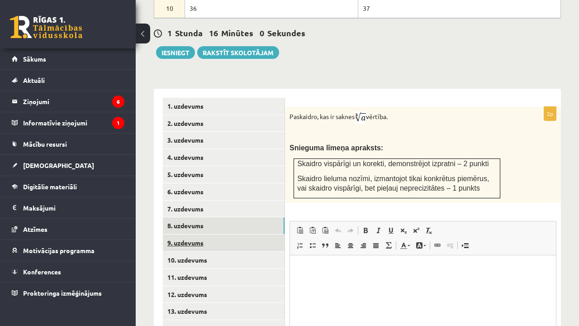
scroll to position [0, 0]
click at [205, 234] on link "9. uzdevums" at bounding box center [224, 242] width 122 height 17
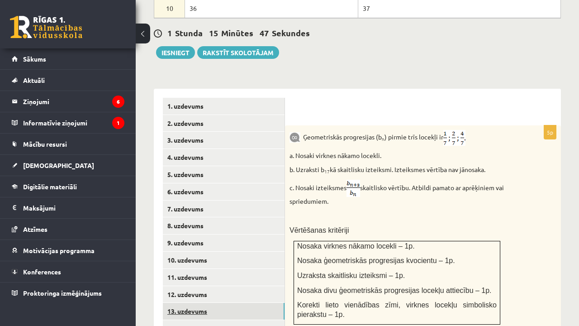
click at [193, 303] on link "13. uzdevums" at bounding box center [224, 311] width 122 height 17
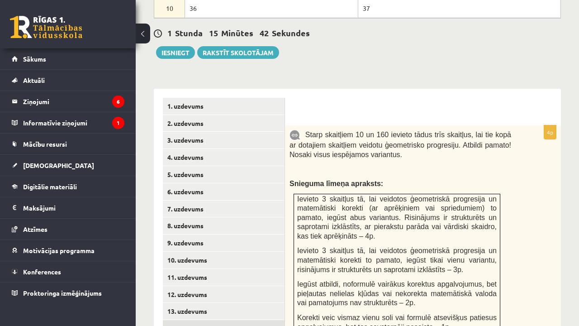
click at [189, 320] on link "14. uzdevums" at bounding box center [224, 328] width 122 height 17
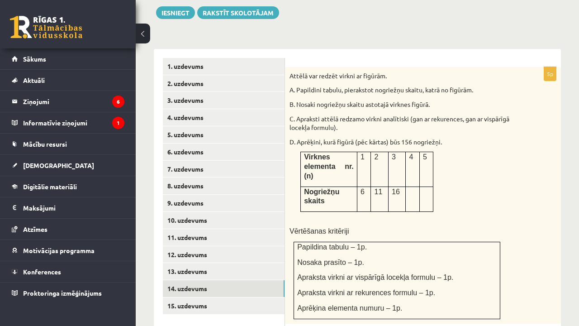
scroll to position [597, 0]
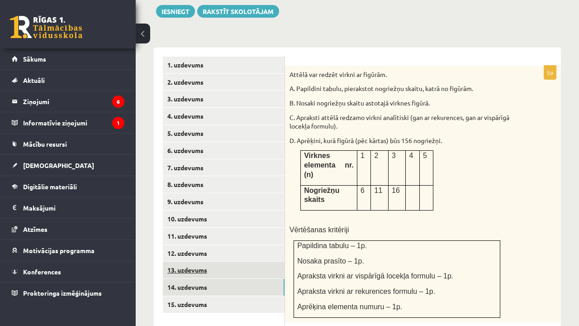
click at [176, 261] on link "13. uzdevums" at bounding box center [224, 269] width 122 height 17
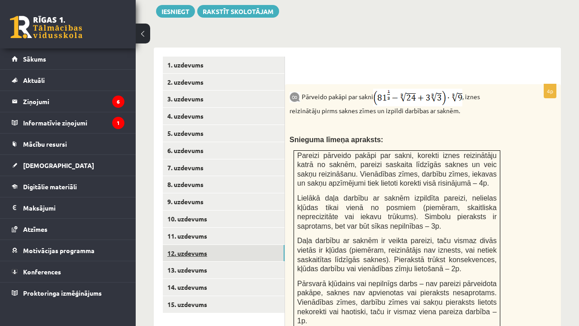
click at [182, 245] on link "12. uzdevums" at bounding box center [224, 253] width 122 height 17
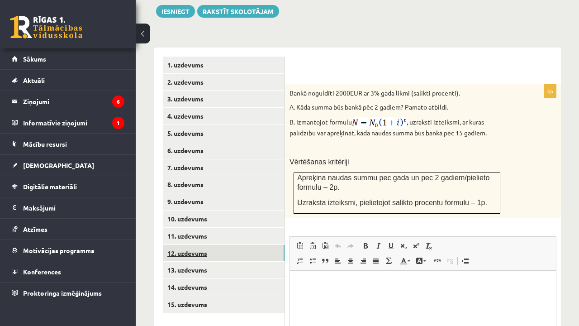
scroll to position [0, 0]
click at [180, 228] on link "11. uzdevums" at bounding box center [224, 236] width 122 height 17
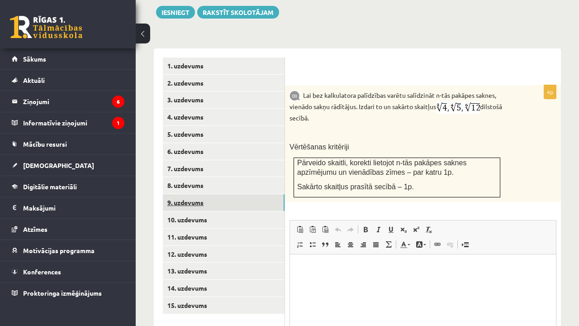
click at [202, 194] on link "9. uzdevums" at bounding box center [224, 202] width 122 height 17
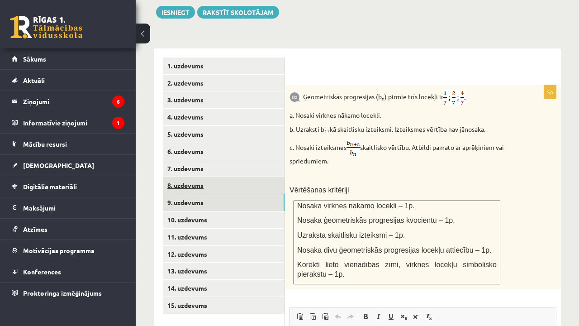
click at [190, 177] on link "8. uzdevums" at bounding box center [224, 185] width 122 height 17
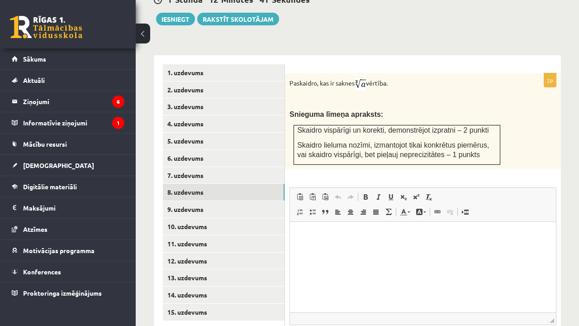
click at [366, 78] on img at bounding box center [360, 84] width 11 height 12
drag, startPoint x: 289, startPoint y: 68, endPoint x: 395, endPoint y: 65, distance: 105.9
click at [395, 78] on p "Paskaidro, kas ir saknes vērtība." at bounding box center [400, 84] width 222 height 12
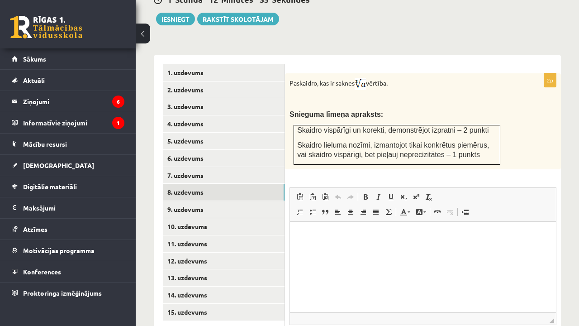
copy p "Paskaidro, kas ir saknes vērtība."
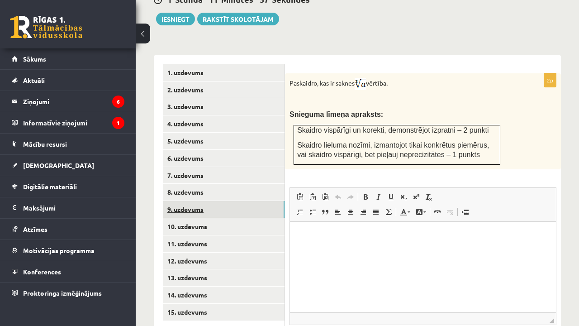
click at [226, 201] on link "9. uzdevums" at bounding box center [224, 209] width 122 height 17
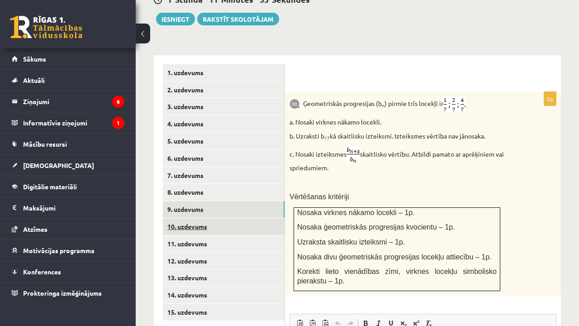
click at [218, 218] on link "10. uzdevums" at bounding box center [224, 226] width 122 height 17
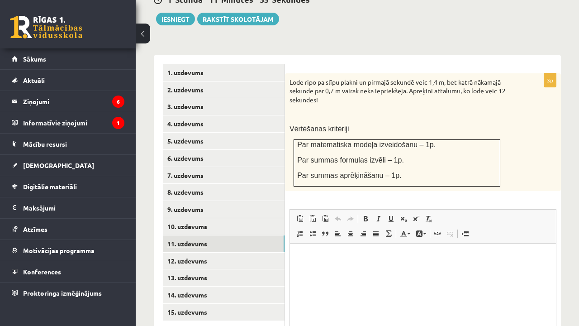
click at [213, 235] on link "11. uzdevums" at bounding box center [224, 243] width 122 height 17
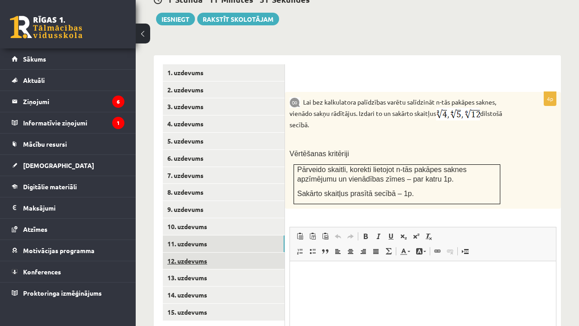
click at [202, 252] on link "12. uzdevums" at bounding box center [224, 260] width 122 height 17
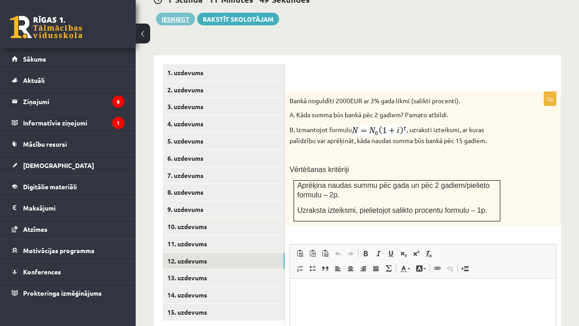
click at [179, 13] on button "Iesniegt" at bounding box center [175, 19] width 39 height 13
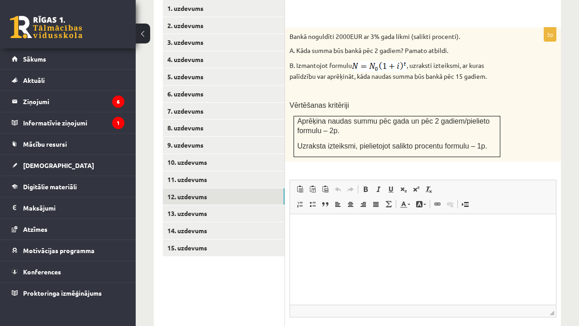
scroll to position [653, 0]
click at [227, 223] on link "14. uzdevums" at bounding box center [224, 231] width 122 height 17
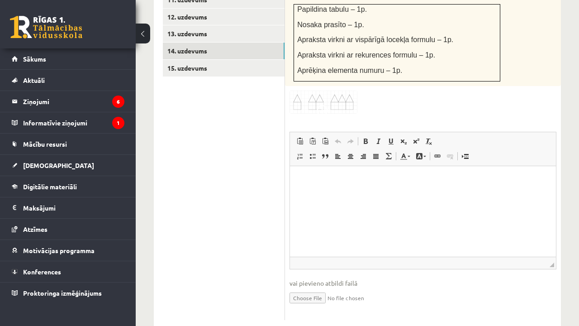
scroll to position [832, 0]
click at [308, 288] on input "file" at bounding box center [422, 297] width 267 height 19
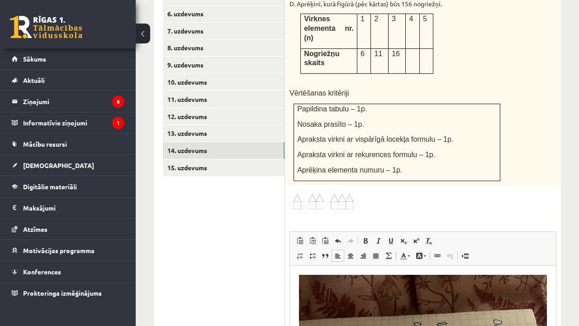
scroll to position [691, 0]
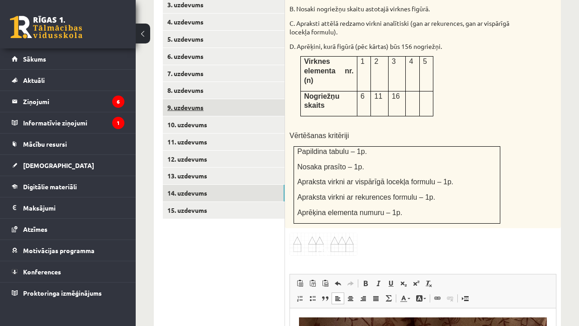
click at [215, 99] on link "9. uzdevums" at bounding box center [224, 107] width 122 height 17
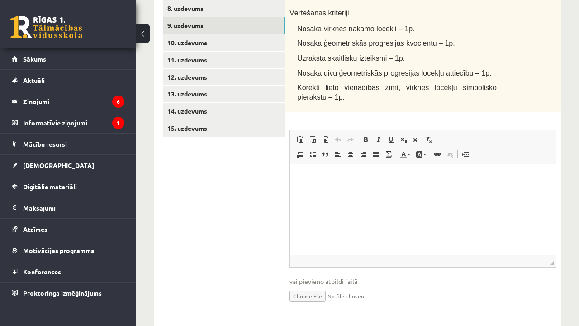
scroll to position [772, 0]
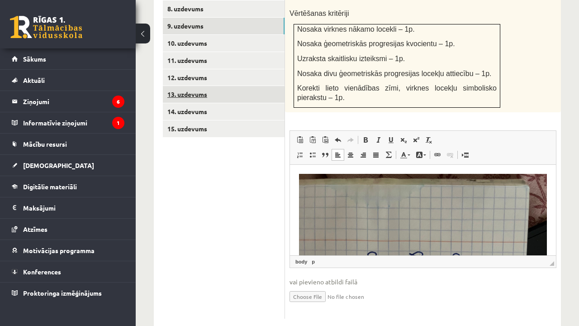
click at [199, 86] on link "13. uzdevums" at bounding box center [224, 94] width 122 height 17
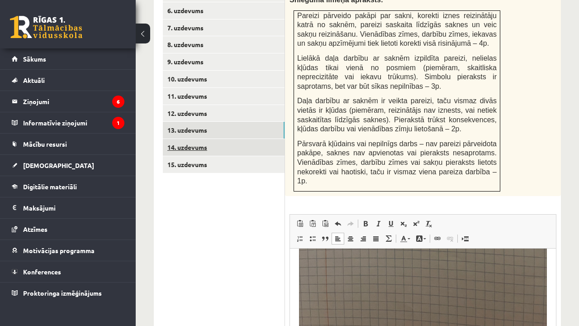
scroll to position [261, 0]
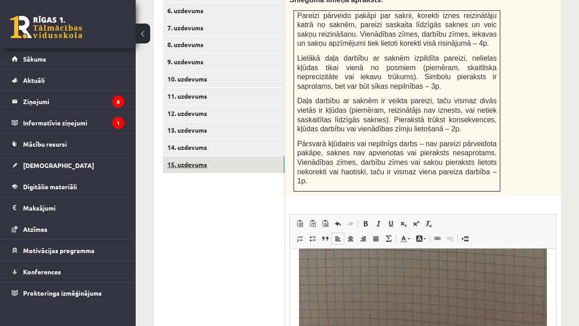
click at [218, 156] on link "15. uzdevums" at bounding box center [224, 164] width 122 height 17
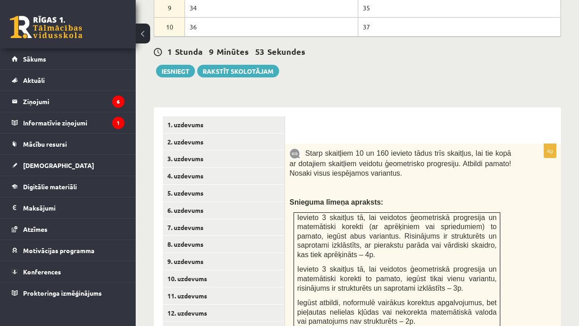
scroll to position [523, 0]
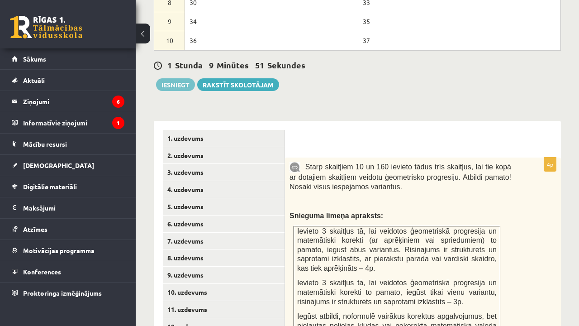
click at [175, 78] on button "Iesniegt" at bounding box center [175, 84] width 39 height 13
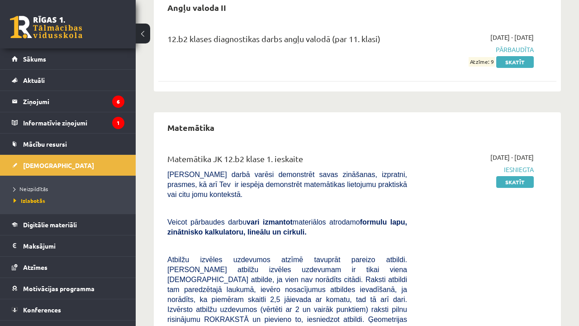
scroll to position [97, 0]
